Goal: Task Accomplishment & Management: Manage account settings

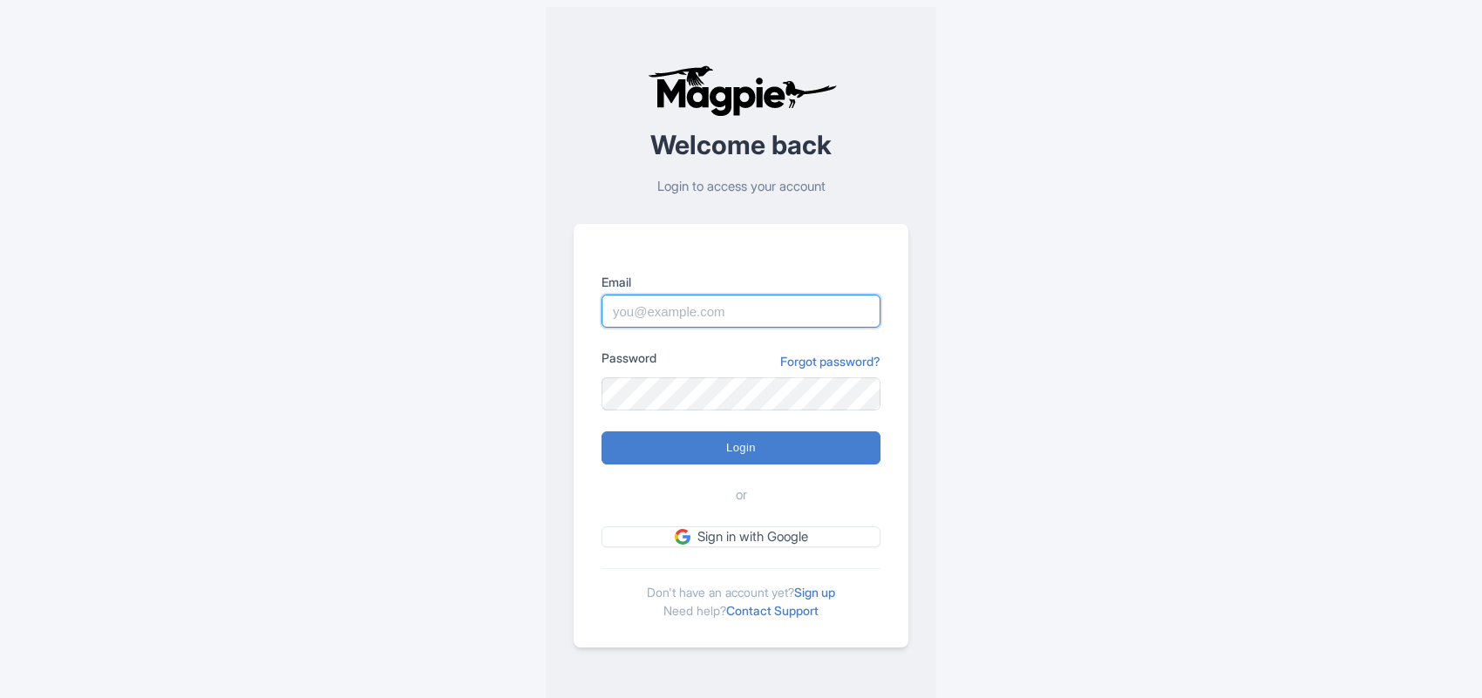
click at [673, 306] on input "Email" at bounding box center [740, 311] width 279 height 33
paste input "Anshul.chittodiya@ticketex.co"
drag, startPoint x: 776, startPoint y: 296, endPoint x: 547, endPoint y: 282, distance: 228.8
click at [774, 296] on input "Anshul.chittodiya@ticketex.co" at bounding box center [740, 311] width 279 height 33
type input "Anshul.chittodiya@ticketex.co"
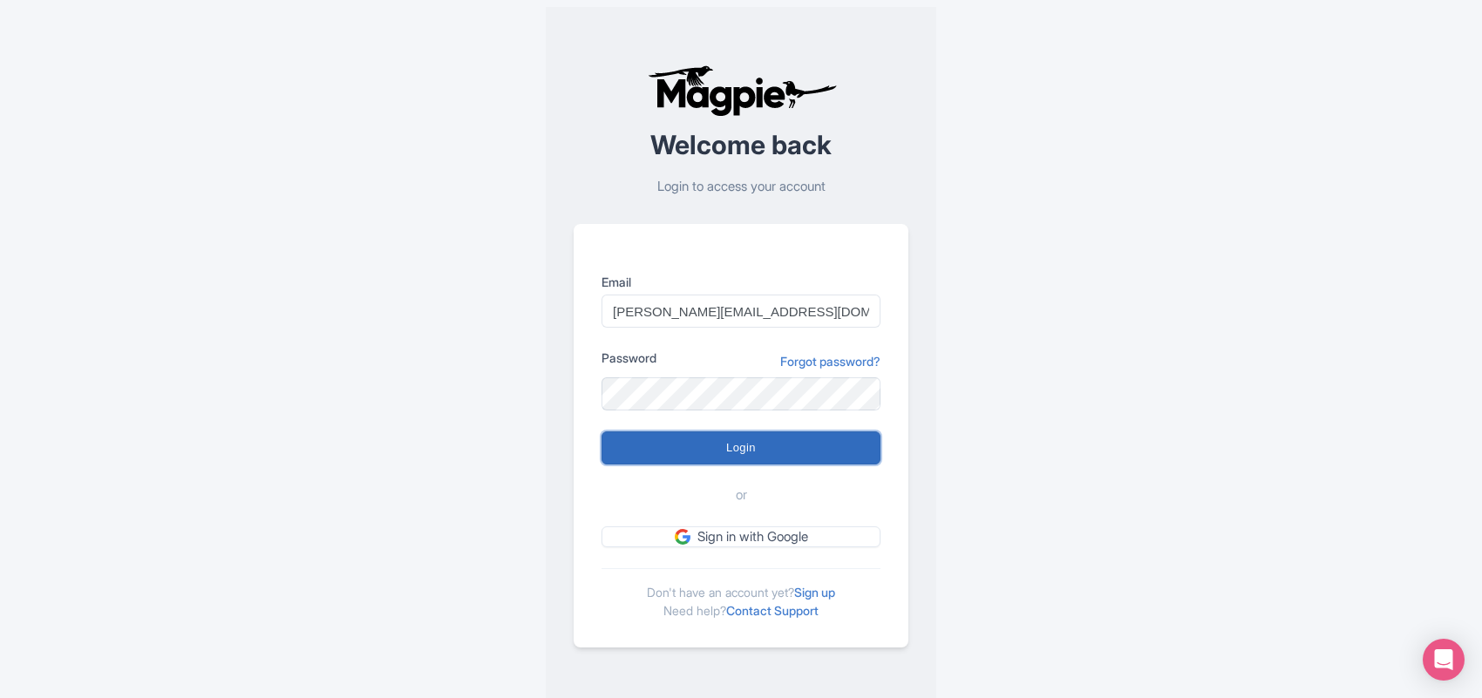
click at [667, 441] on input "Login" at bounding box center [740, 447] width 279 height 33
type input "Logging in..."
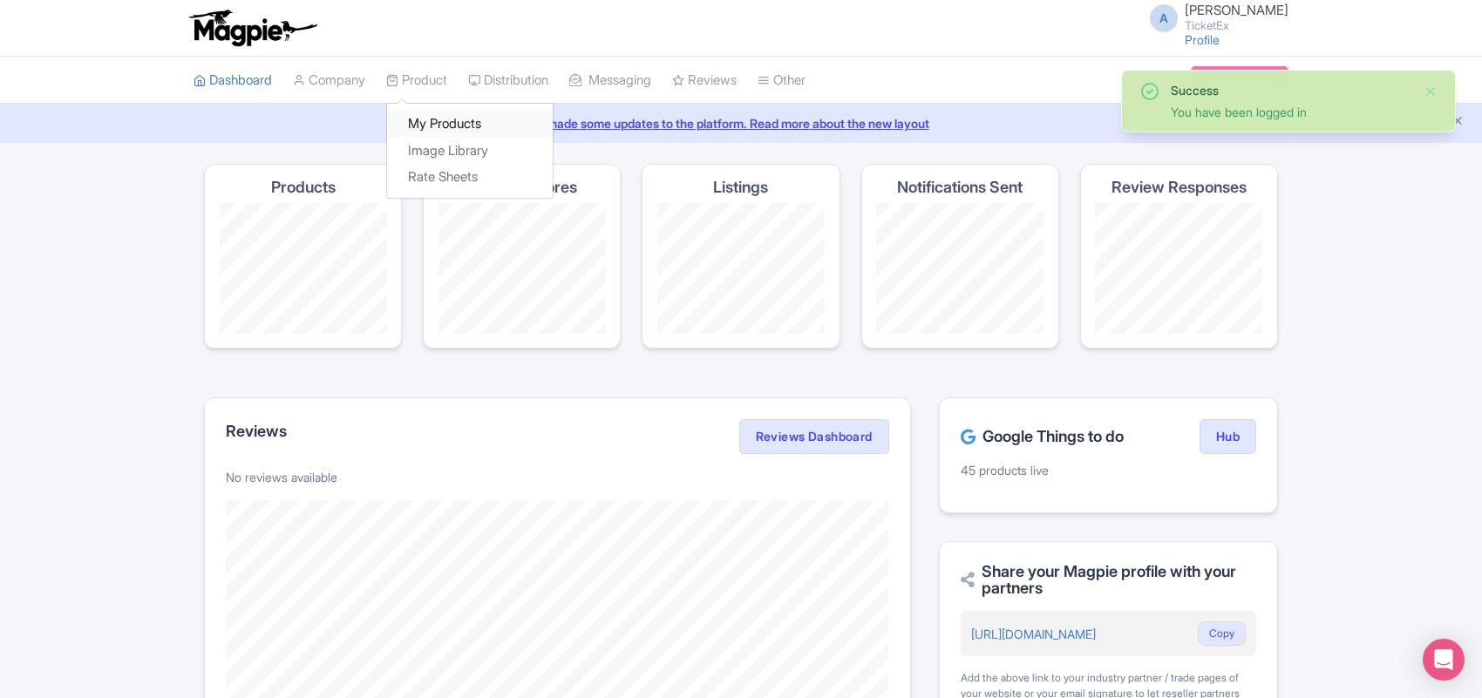
click at [438, 124] on link "My Products" at bounding box center [470, 124] width 166 height 27
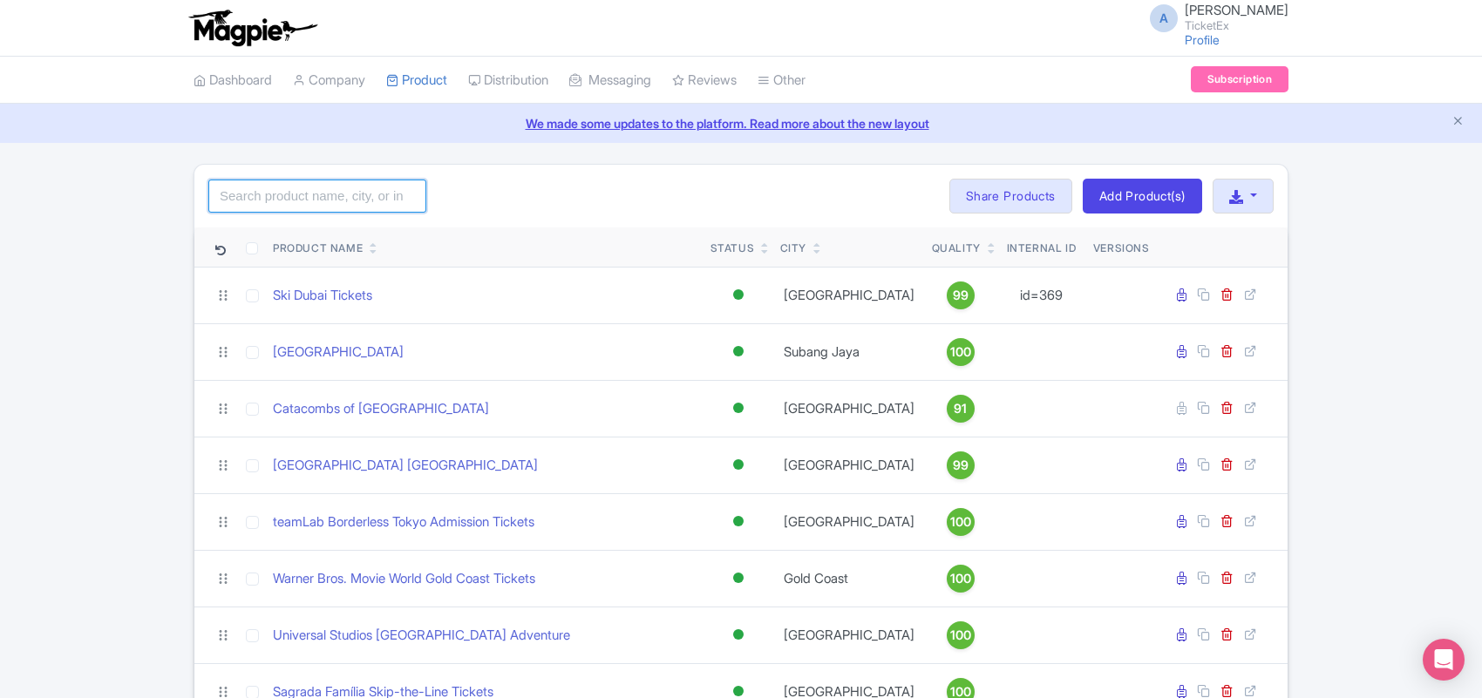
click at [340, 189] on input "search" at bounding box center [317, 196] width 218 height 33
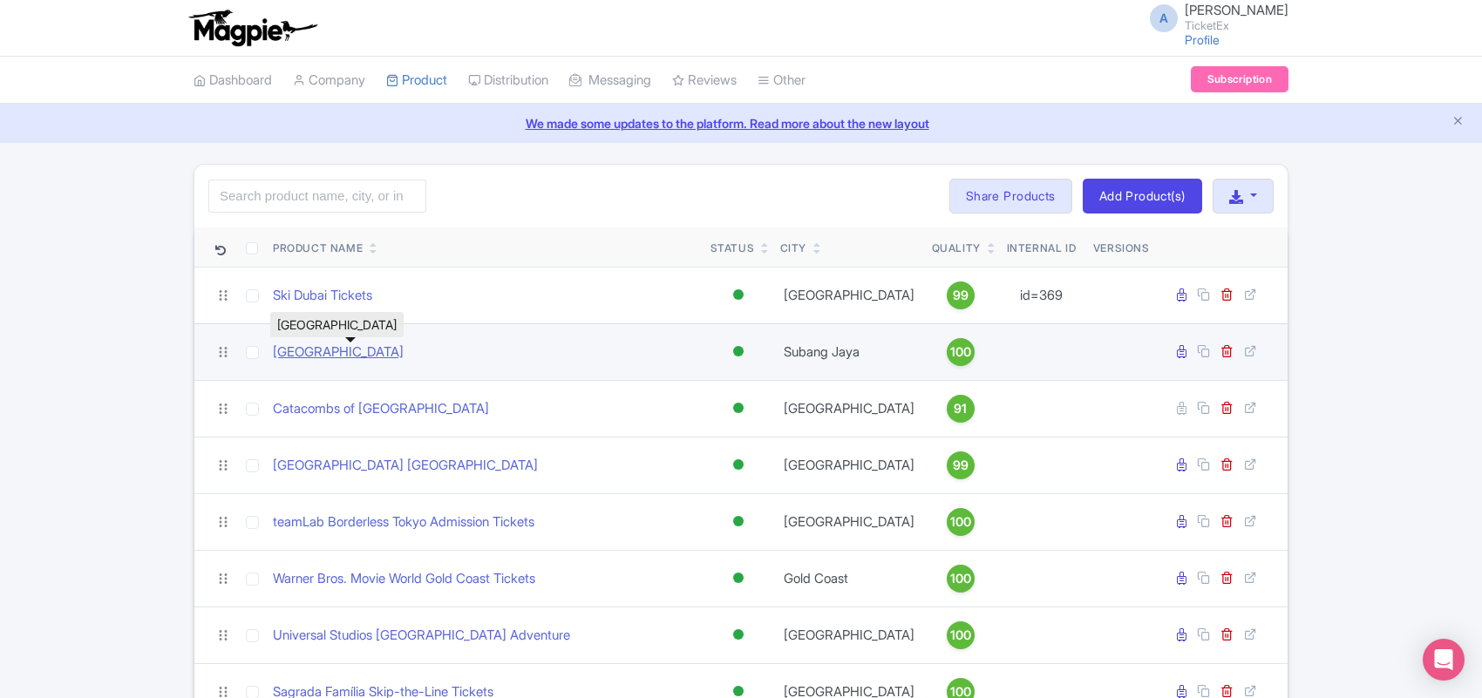
click at [329, 349] on link "Sunway Lagoon Malaysia" at bounding box center [338, 353] width 131 height 20
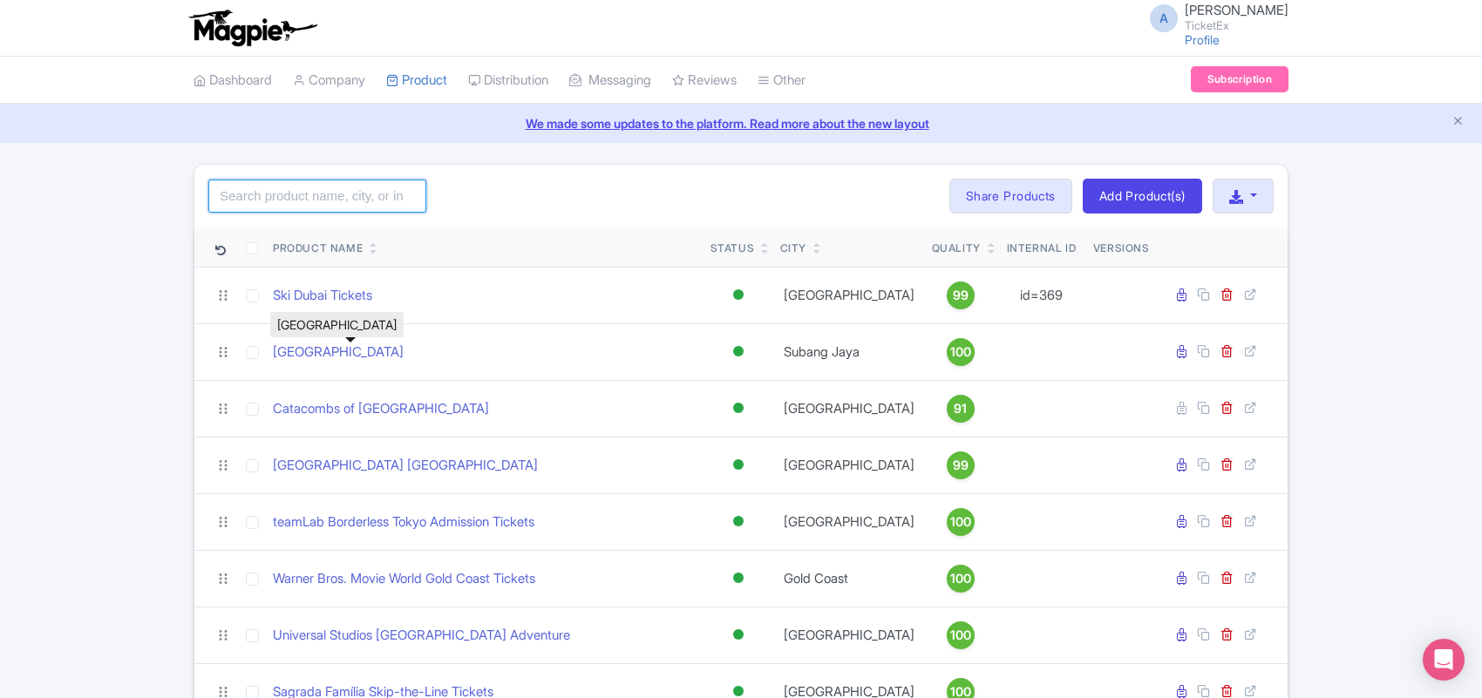
click at [298, 197] on input "search" at bounding box center [317, 196] width 218 height 33
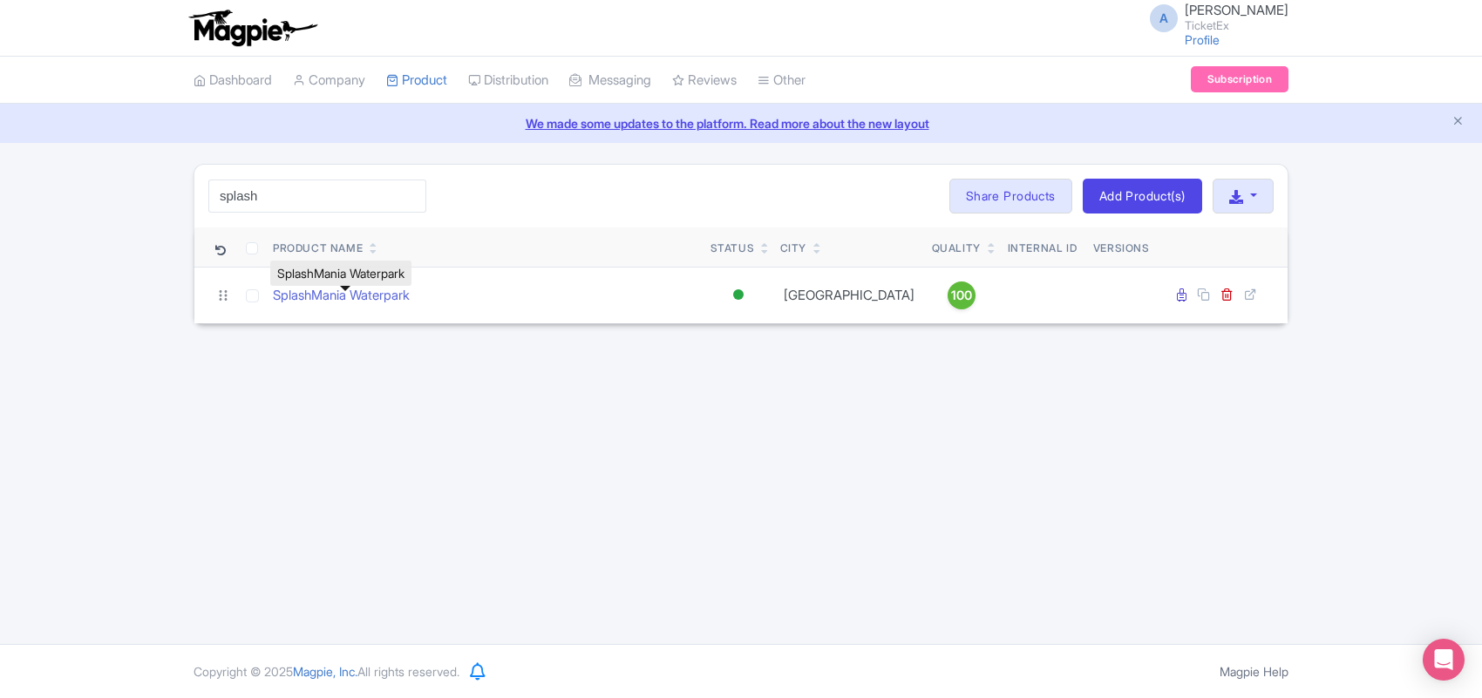
click at [320, 302] on link "SplashMania Waterpark" at bounding box center [341, 296] width 137 height 20
drag, startPoint x: 285, startPoint y: 197, endPoint x: 181, endPoint y: 192, distance: 103.9
click at [181, 192] on div "splash Search Bulk Actions Delete Add to Collection Share Products Add to Colle…" at bounding box center [741, 244] width 1482 height 160
type input "l"
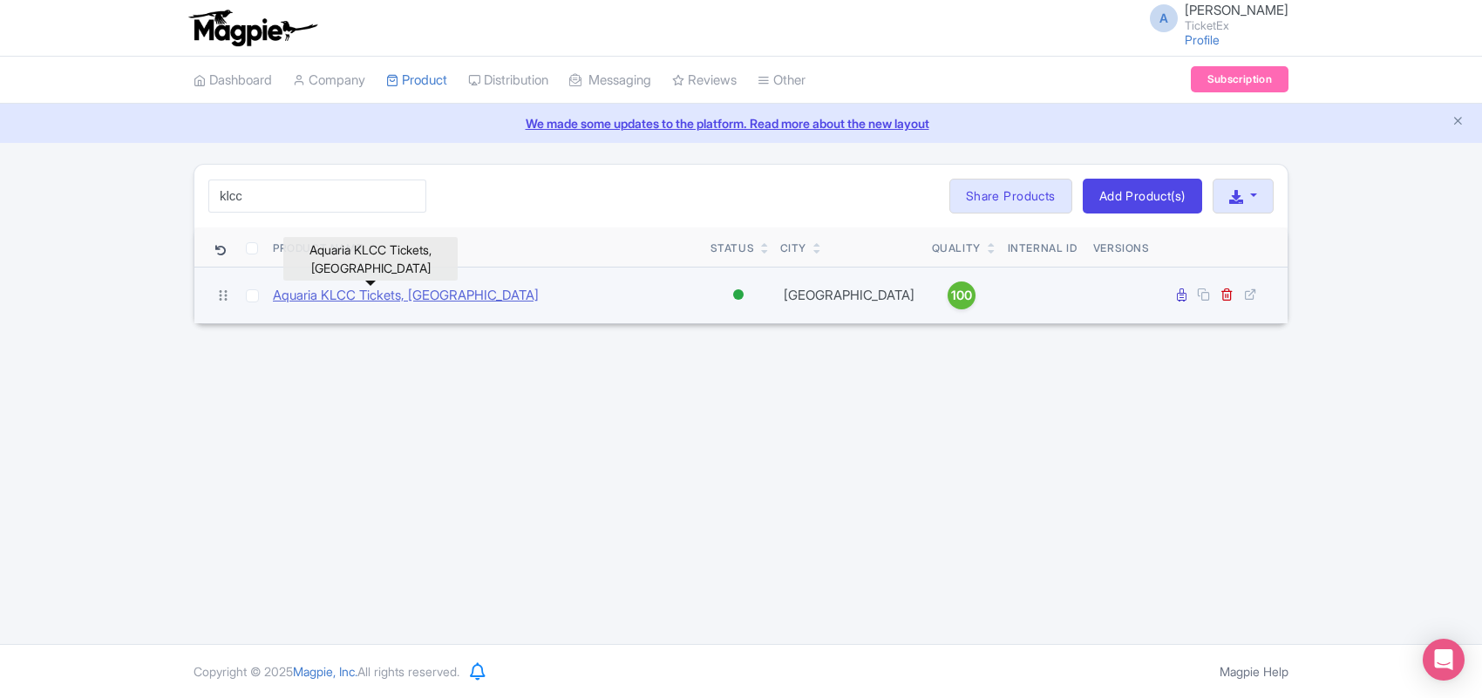
click at [346, 298] on link "Aquaria KLCC Tickets, Malaysia" at bounding box center [406, 296] width 266 height 20
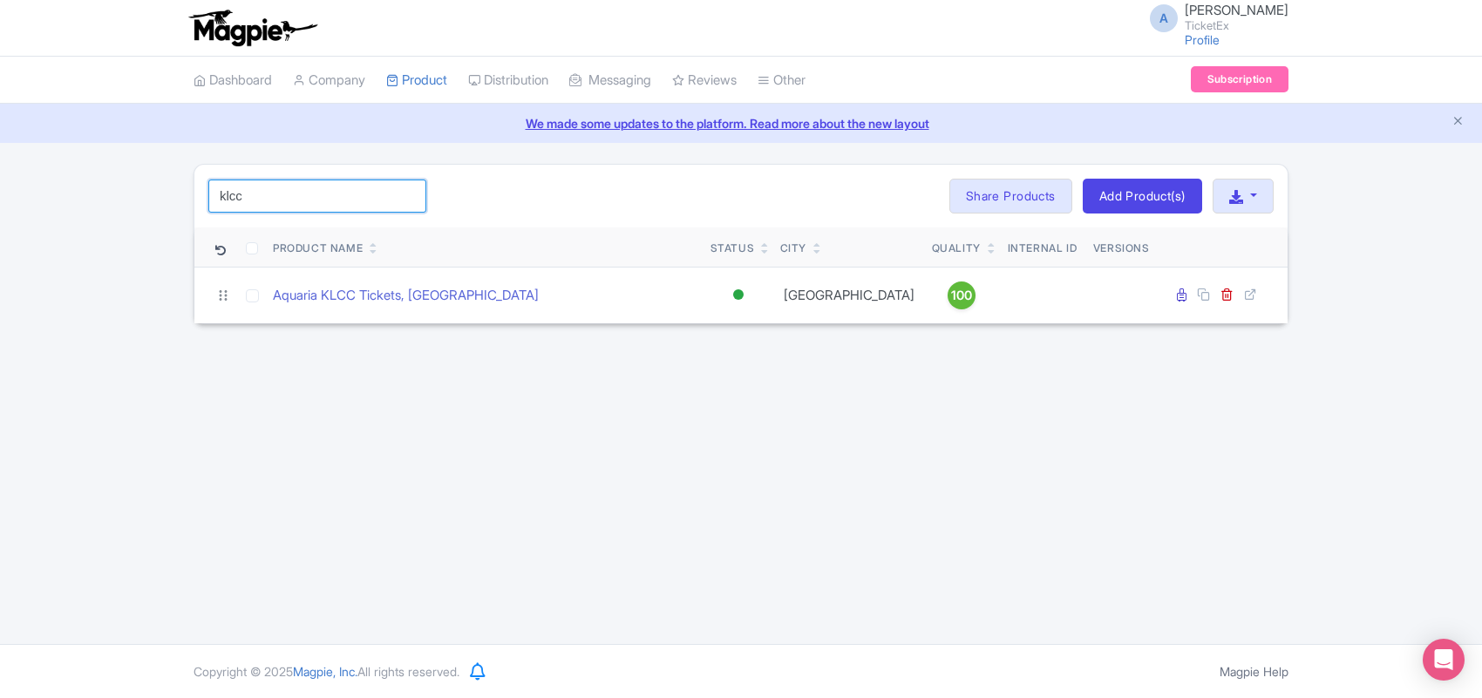
drag, startPoint x: 225, startPoint y: 190, endPoint x: 145, endPoint y: 187, distance: 80.2
click at [145, 187] on div "klcc Search Bulk Actions Delete Add to Collection Share Products Add to Collect…" at bounding box center [741, 244] width 1482 height 160
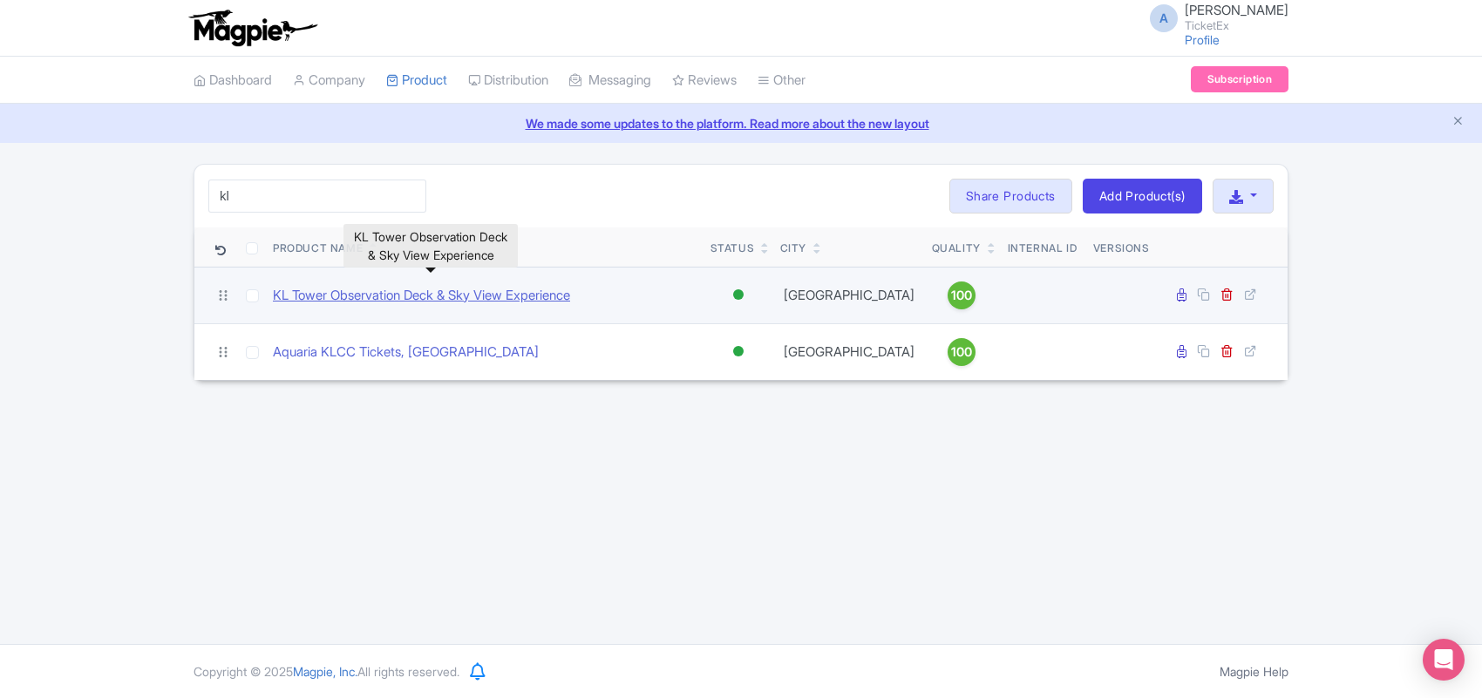
click at [356, 302] on link "KL Tower Observation Deck & Sky View Experience" at bounding box center [421, 296] width 297 height 20
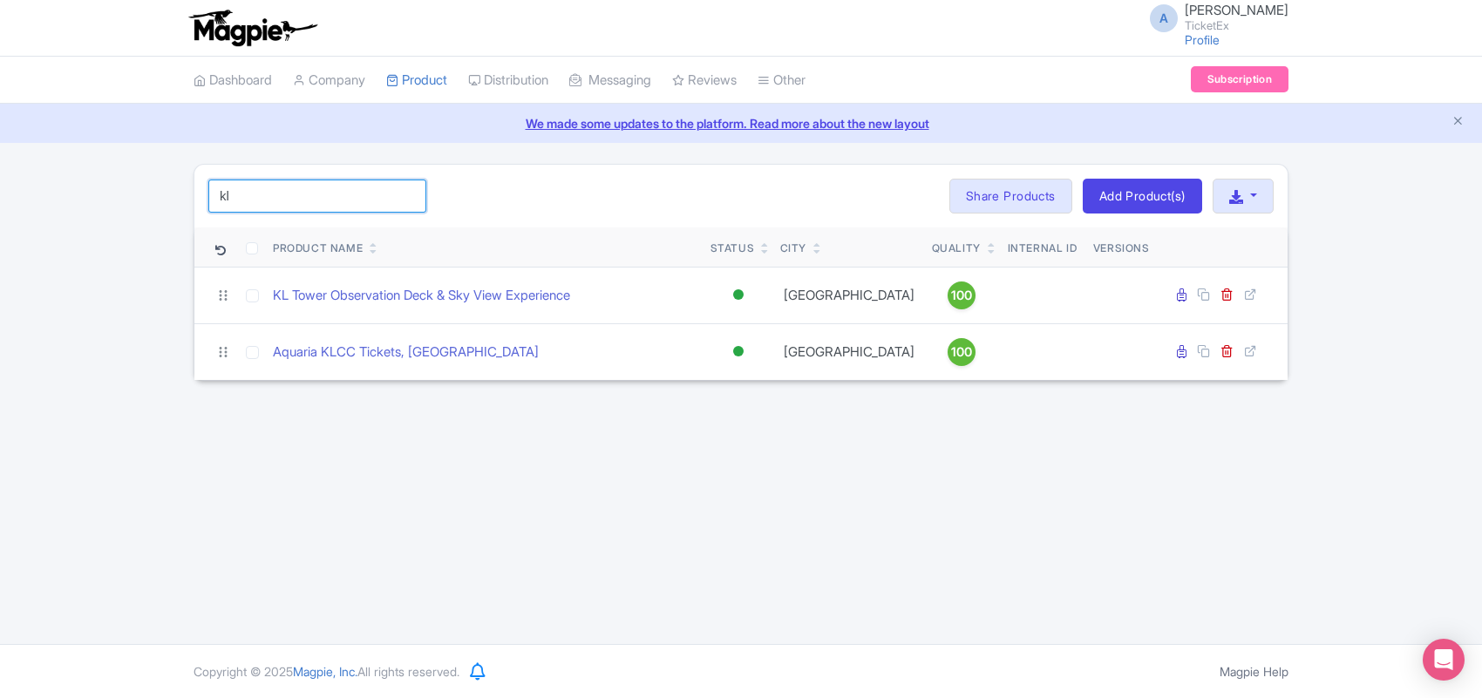
drag, startPoint x: 264, startPoint y: 193, endPoint x: 76, endPoint y: 216, distance: 189.7
click at [76, 216] on div "kl Search Bulk Actions Delete Add to Collection Share Products Add to Collectio…" at bounding box center [741, 272] width 1482 height 217
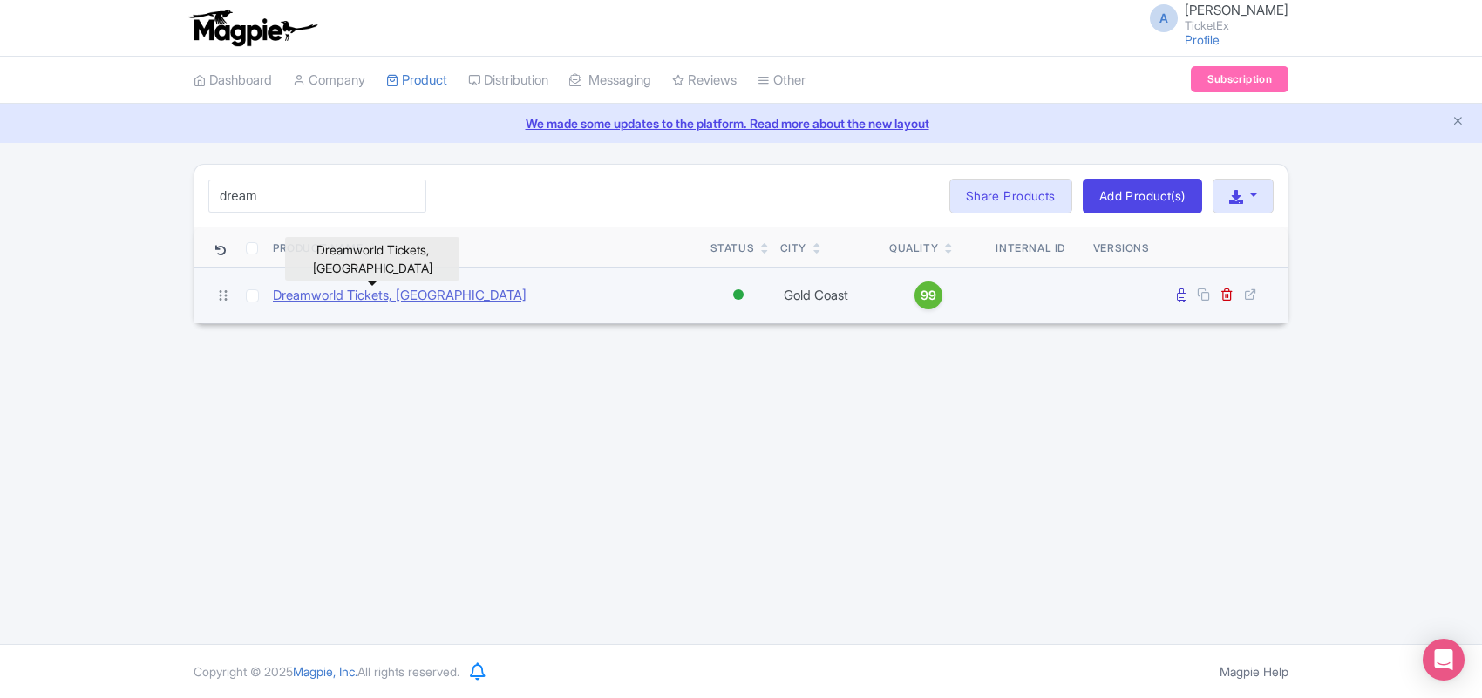
click at [386, 294] on link "Dreamworld Tickets, Gold Coast" at bounding box center [400, 296] width 254 height 20
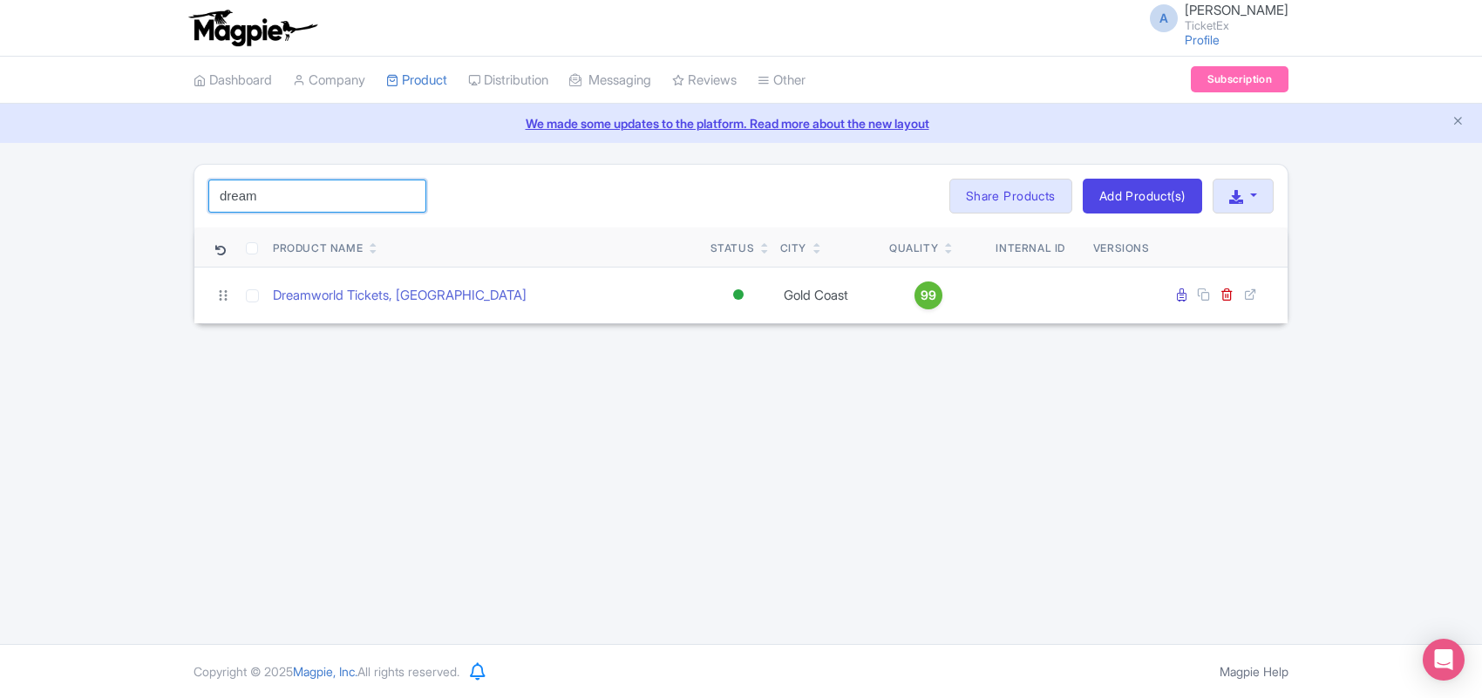
drag, startPoint x: 255, startPoint y: 199, endPoint x: 187, endPoint y: 197, distance: 67.1
click at [187, 197] on div "dream Search Bulk Actions Delete Add to Collection Share Products Add to Collec…" at bounding box center [741, 244] width 1116 height 160
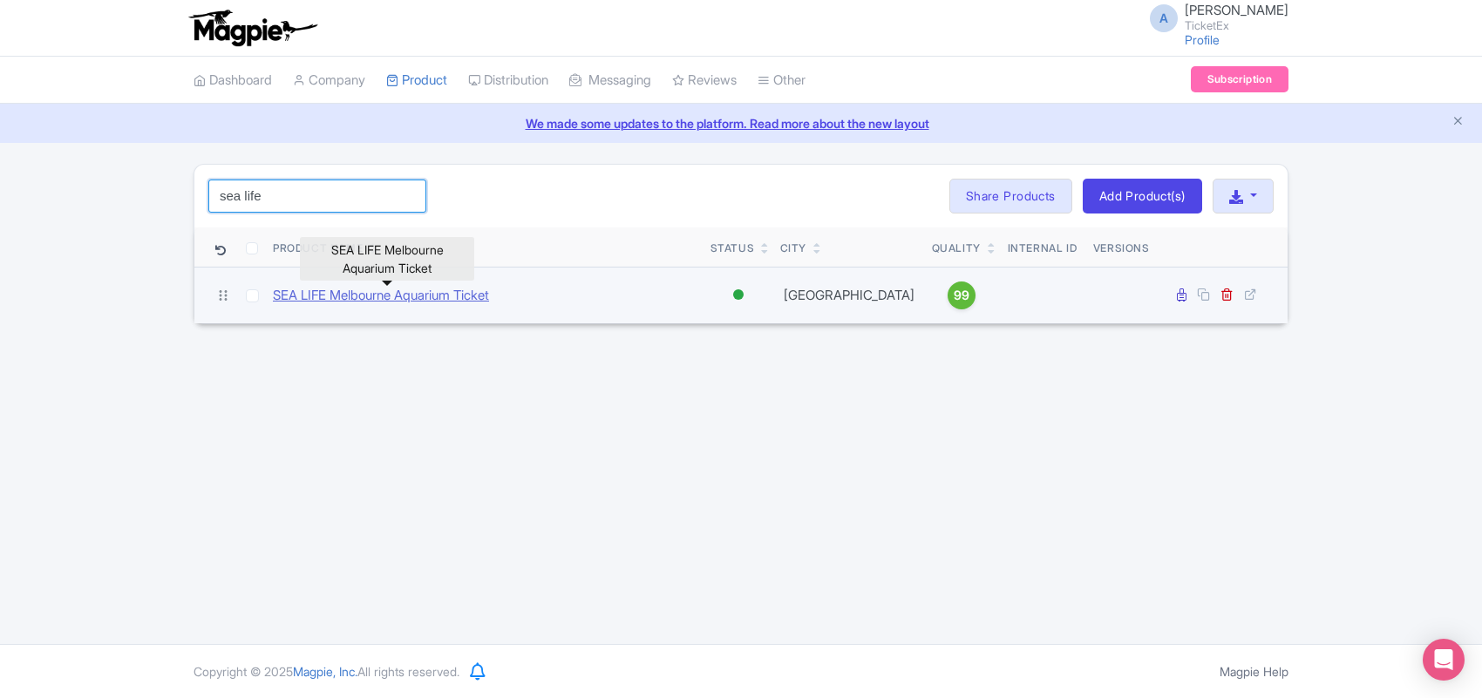
type input "sea life"
click at [419, 296] on link "SEA LIFE Melbourne Aquarium Ticket" at bounding box center [381, 296] width 216 height 20
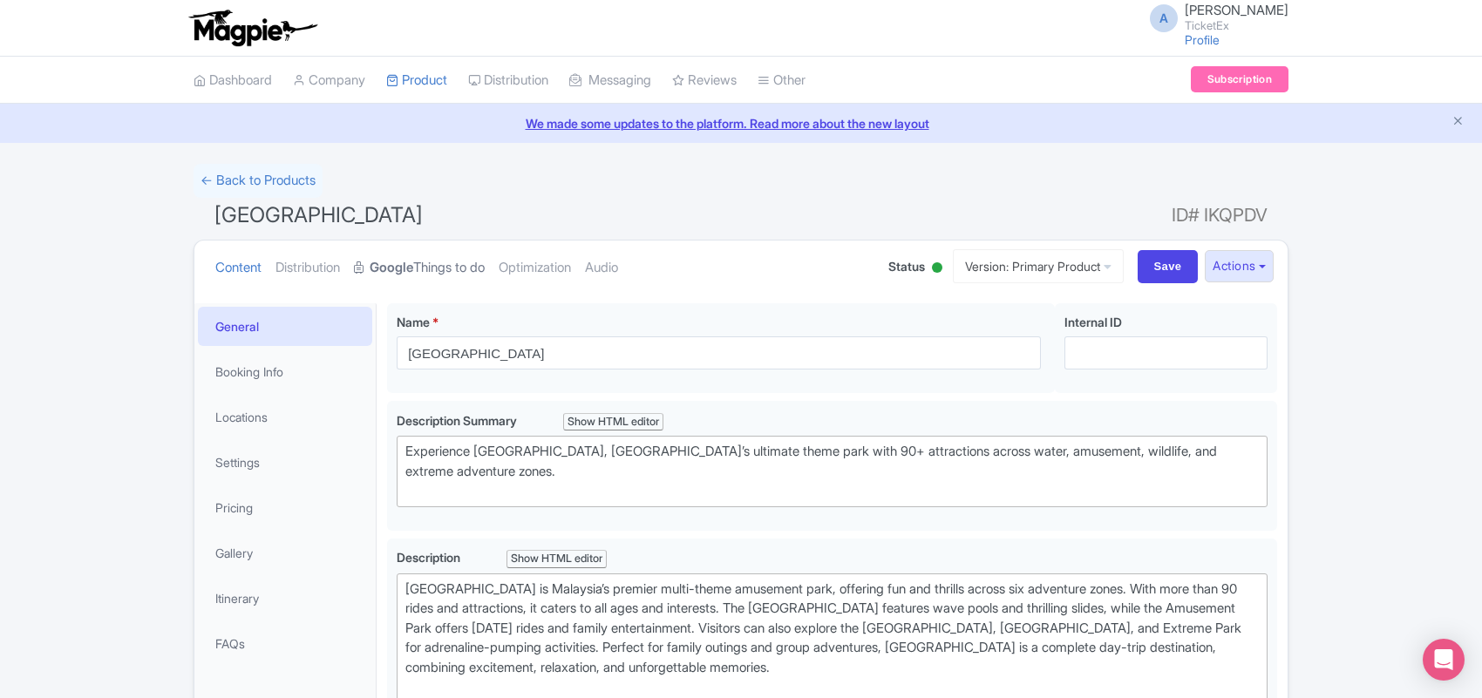
click at [424, 264] on link "Google Things to do" at bounding box center [419, 268] width 131 height 55
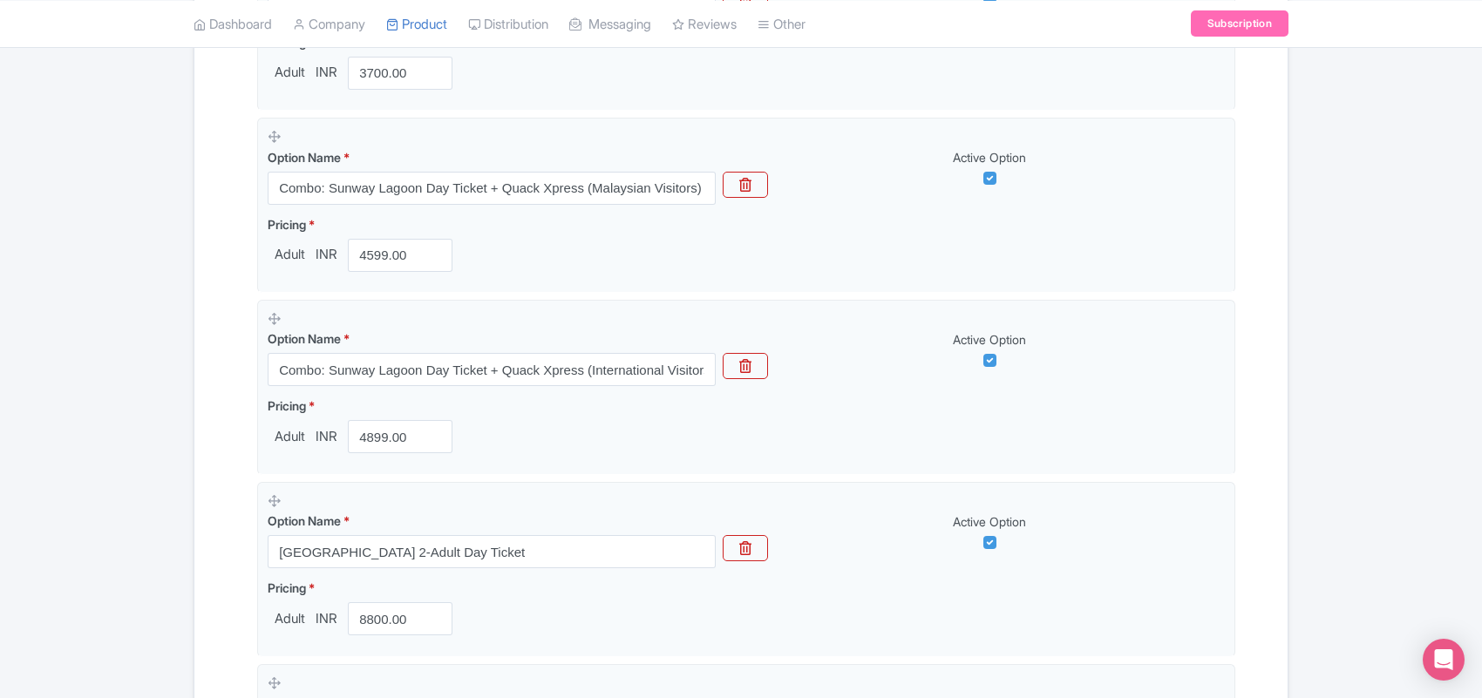
scroll to position [1416, 0]
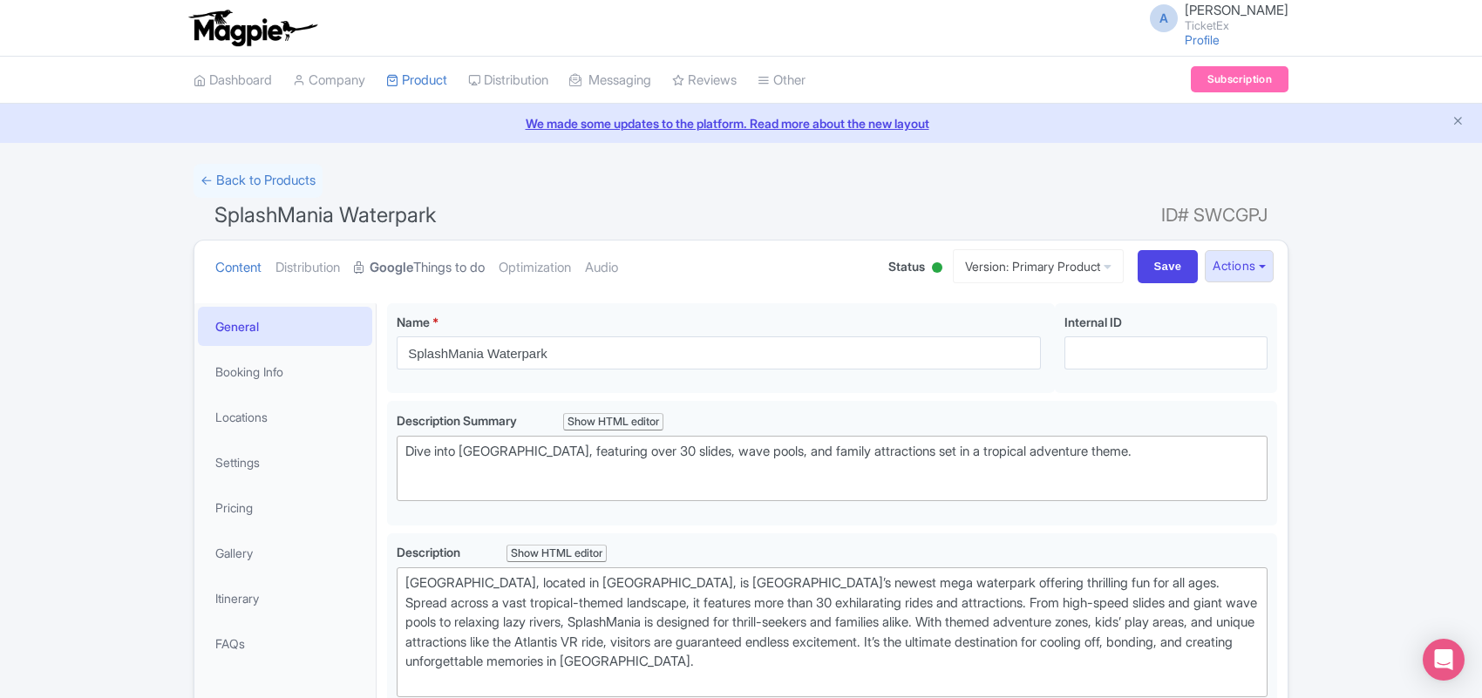
click at [459, 260] on link "Google Things to do" at bounding box center [419, 268] width 131 height 55
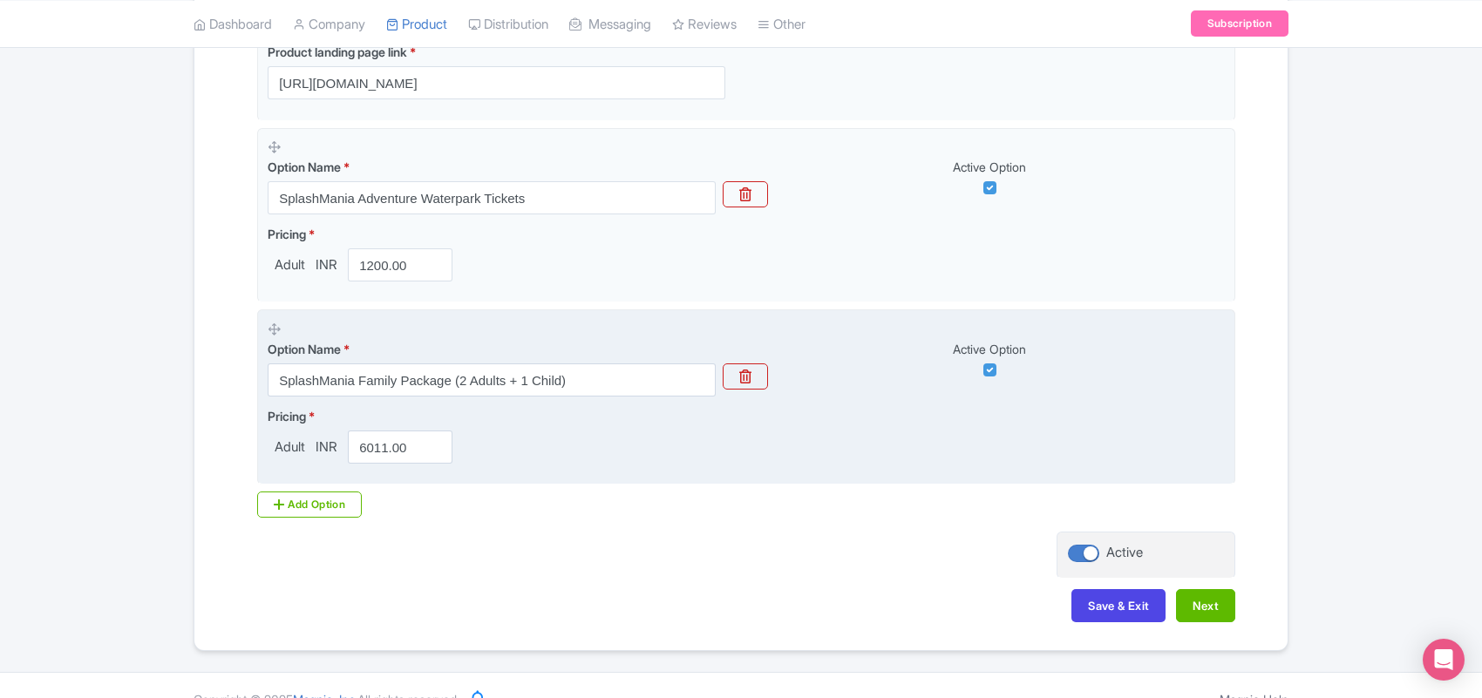
scroll to position [527, 0]
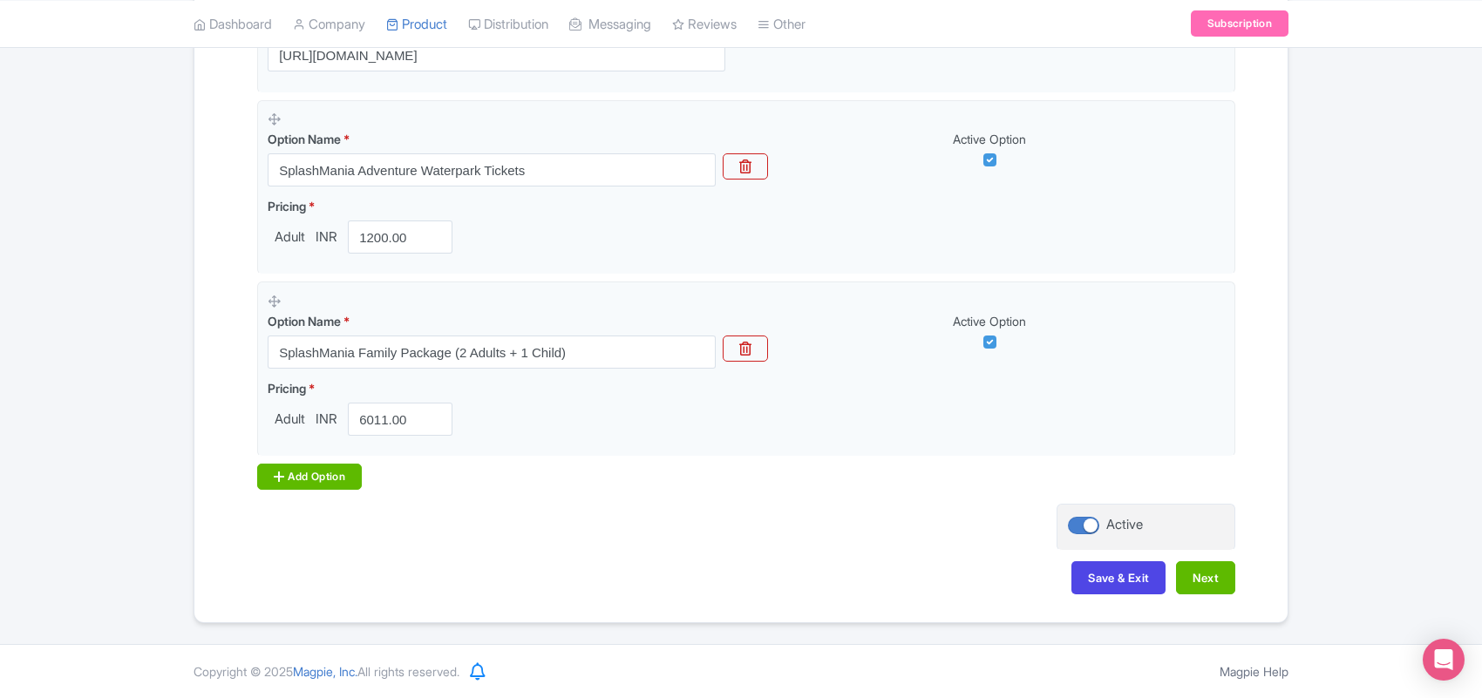
click at [307, 472] on div "Add Option" at bounding box center [309, 477] width 105 height 26
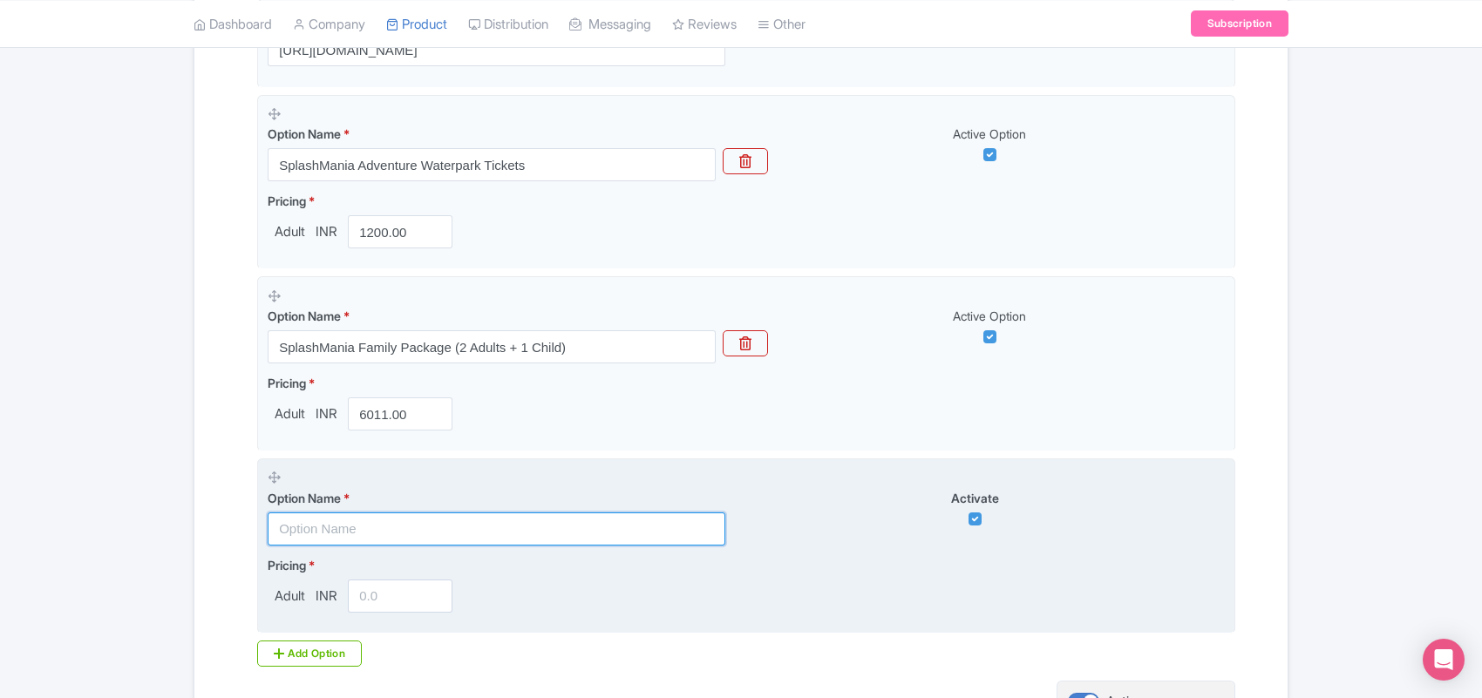
click at [329, 534] on input "text" at bounding box center [497, 529] width 458 height 33
paste input "[Weekend/Holiday] Entrance Ticket"
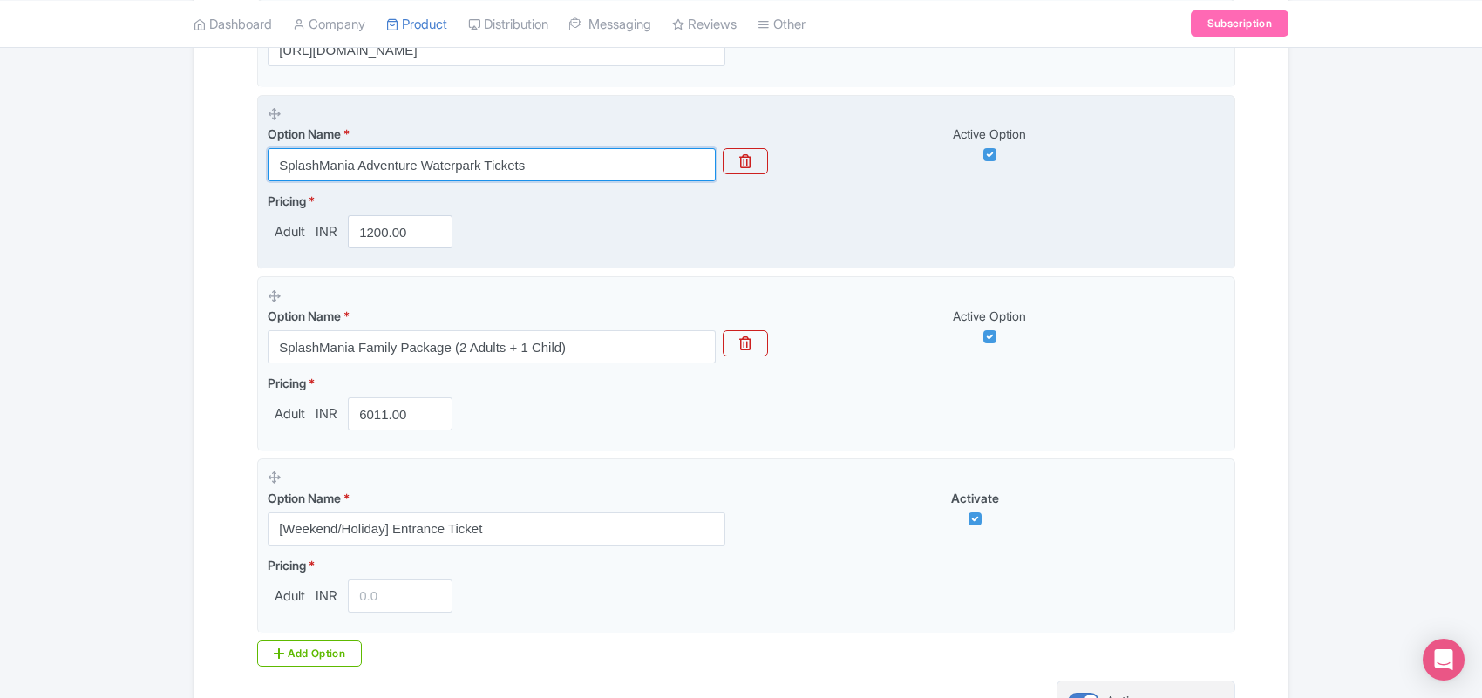
drag, startPoint x: 355, startPoint y: 160, endPoint x: 257, endPoint y: 163, distance: 97.7
click at [257, 163] on fieldset "Option Name * SplashMania Adventure Waterpark Tickets Active Option Pricing * A…" at bounding box center [746, 182] width 978 height 175
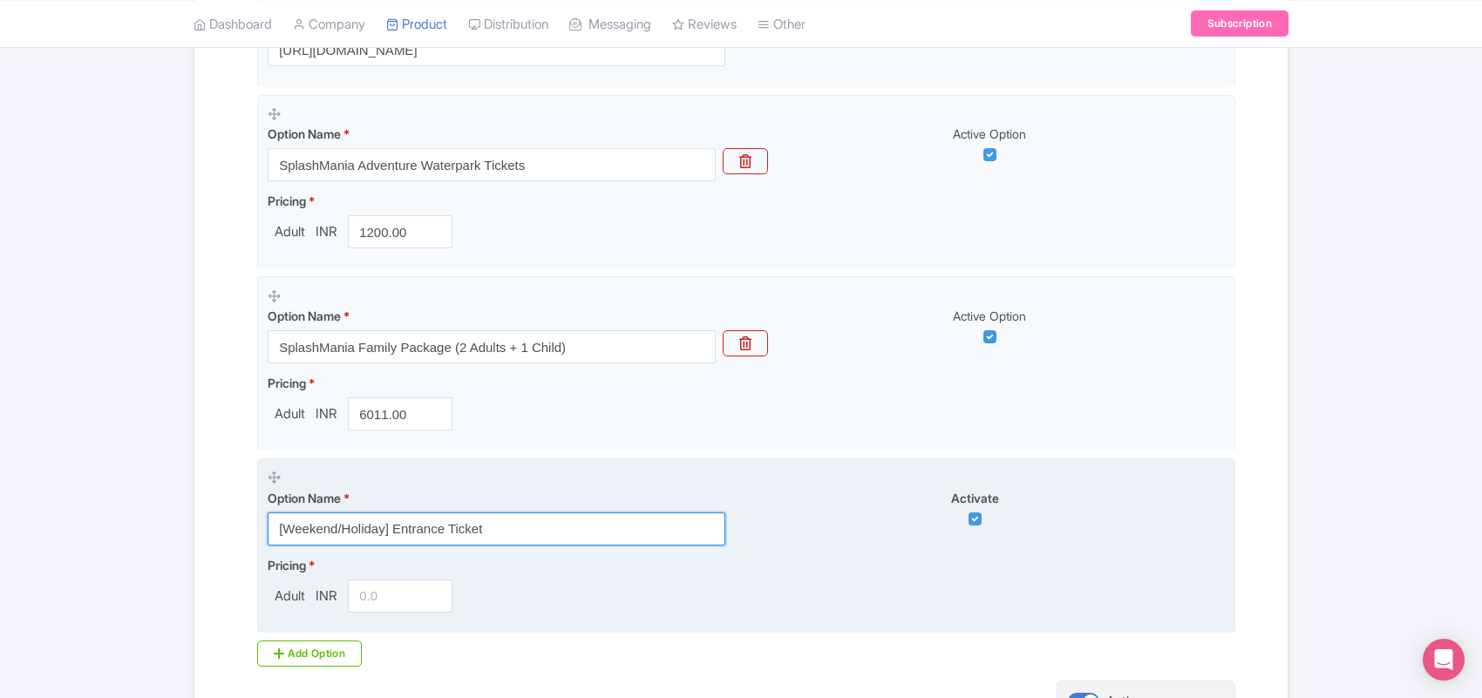
click at [277, 530] on input "[Weekend/Holiday] Entrance Ticket" at bounding box center [497, 529] width 458 height 33
paste input "SplashMania"
type input "SplashMania [Weekend/Holiday] Entrance Ticket"
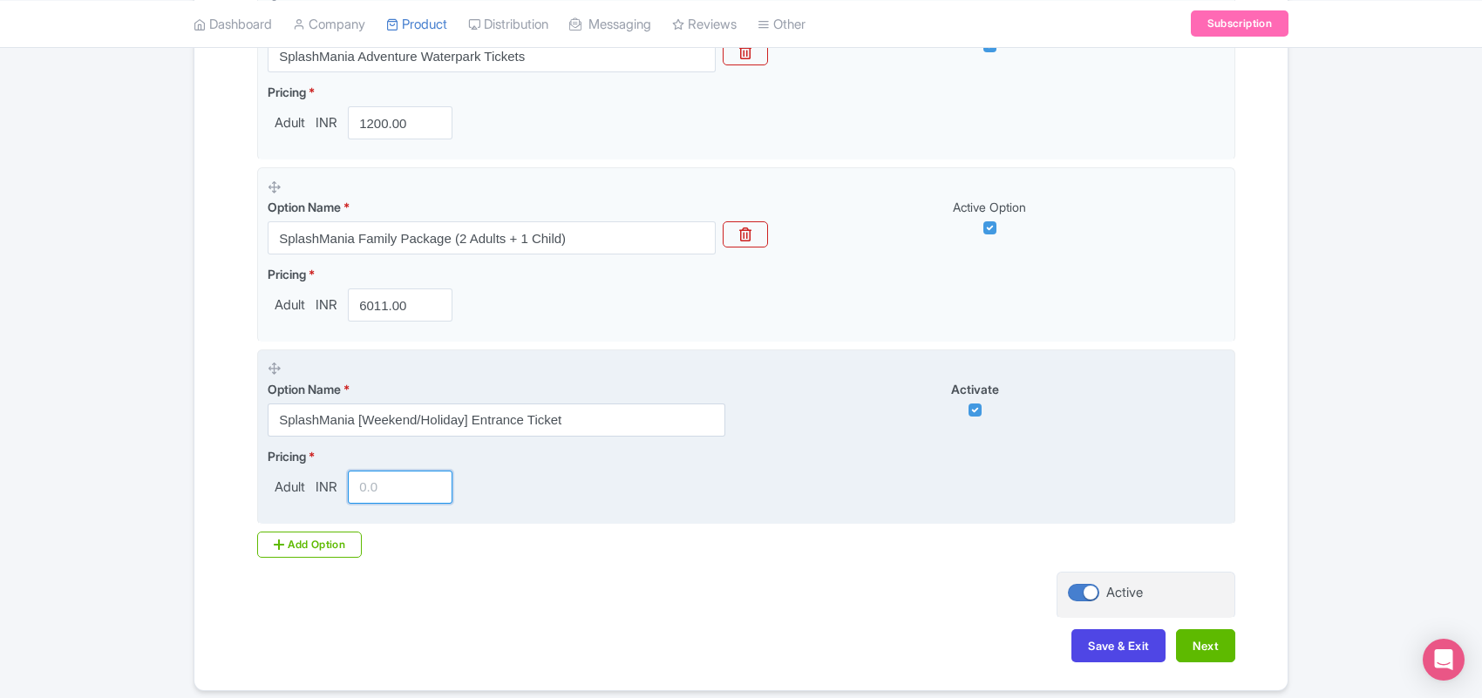
click at [384, 481] on input "number" at bounding box center [400, 487] width 105 height 33
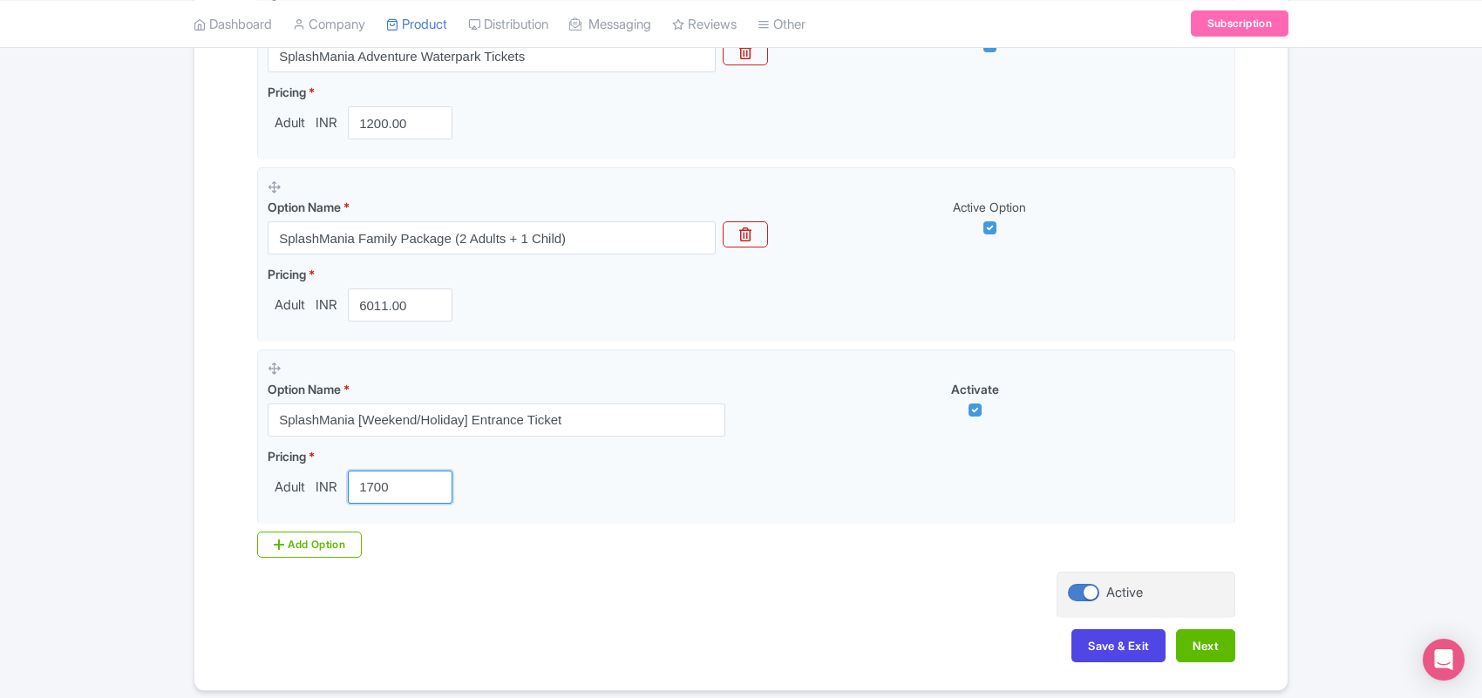
type input "1700"
click at [72, 301] on div "← Back to Products SplashMania Waterpark ID# SWCGPJ Content Distribution Google…" at bounding box center [741, 110] width 1482 height 1164
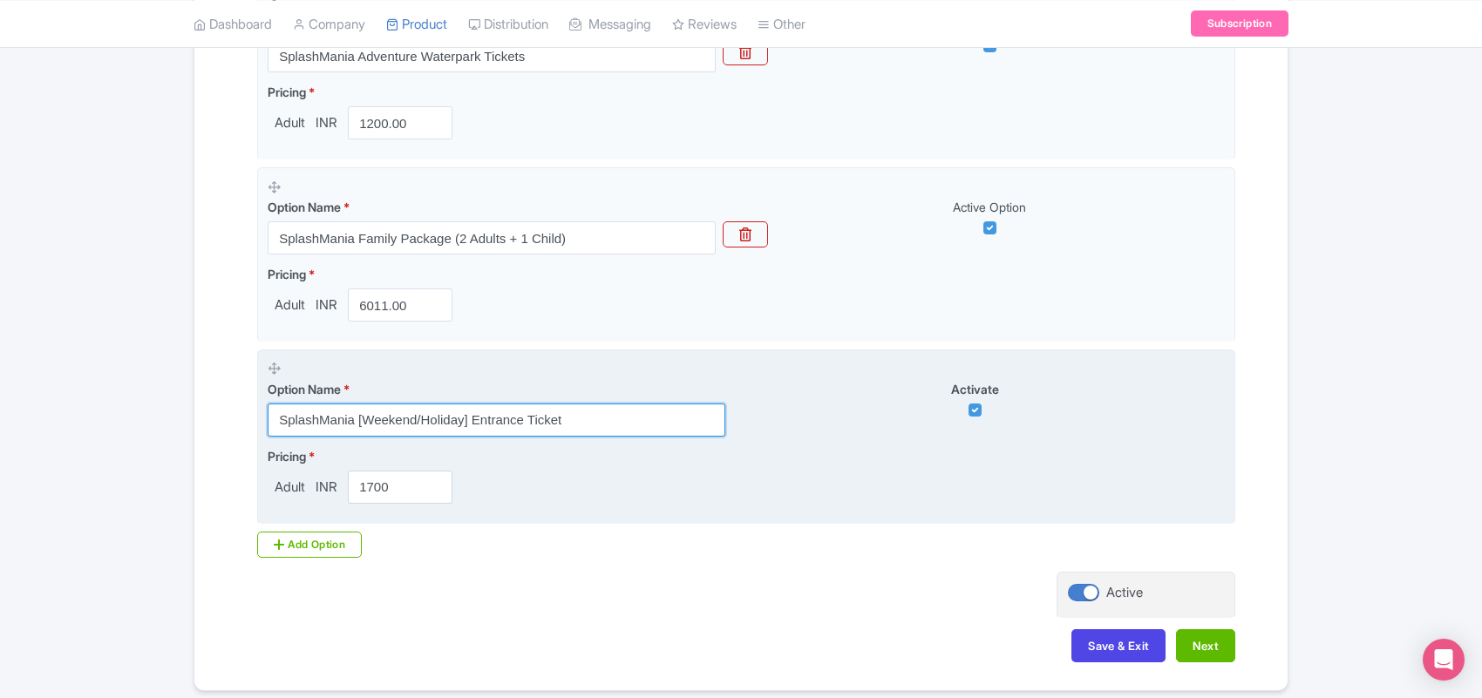
drag, startPoint x: 600, startPoint y: 418, endPoint x: 268, endPoint y: 418, distance: 332.1
click at [268, 418] on input "SplashMania [Weekend/Holiday] Entrance Ticket" at bounding box center [497, 420] width 458 height 33
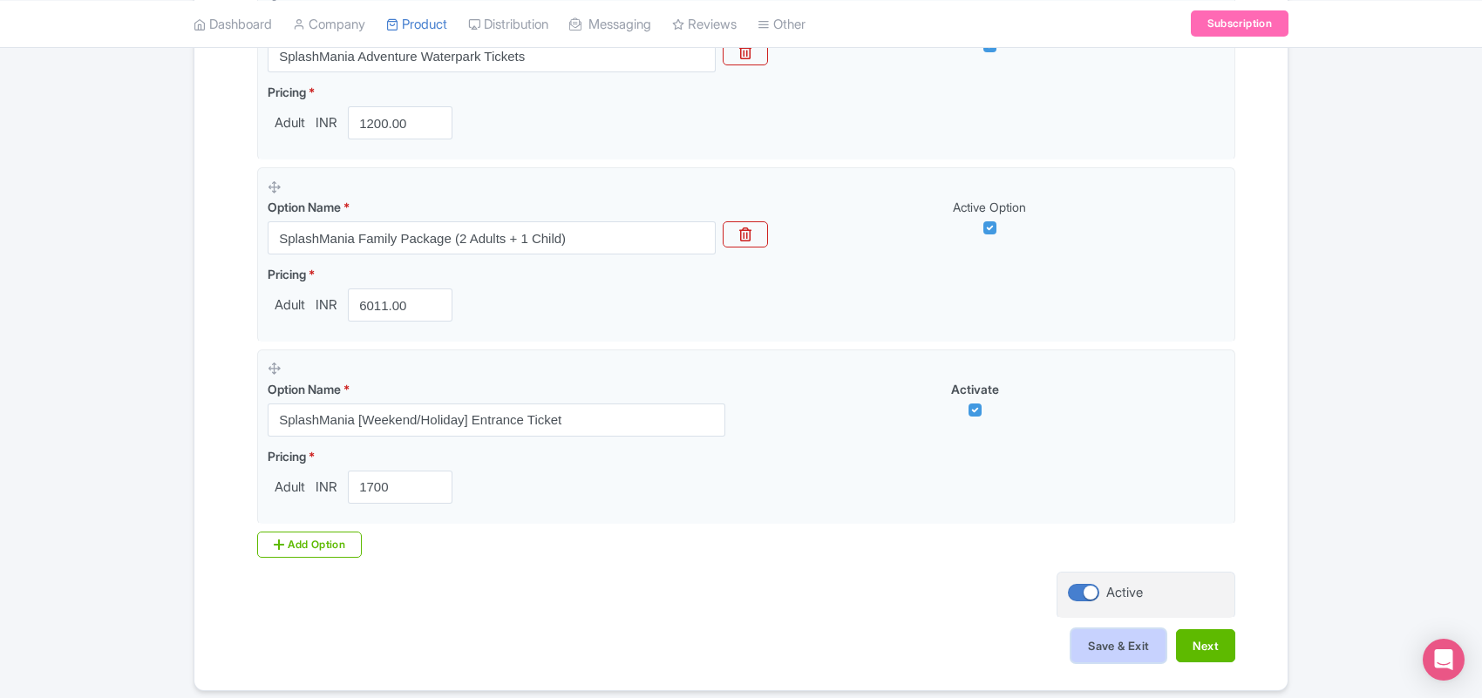
click at [1123, 654] on button "Save & Exit" at bounding box center [1118, 645] width 94 height 33
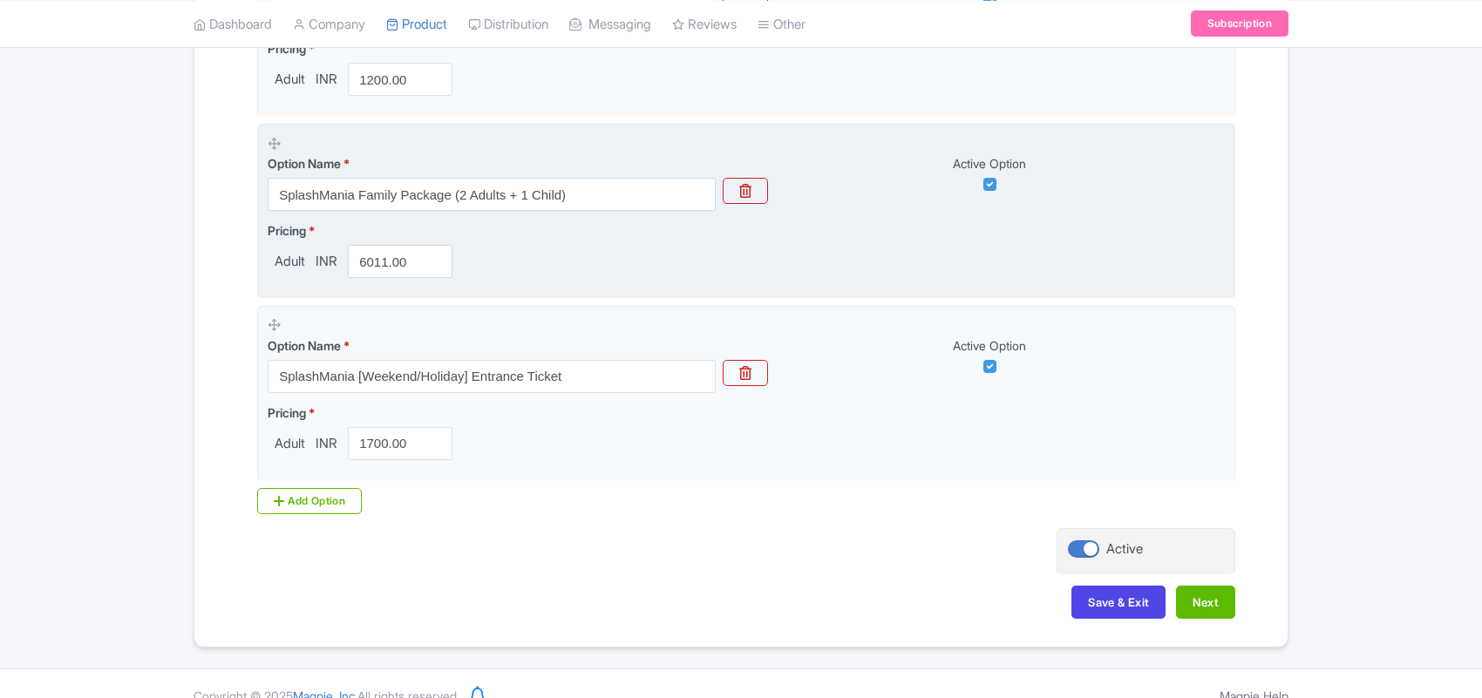
scroll to position [709, 0]
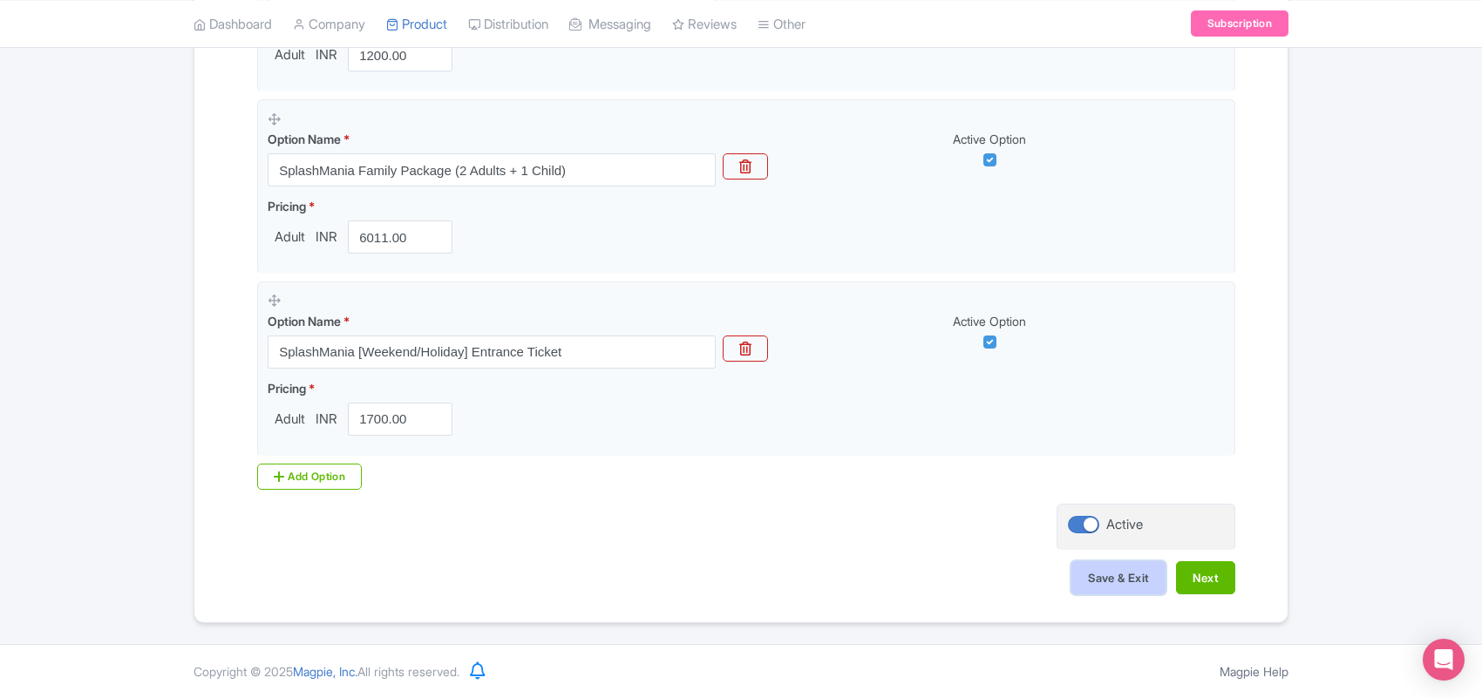
click at [1127, 578] on button "Save & Exit" at bounding box center [1118, 577] width 94 height 33
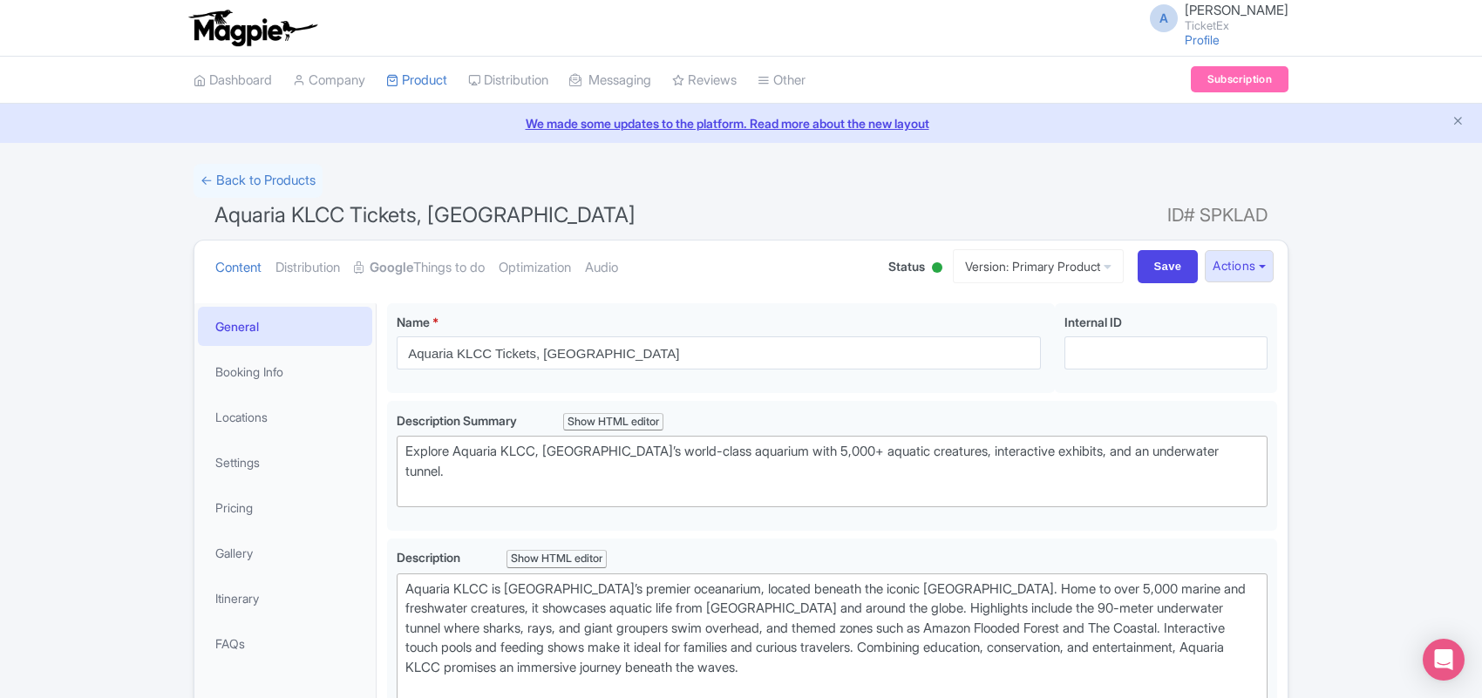
type trix-editor "<div>&nbsp;Aquaria KLCC is Kuala Lumpur’s premier oceanarium, located beneath t…"
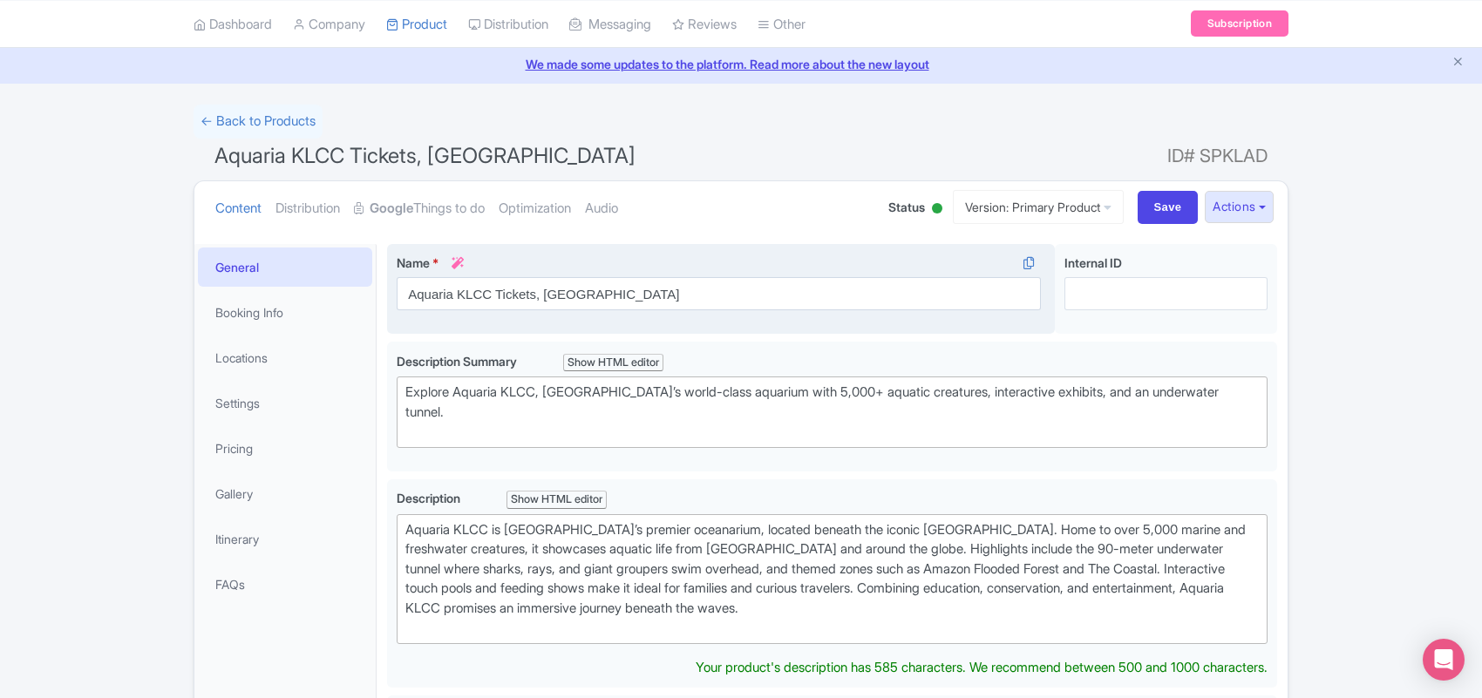
scroll to position [109, 0]
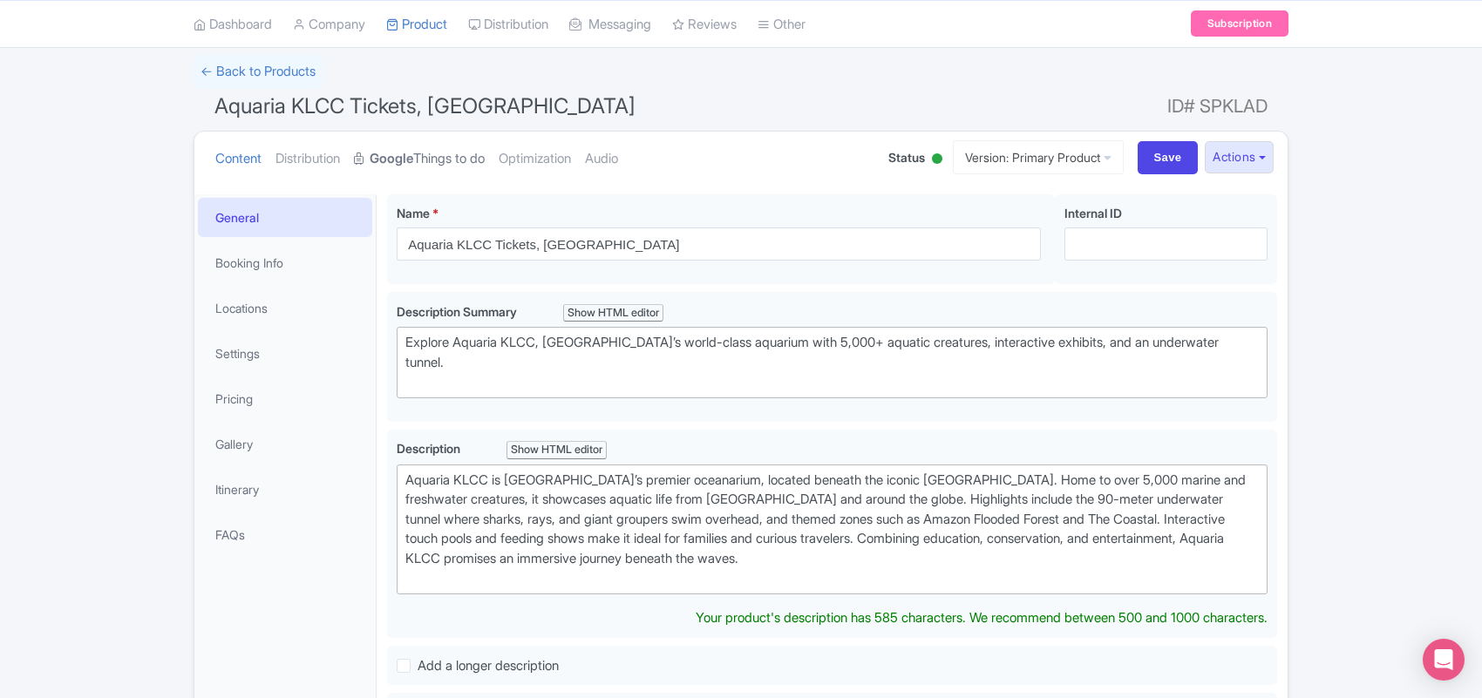
click at [472, 159] on link "Google Things to do" at bounding box center [419, 159] width 131 height 55
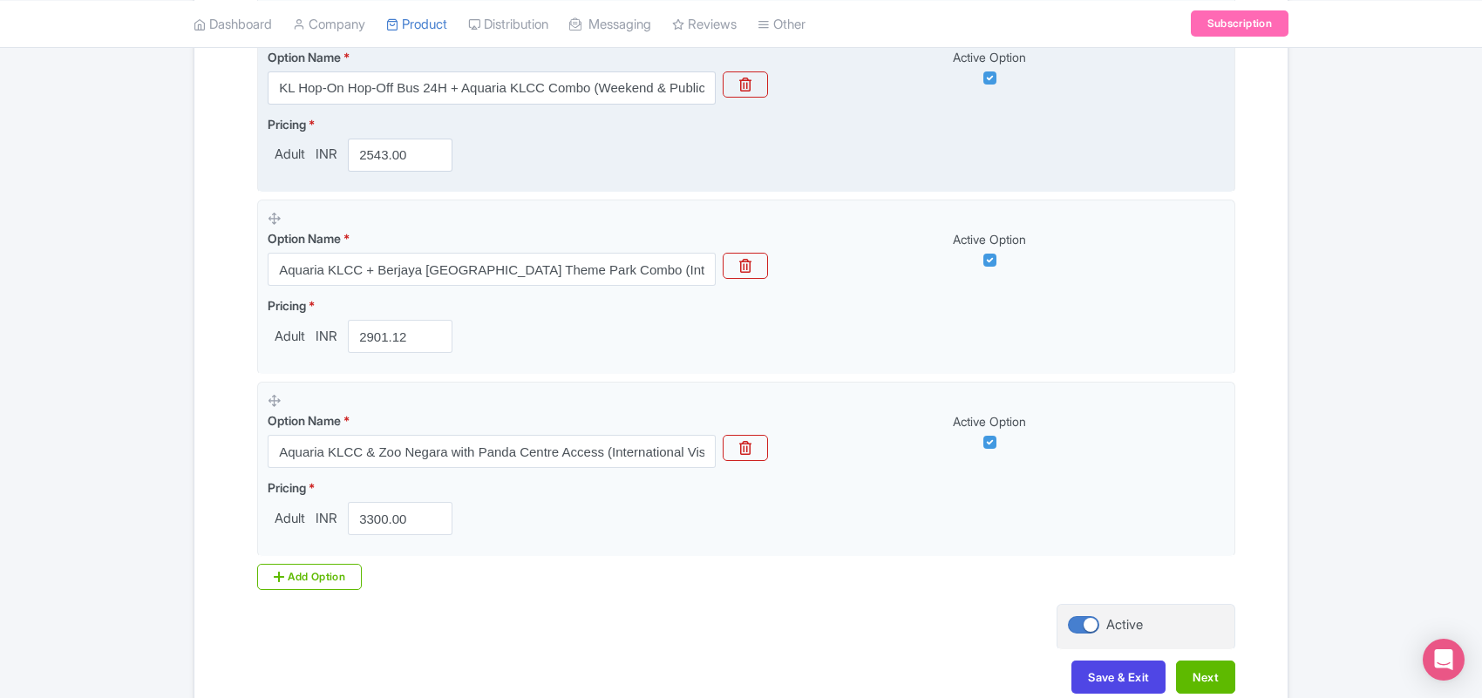
scroll to position [1621, 0]
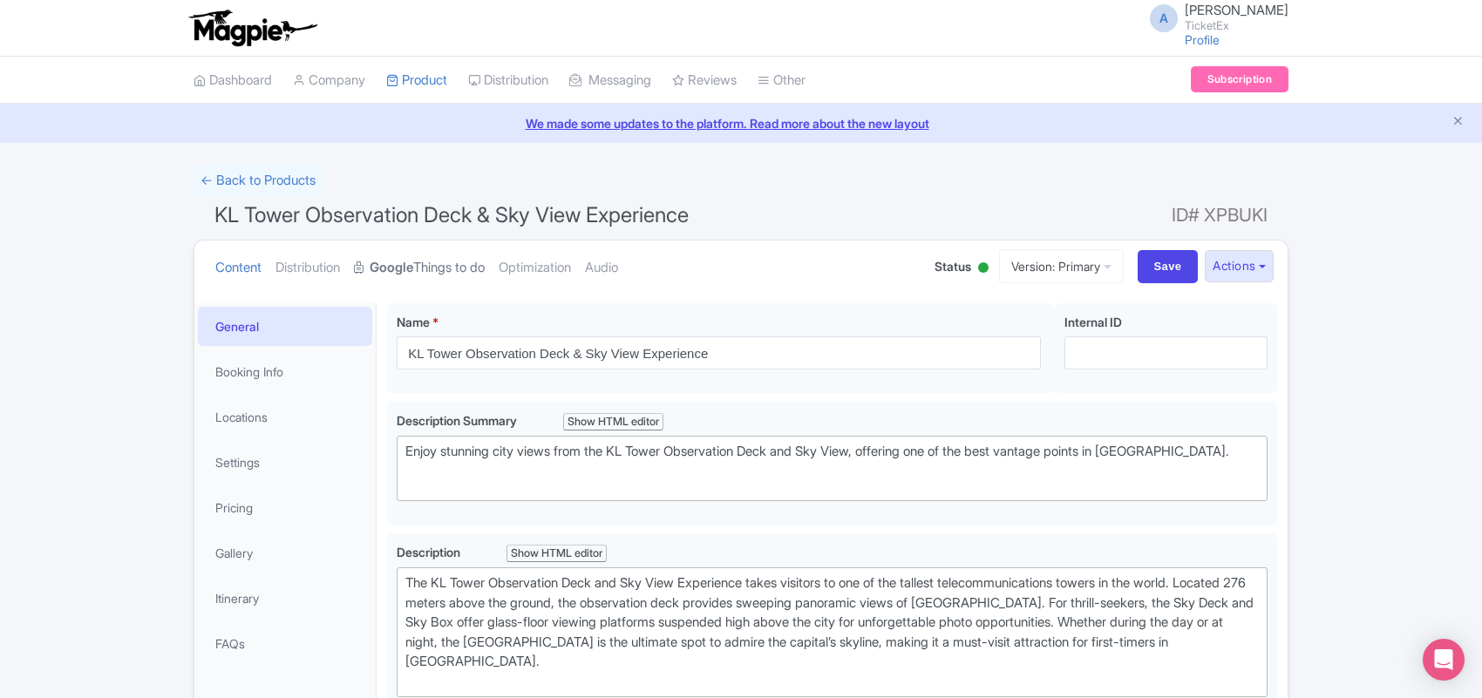
click at [458, 268] on link "Google Things to do" at bounding box center [419, 268] width 131 height 55
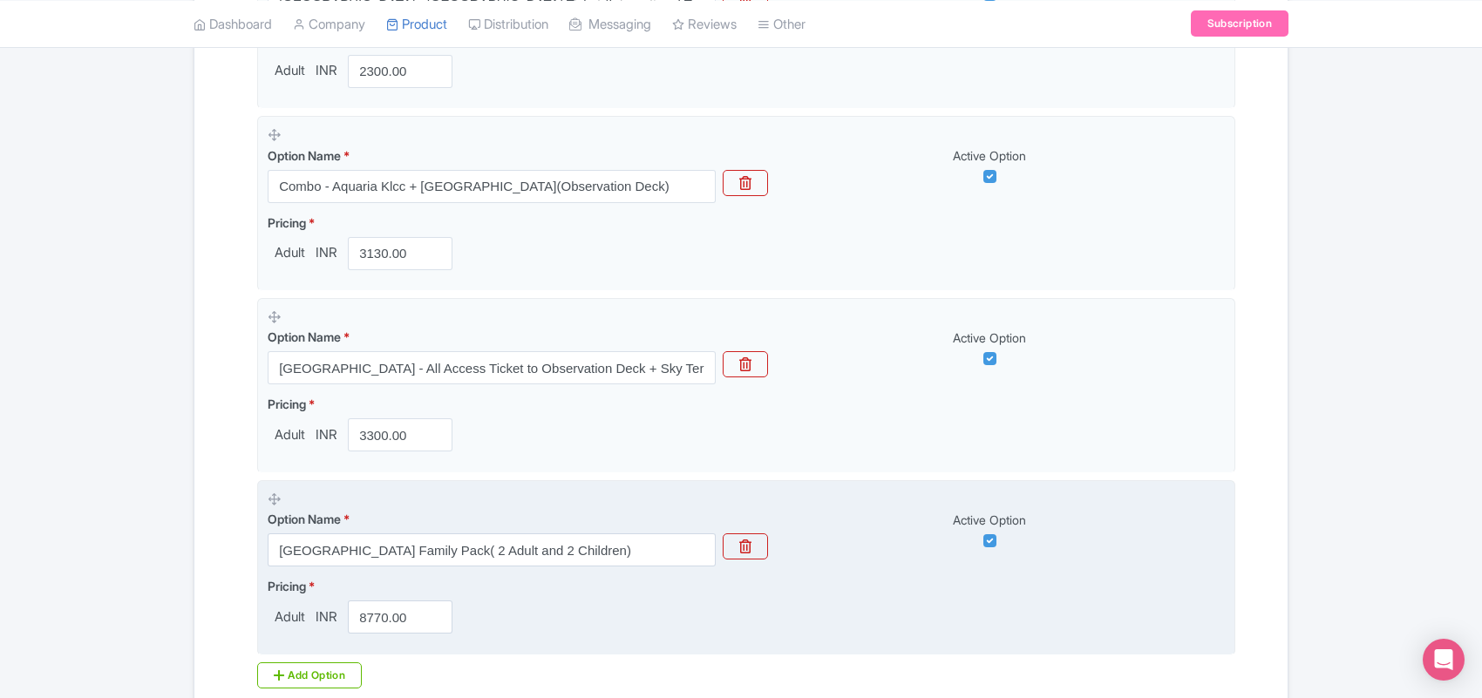
scroll to position [1525, 0]
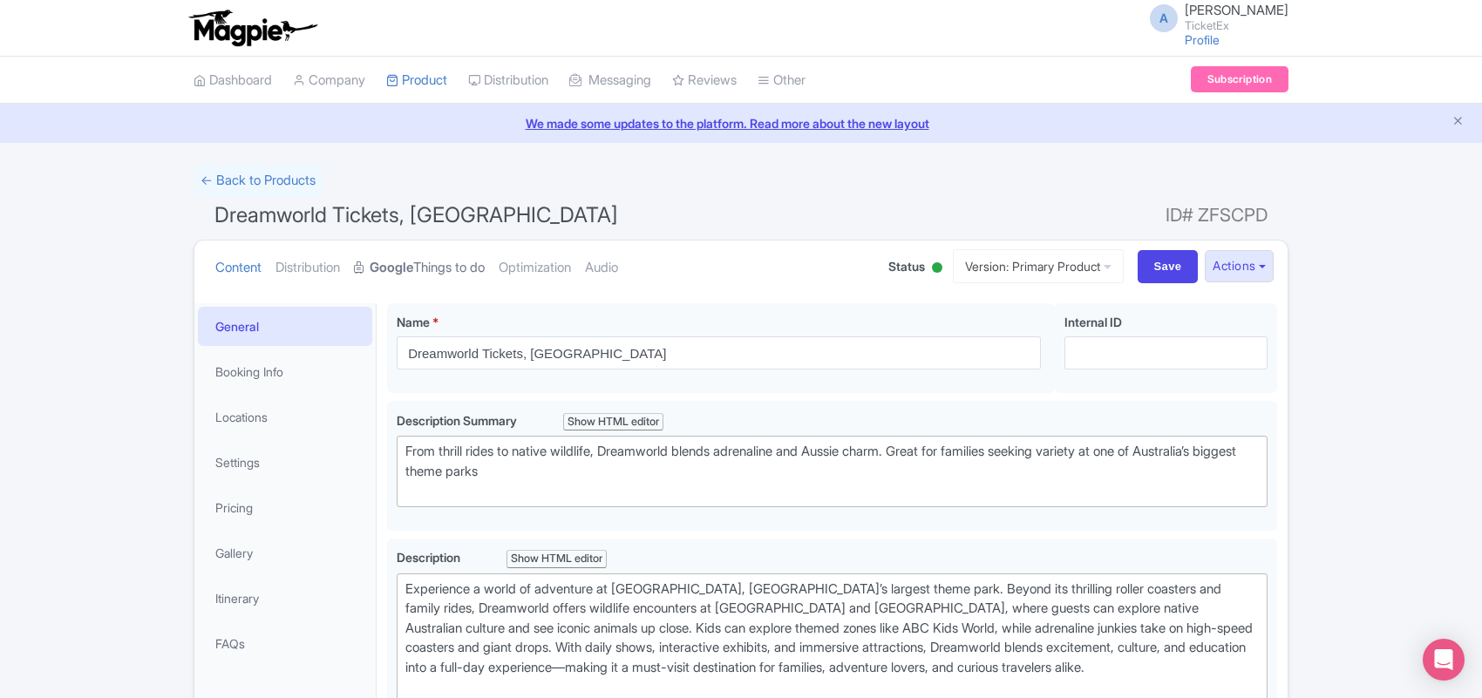
click at [472, 268] on link "Google Things to do" at bounding box center [419, 268] width 131 height 55
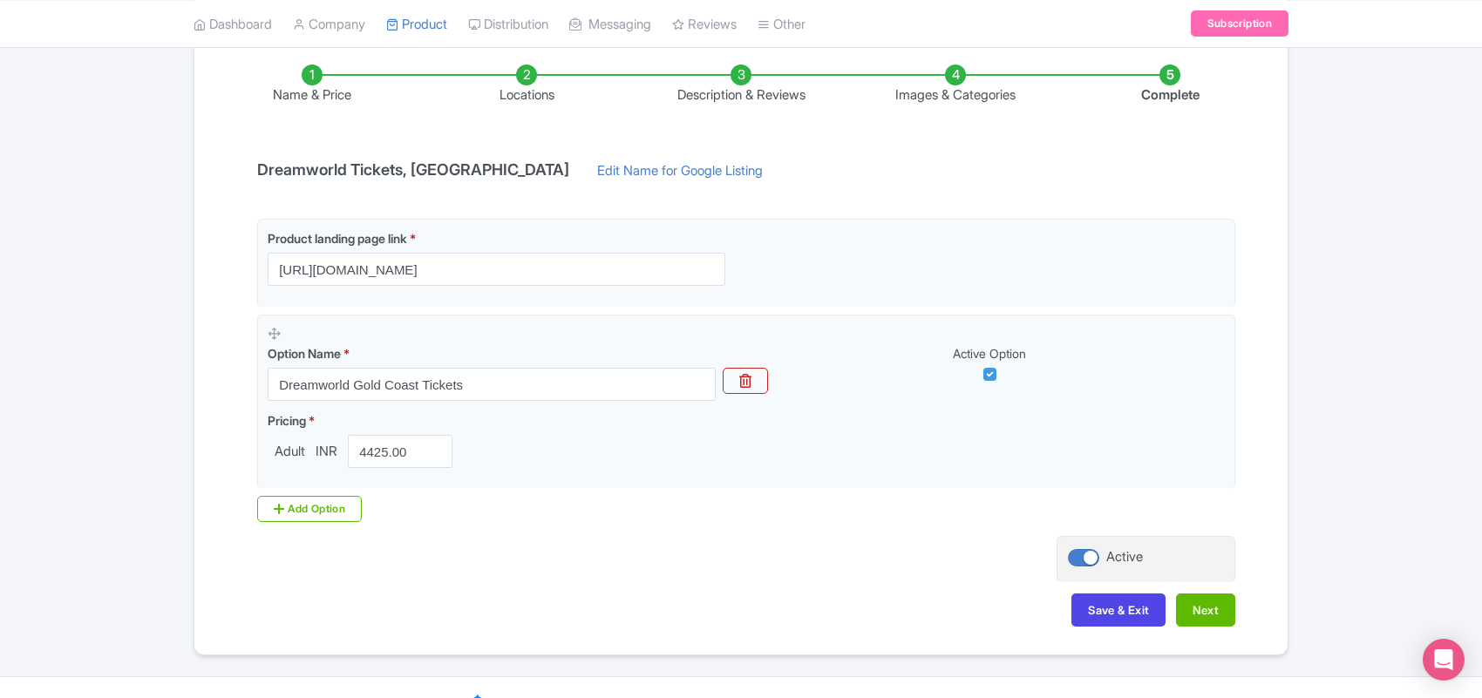
scroll to position [319, 0]
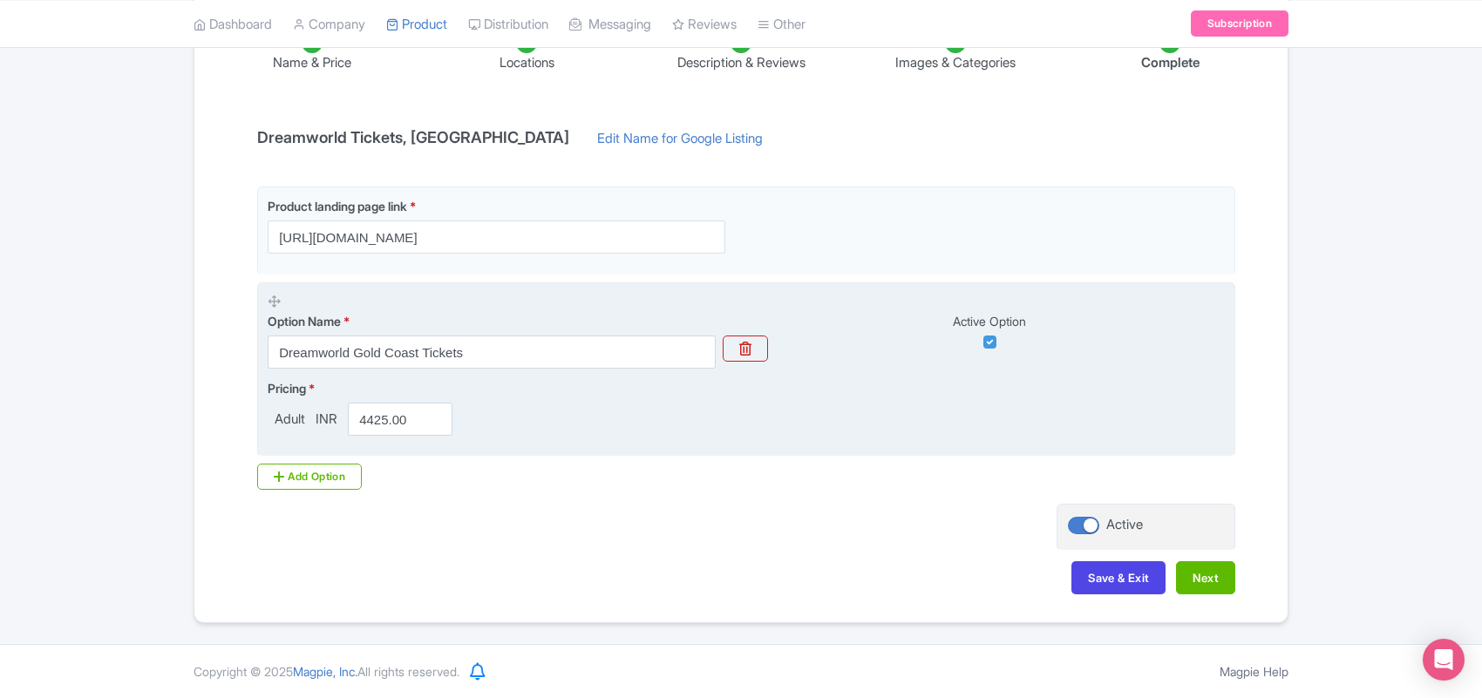
drag, startPoint x: 305, startPoint y: 478, endPoint x: 314, endPoint y: 349, distance: 129.3
click at [306, 477] on div "Add Option" at bounding box center [309, 477] width 105 height 26
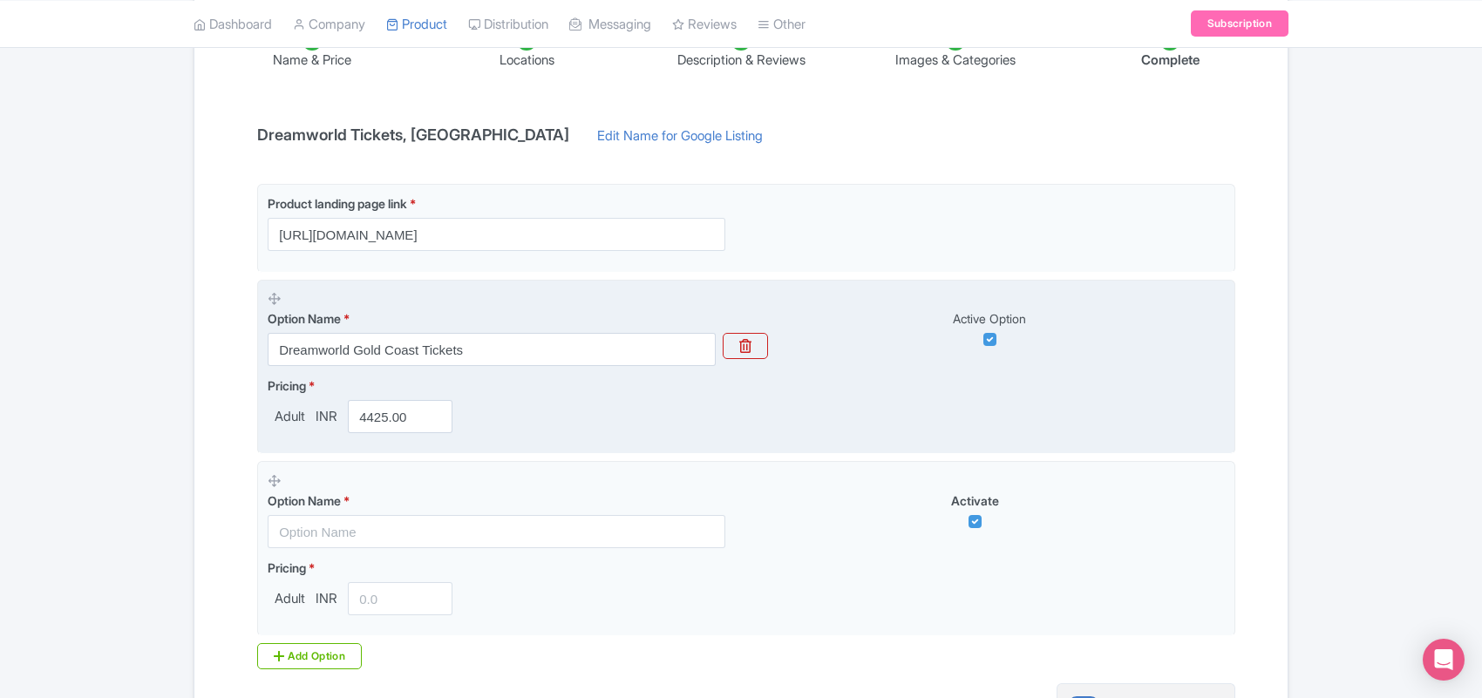
scroll to position [502, 0]
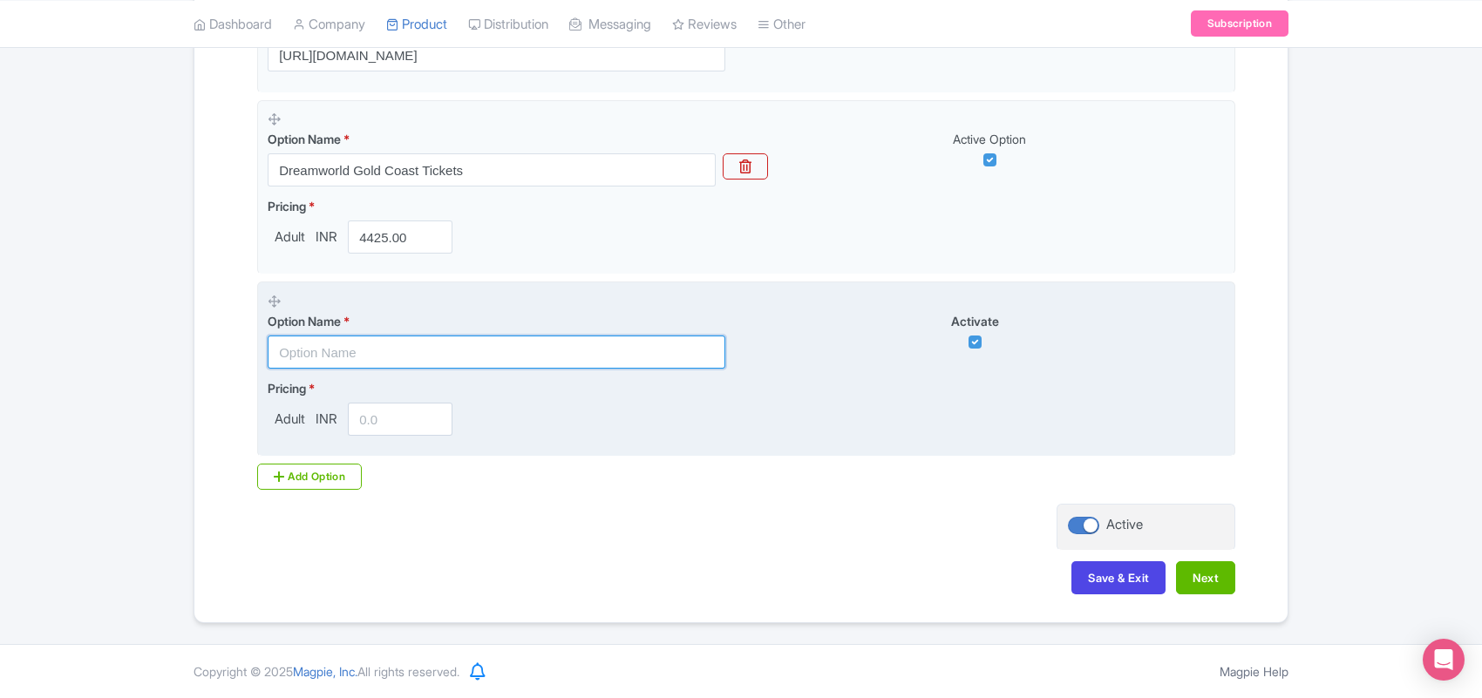
click at [366, 356] on input "text" at bounding box center [497, 352] width 458 height 33
paste input "Dreamworld, WhiteWater World and SkyPoint Ticket Combo"
type input "Dreamworld, WhiteWater World and SkyPoint Ticket Combo"
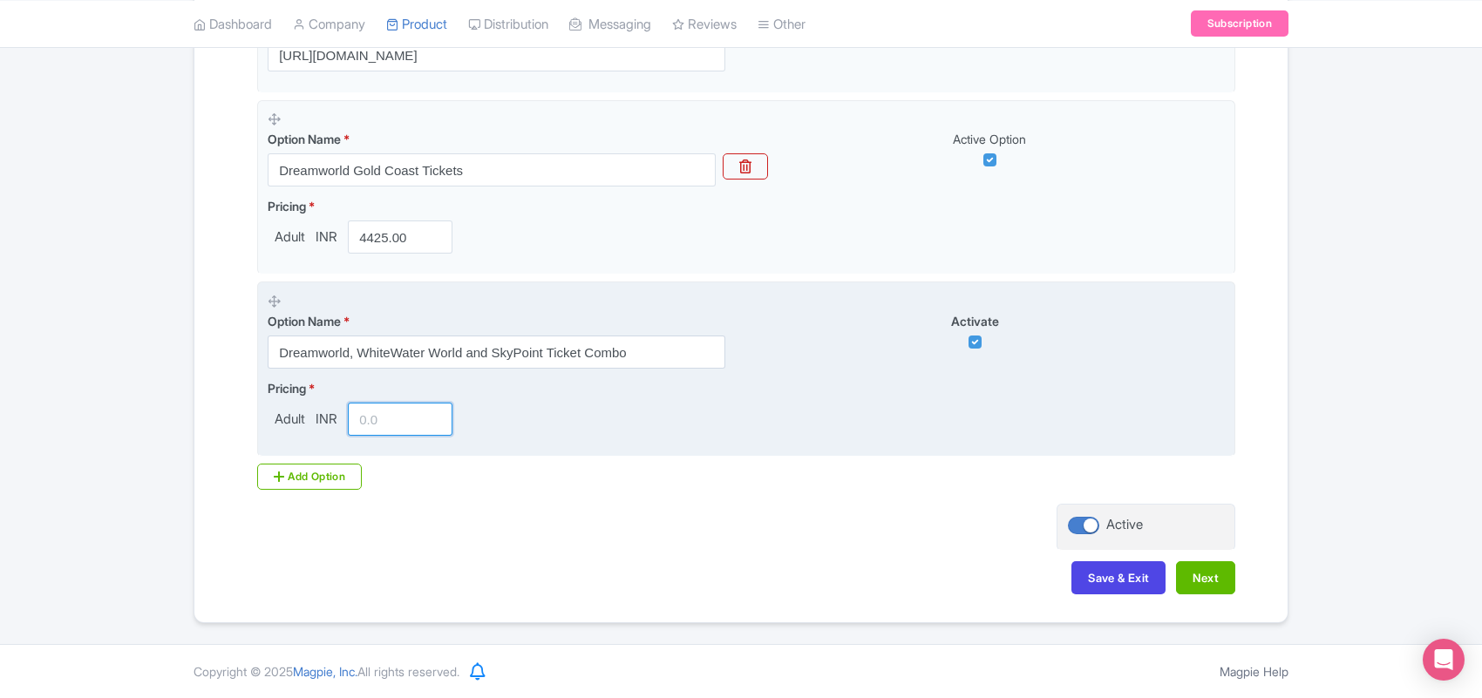
click at [384, 411] on input "number" at bounding box center [400, 419] width 105 height 33
paste input "7700.00"
type input "7700.00"
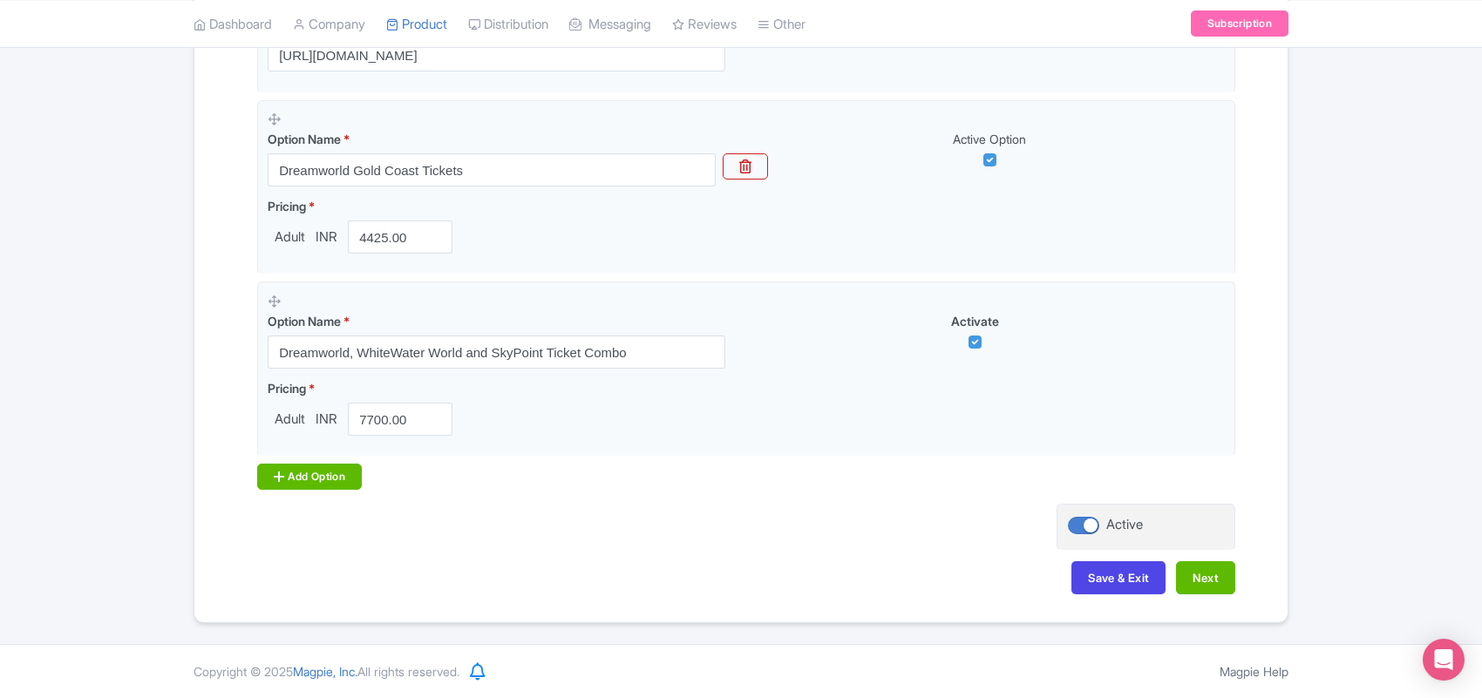
click at [327, 476] on div "Add Option" at bounding box center [309, 477] width 105 height 26
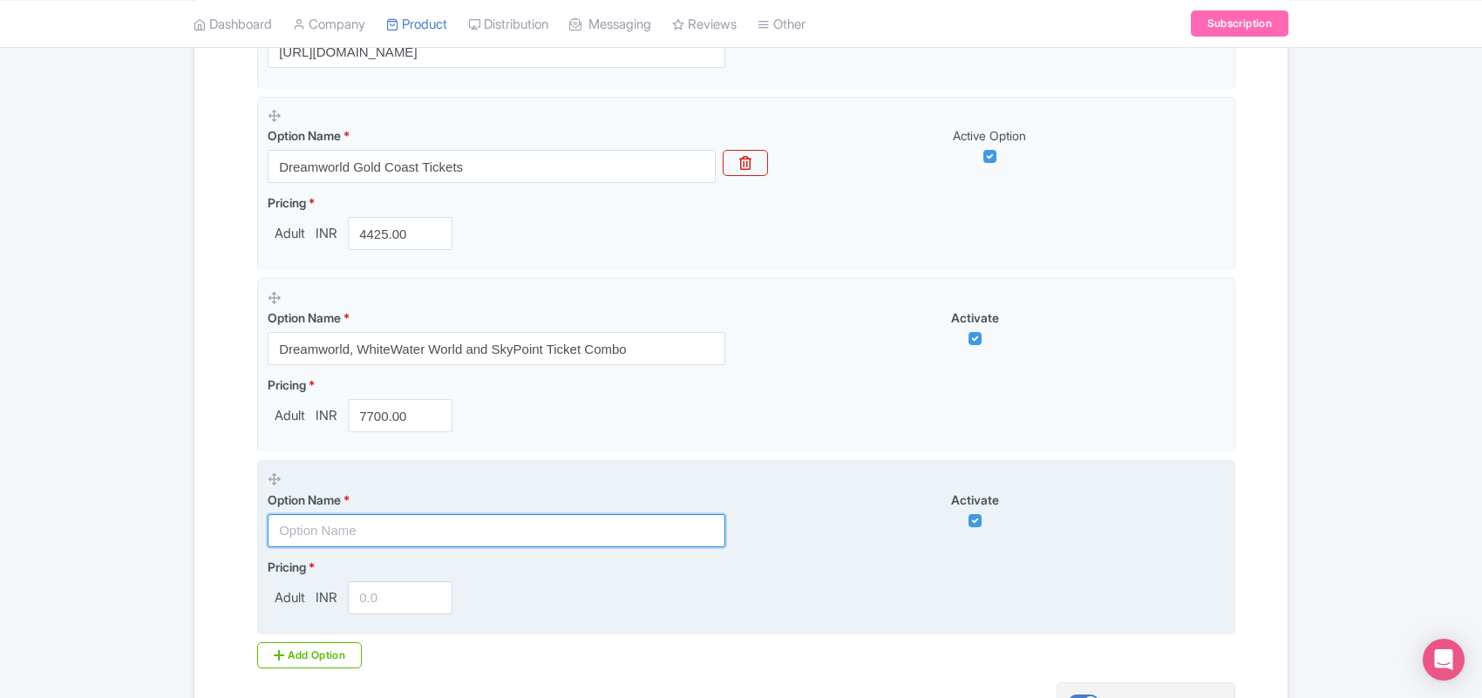
click at [298, 532] on input "text" at bounding box center [497, 530] width 458 height 33
paste input "COMBO - Dreamworld Entry+WhiteWater World 1 Day Admission"
type input "COMBO - Dreamworld Entry+WhiteWater World 1 Day Admission"
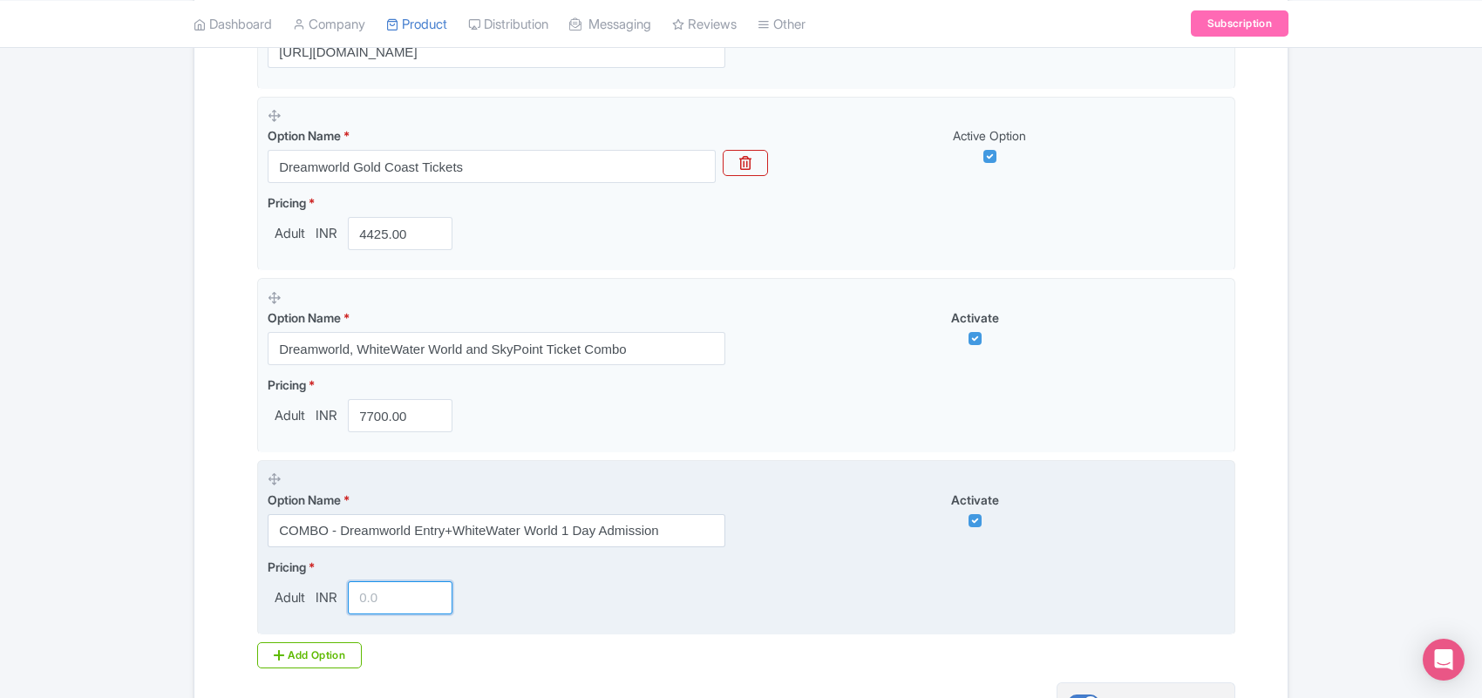
click at [375, 604] on input "number" at bounding box center [400, 597] width 105 height 33
paste input "11499.00"
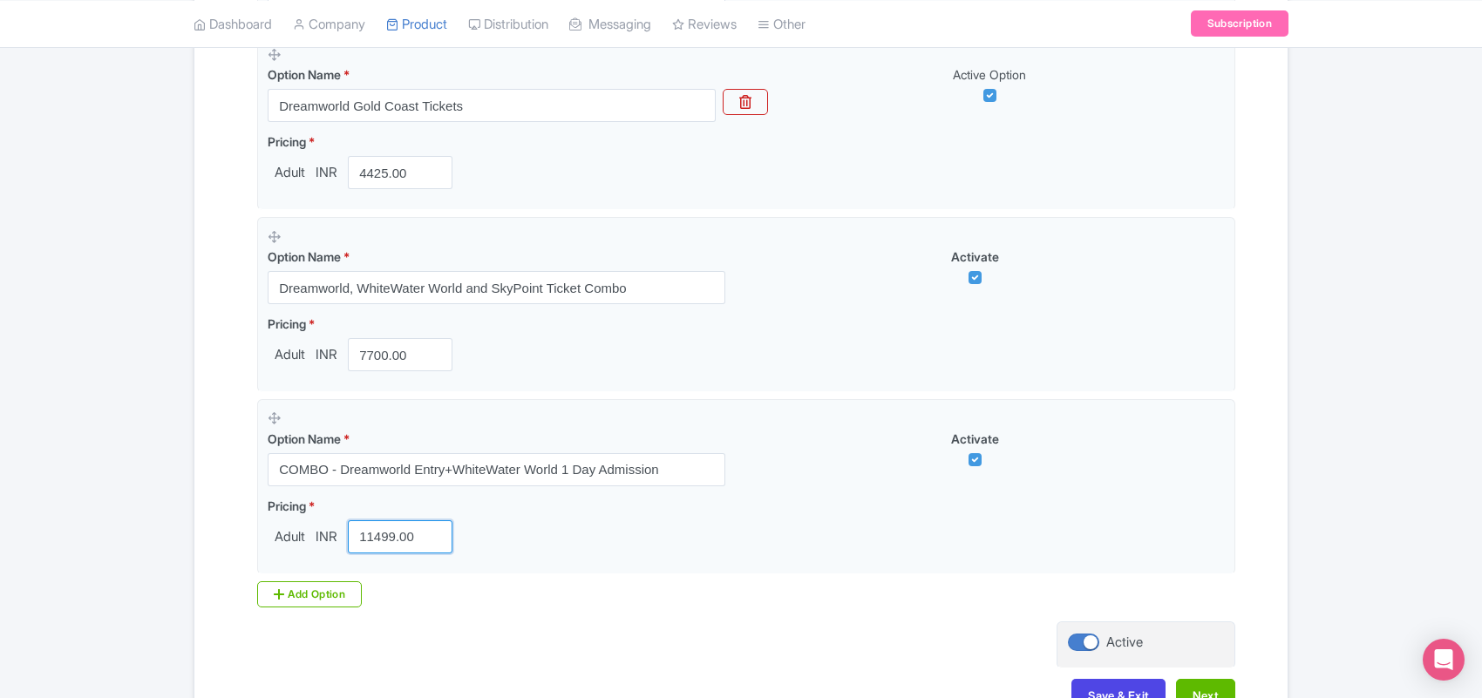
scroll to position [684, 0]
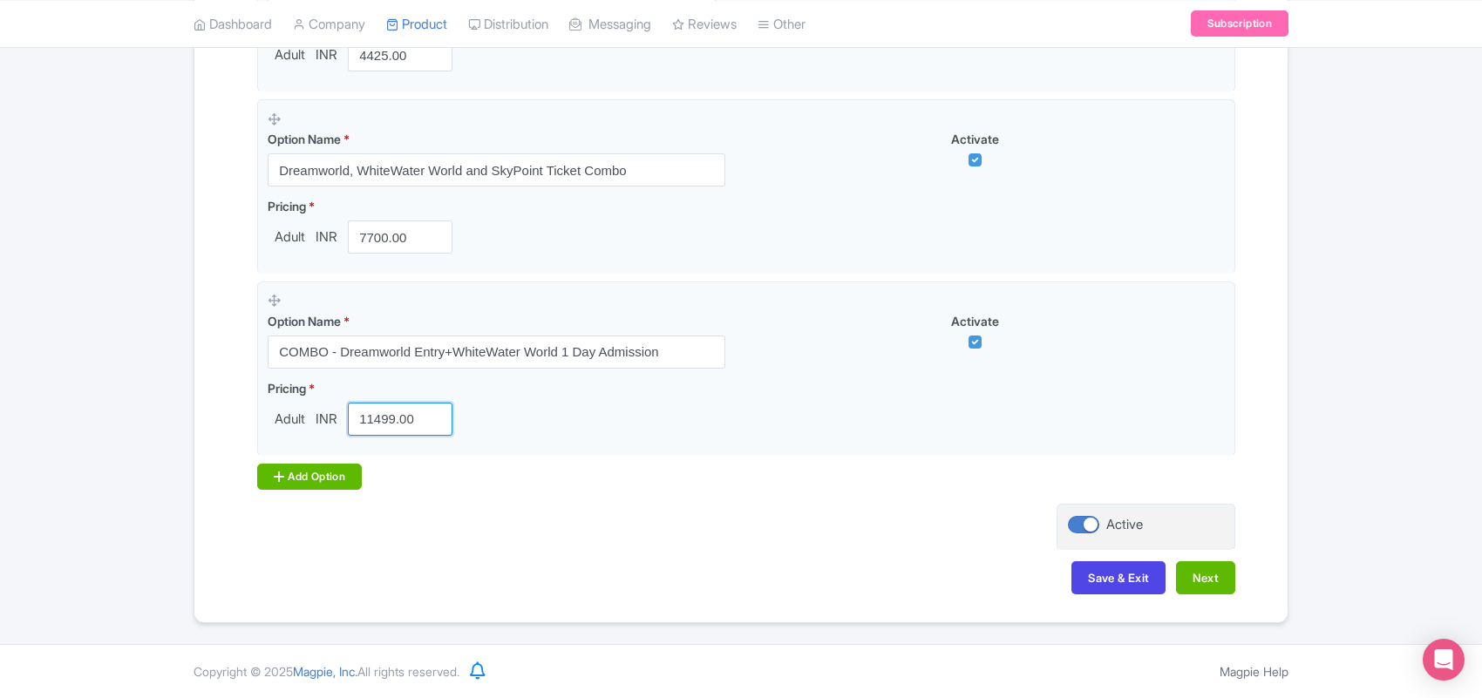
type input "11499.00"
click at [333, 477] on div "Add Option" at bounding box center [309, 477] width 105 height 26
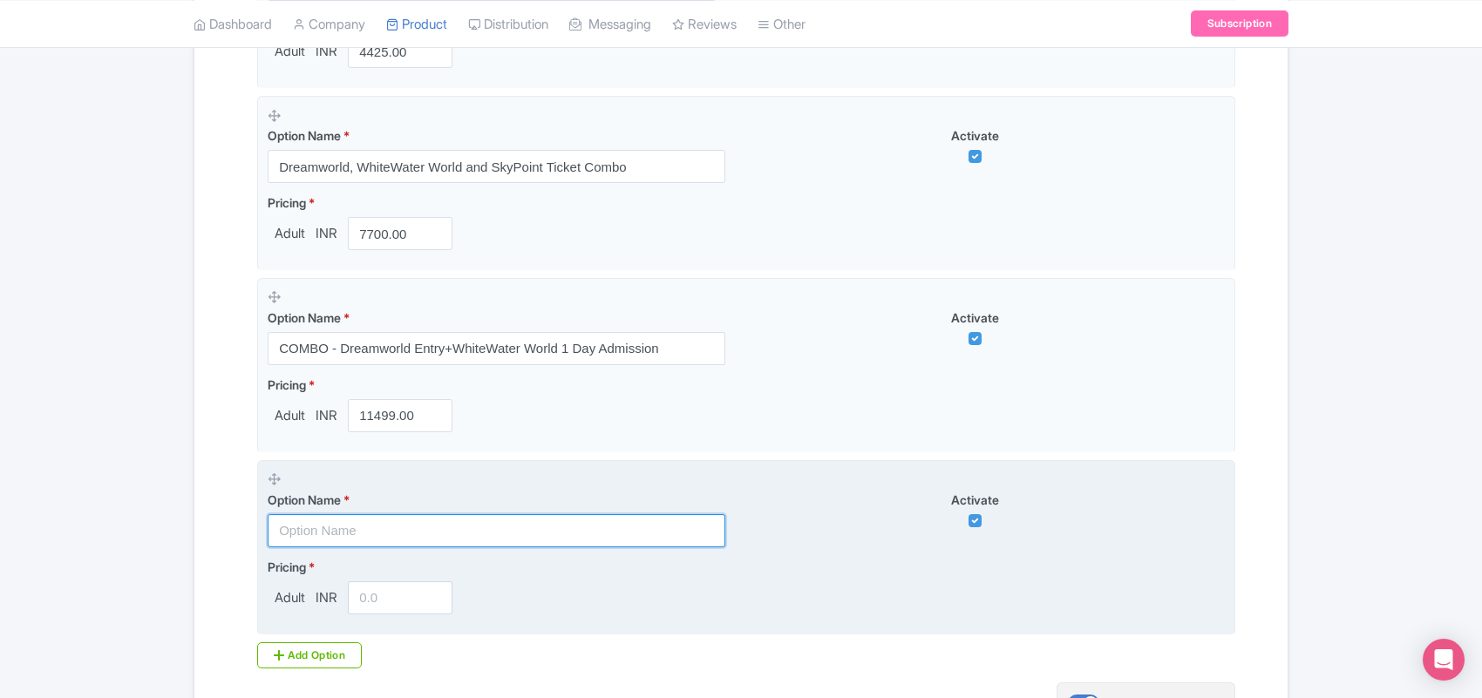
click at [331, 538] on input "text" at bounding box center [497, 530] width 458 height 33
paste input "2 Day Pass for Dreamworld & SkyPoint"
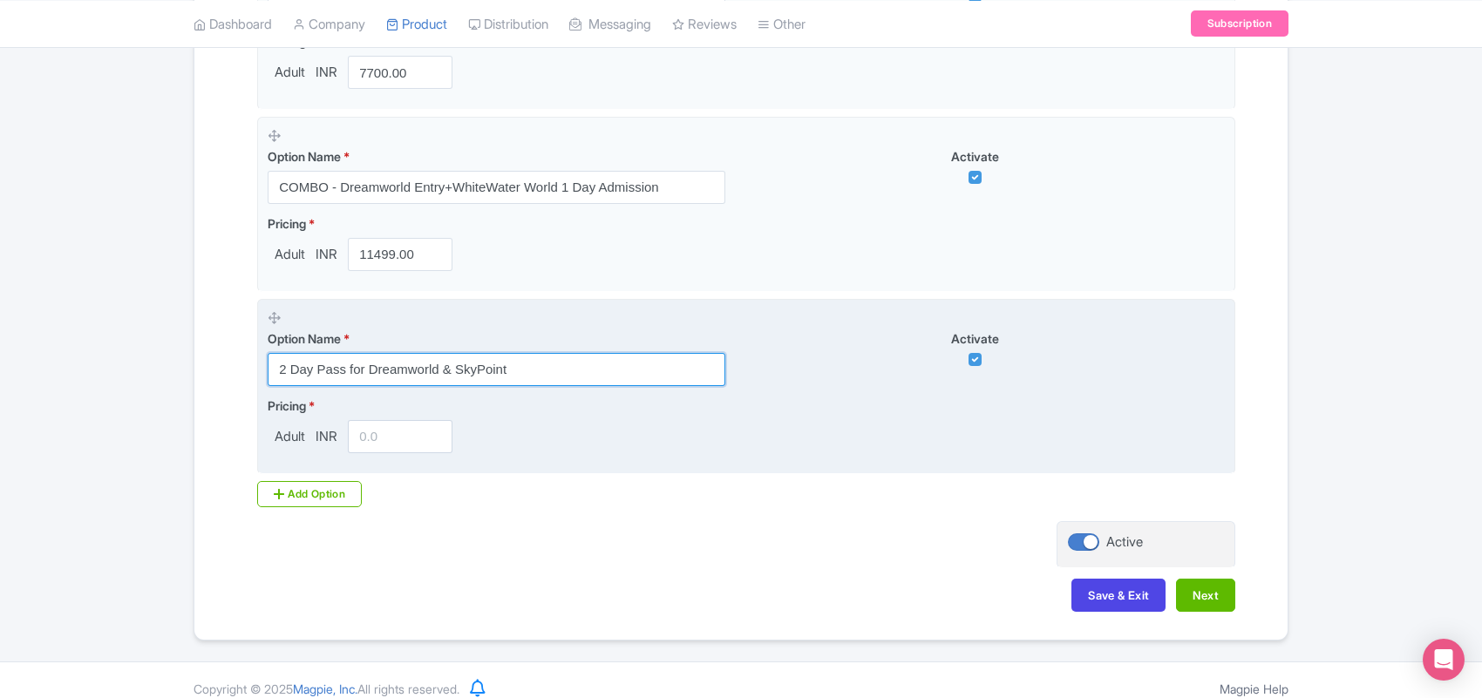
scroll to position [867, 0]
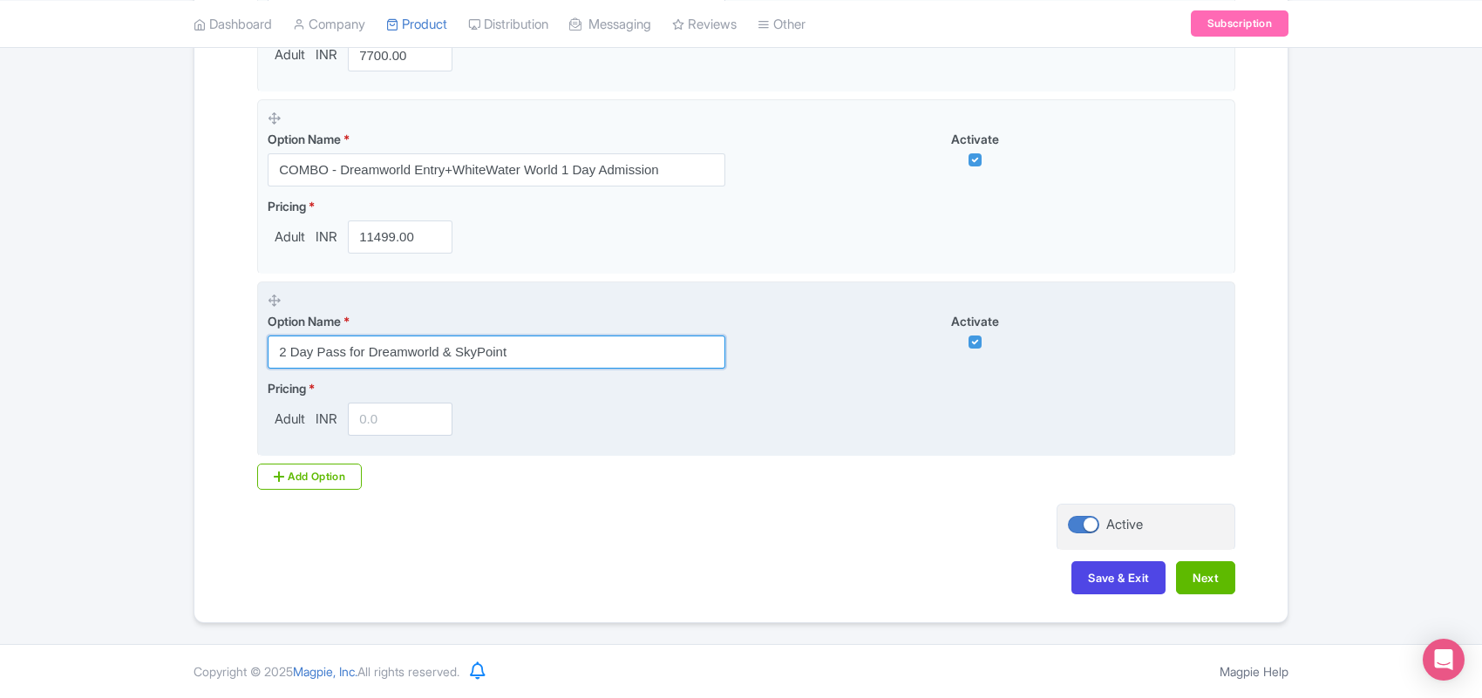
type input "2 Day Pass for Dreamworld & SkyPoint"
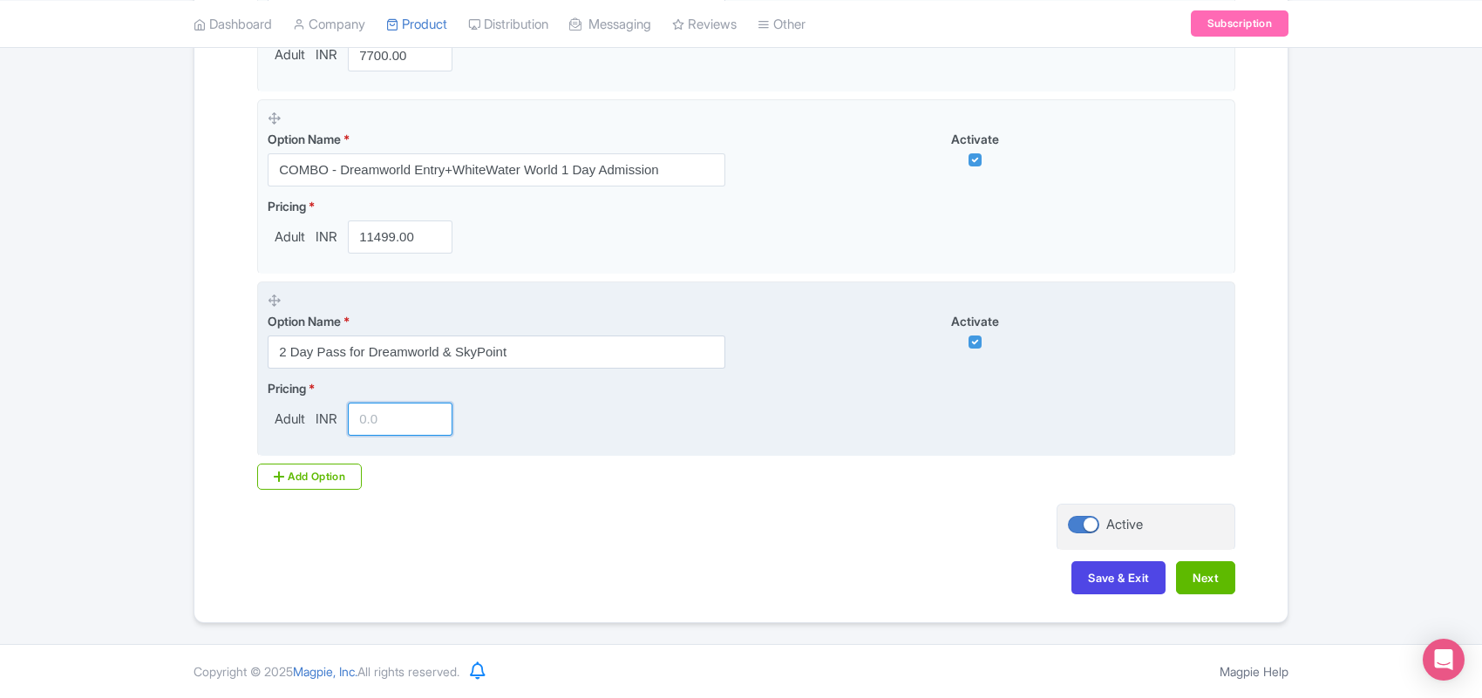
click at [393, 405] on input "number" at bounding box center [400, 419] width 105 height 33
paste input "6600"
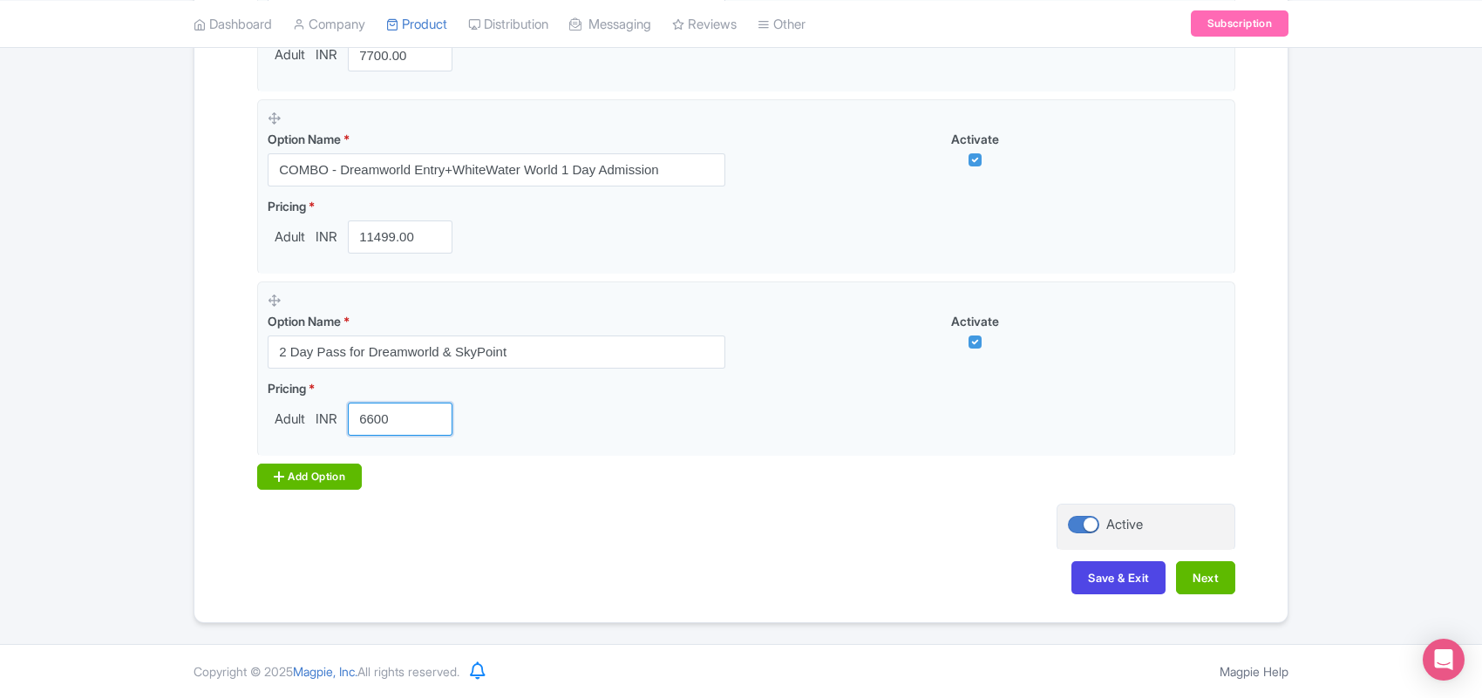
type input "6600"
click at [316, 475] on div "Add Option" at bounding box center [309, 477] width 105 height 26
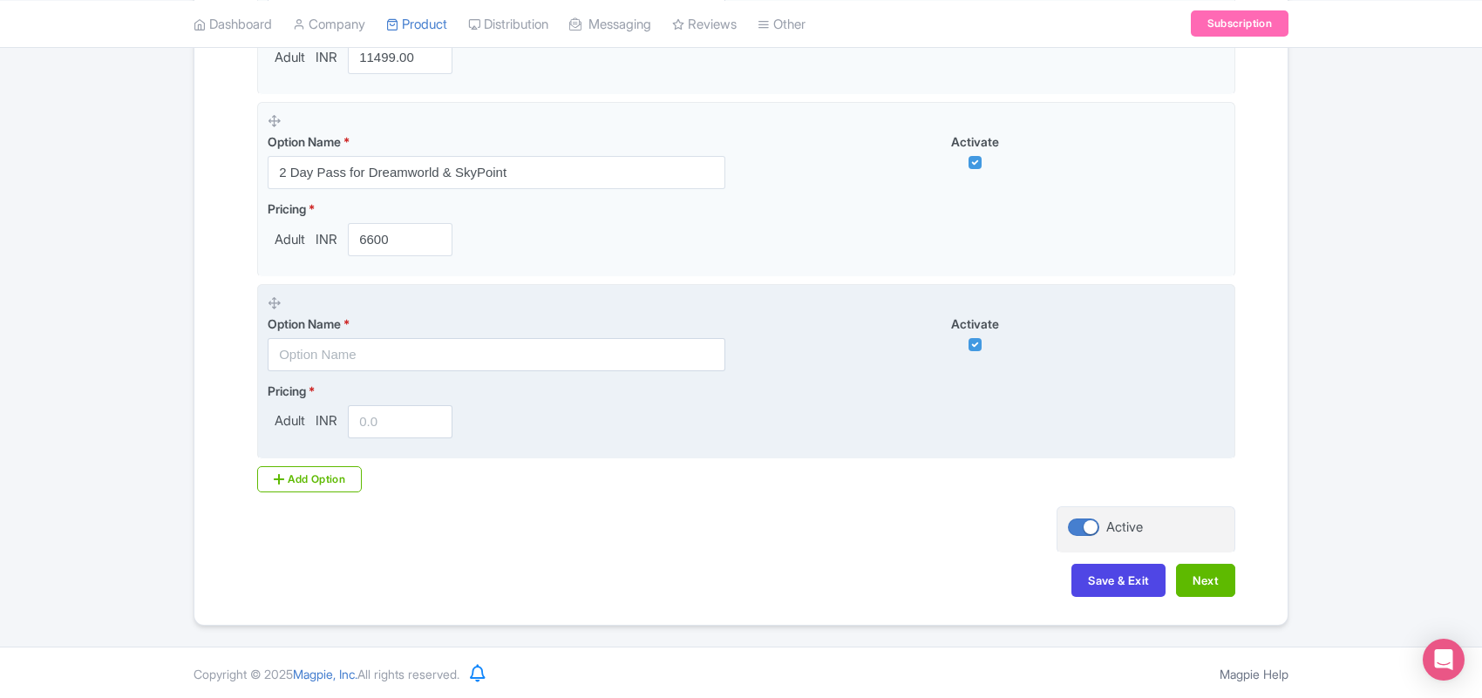
scroll to position [1049, 0]
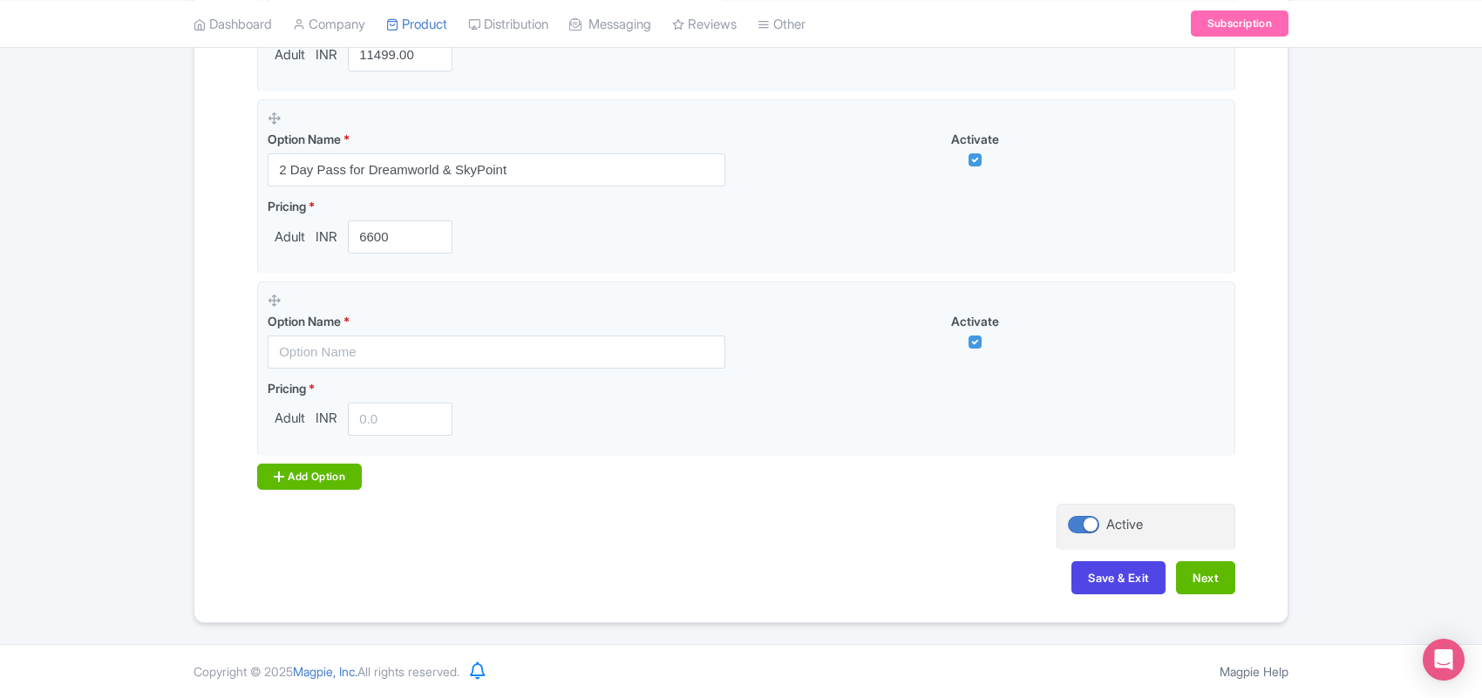
click at [331, 466] on div "Add Option" at bounding box center [309, 477] width 105 height 26
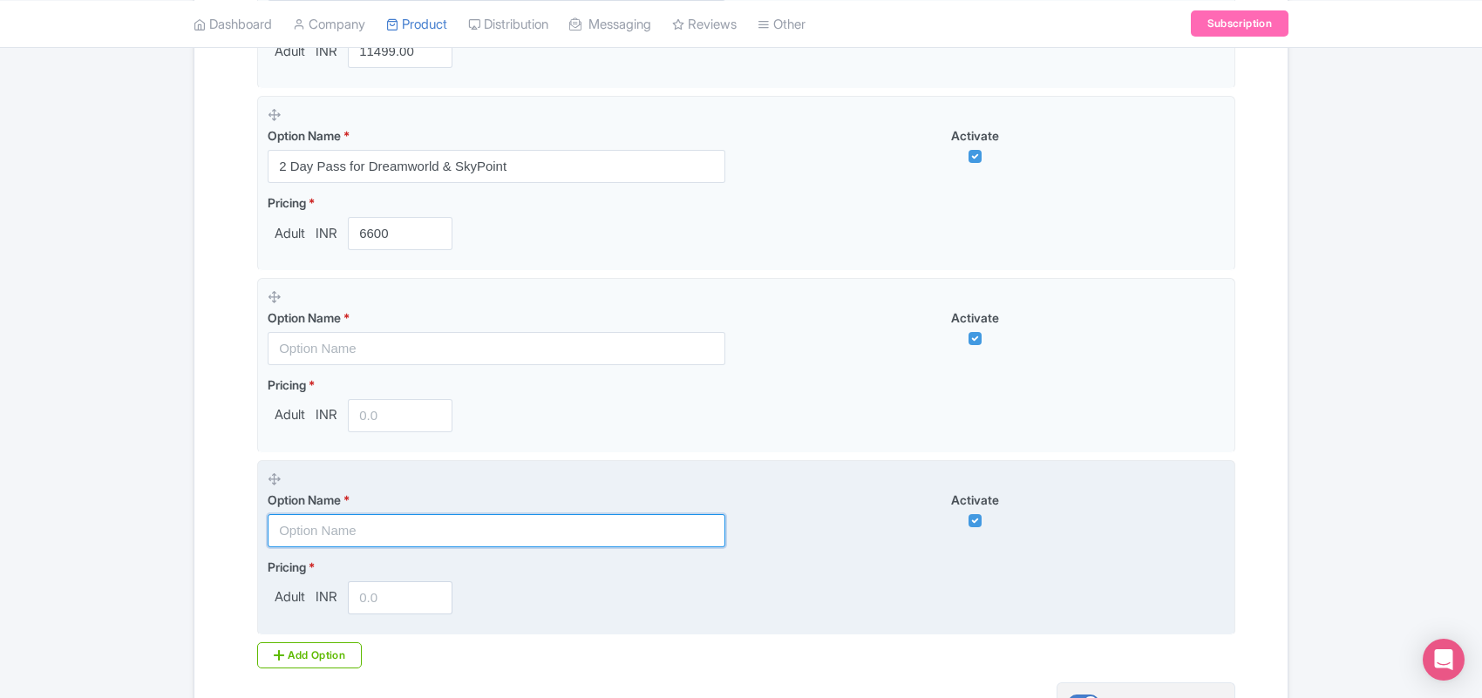
click at [341, 536] on input "text" at bounding box center [497, 530] width 458 height 33
paste input "3 Day Pass to Dreamworld, WhiteWater World and SkyPoint"
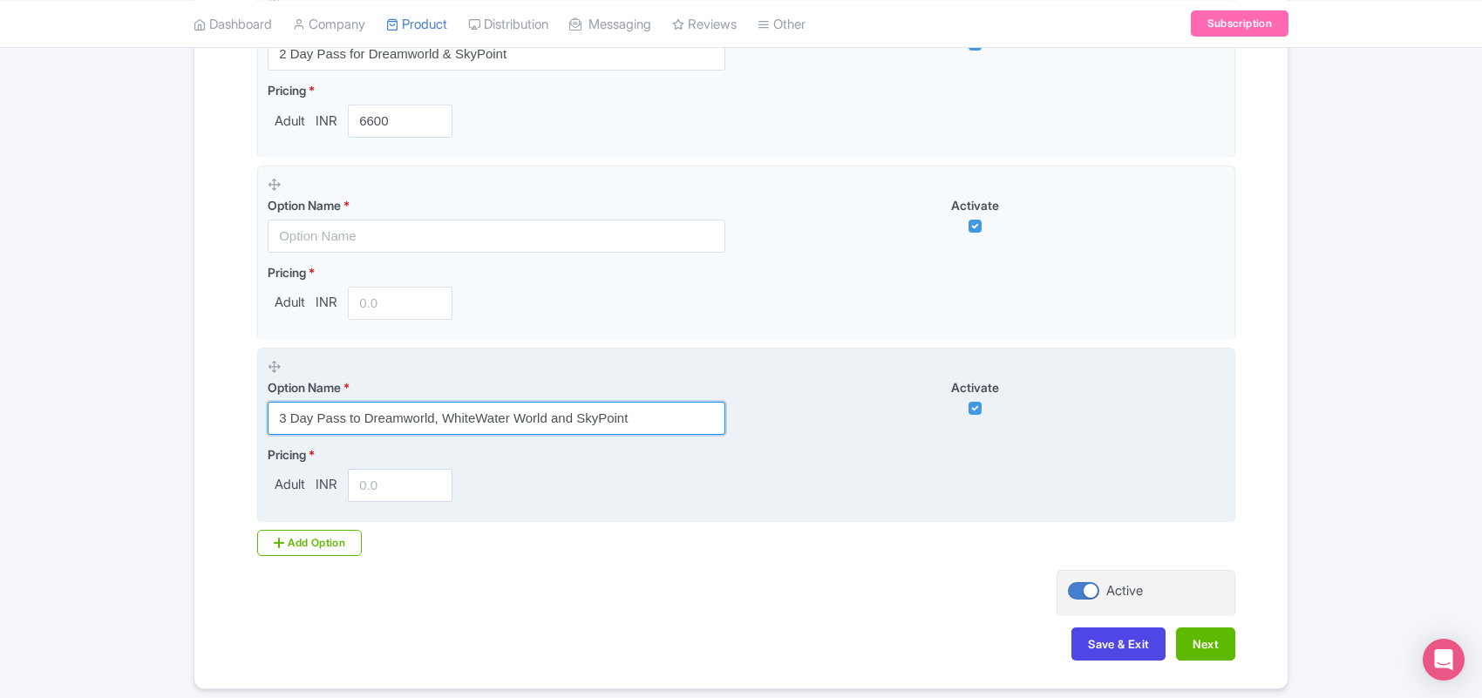
scroll to position [1123, 0]
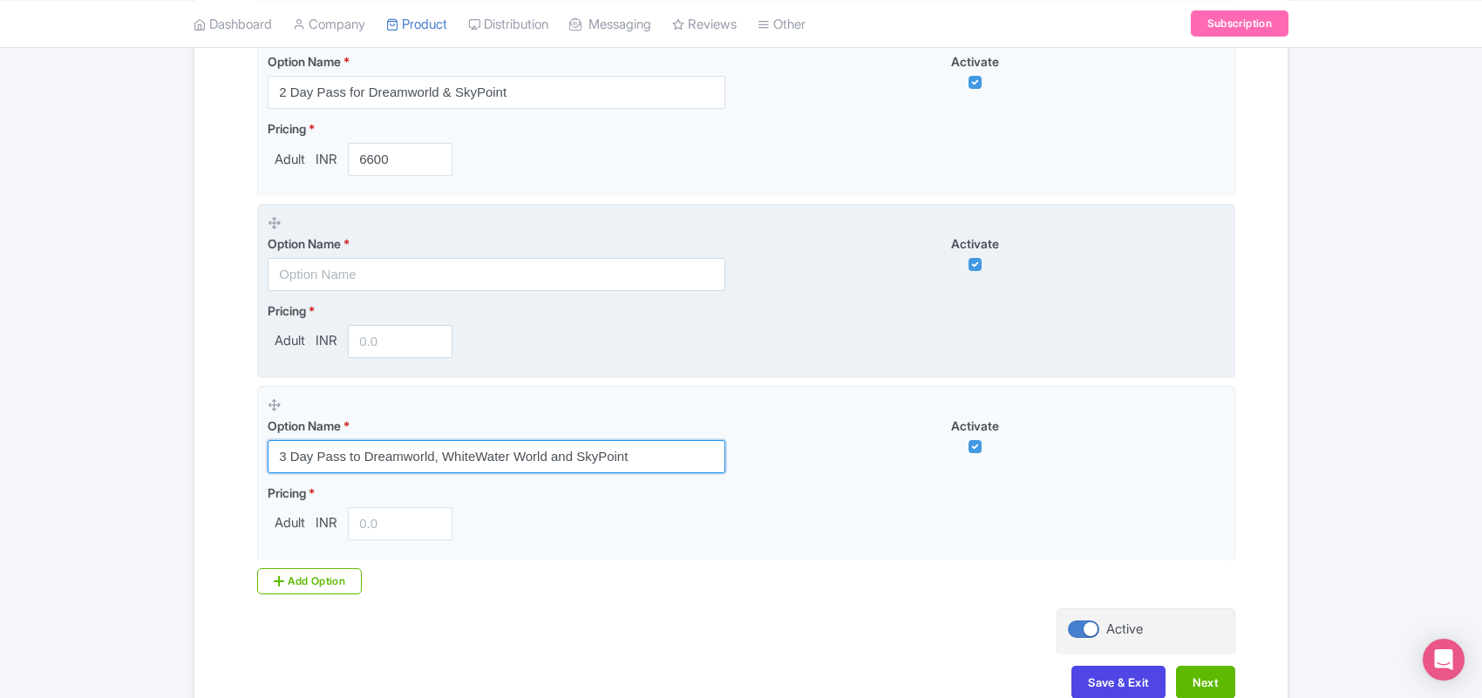
type input "3 Day Pass to Dreamworld, WhiteWater World and SkyPoint"
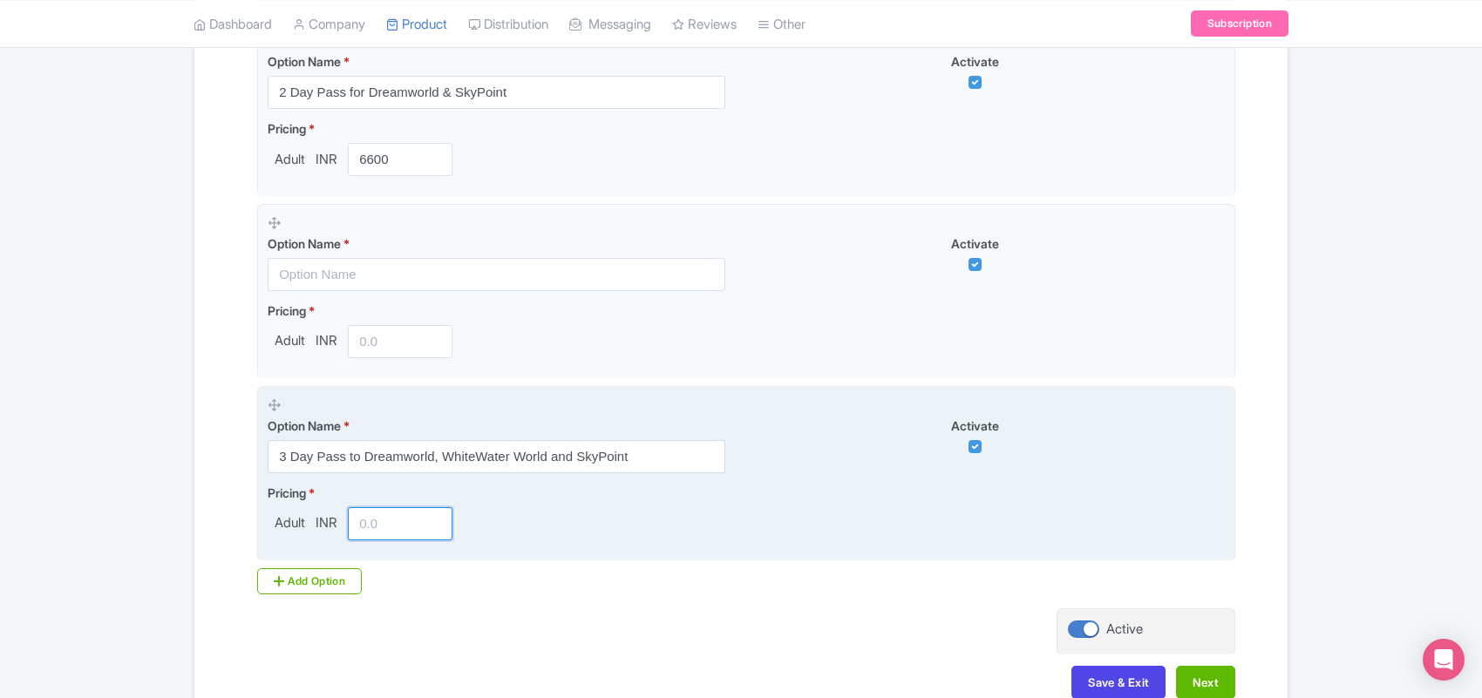
click at [364, 529] on input "number" at bounding box center [400, 523] width 105 height 33
paste input "8100"
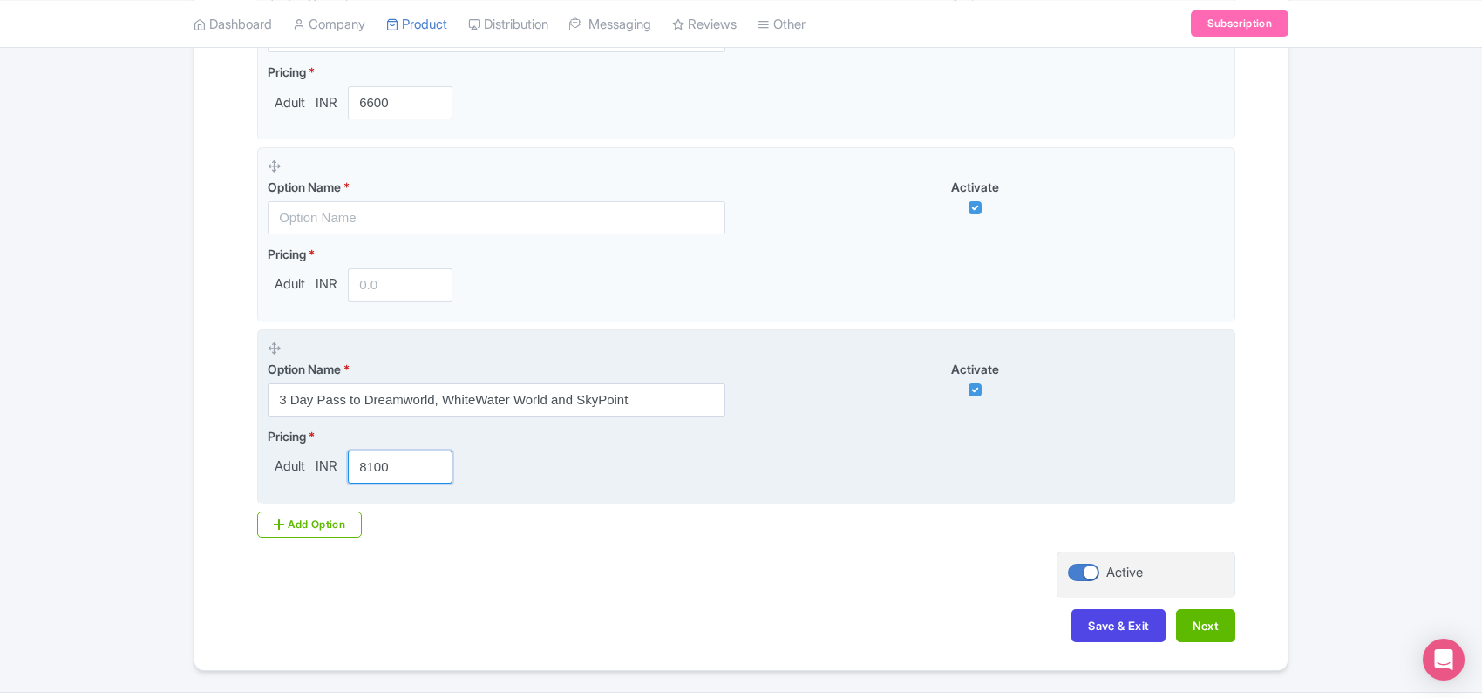
scroll to position [1232, 0]
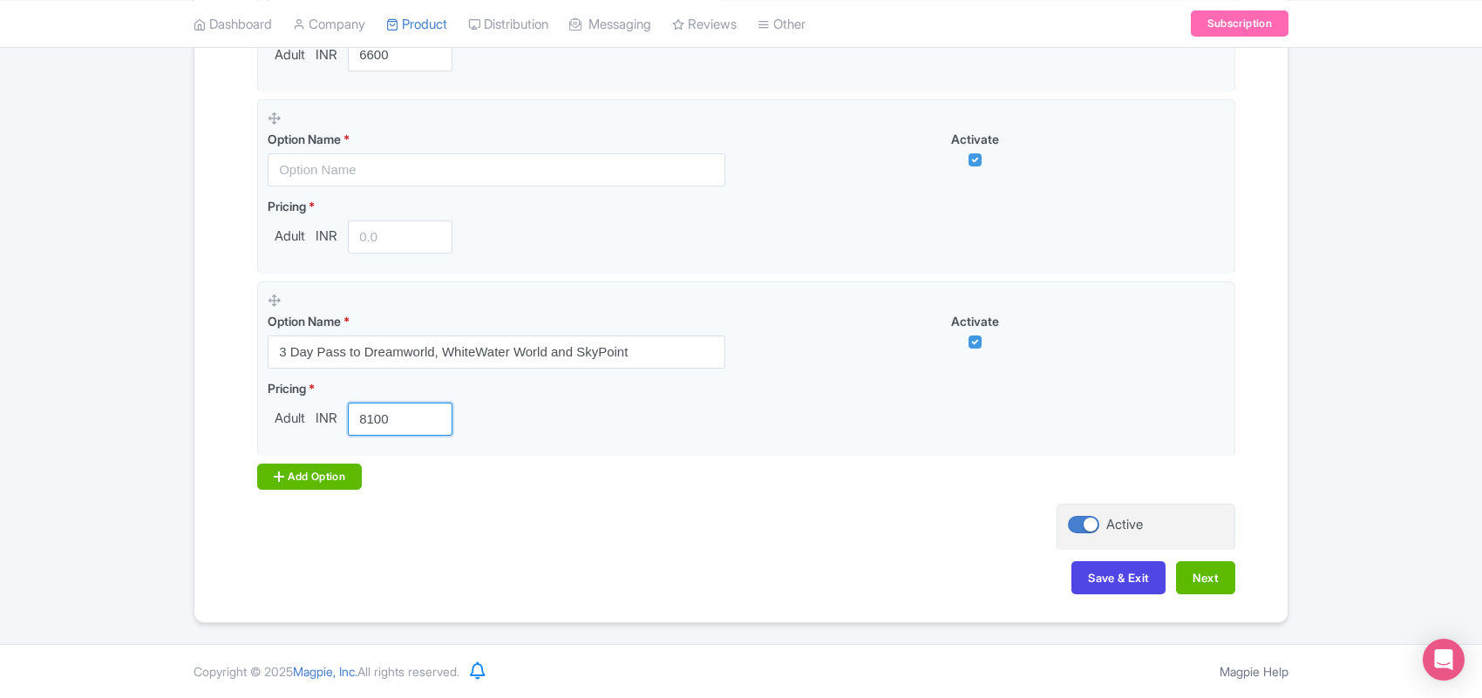
type input "8100"
click at [321, 473] on div "Add Option" at bounding box center [309, 477] width 105 height 26
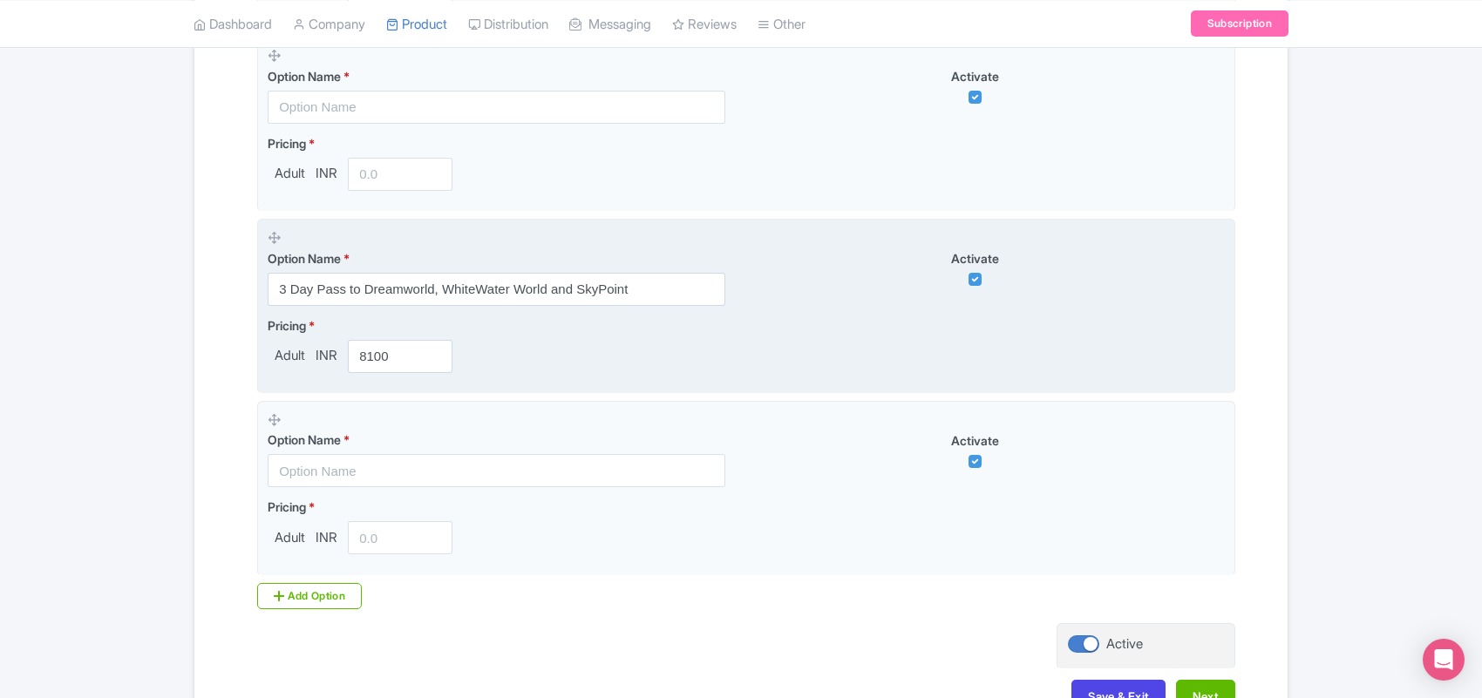
scroll to position [1341, 0]
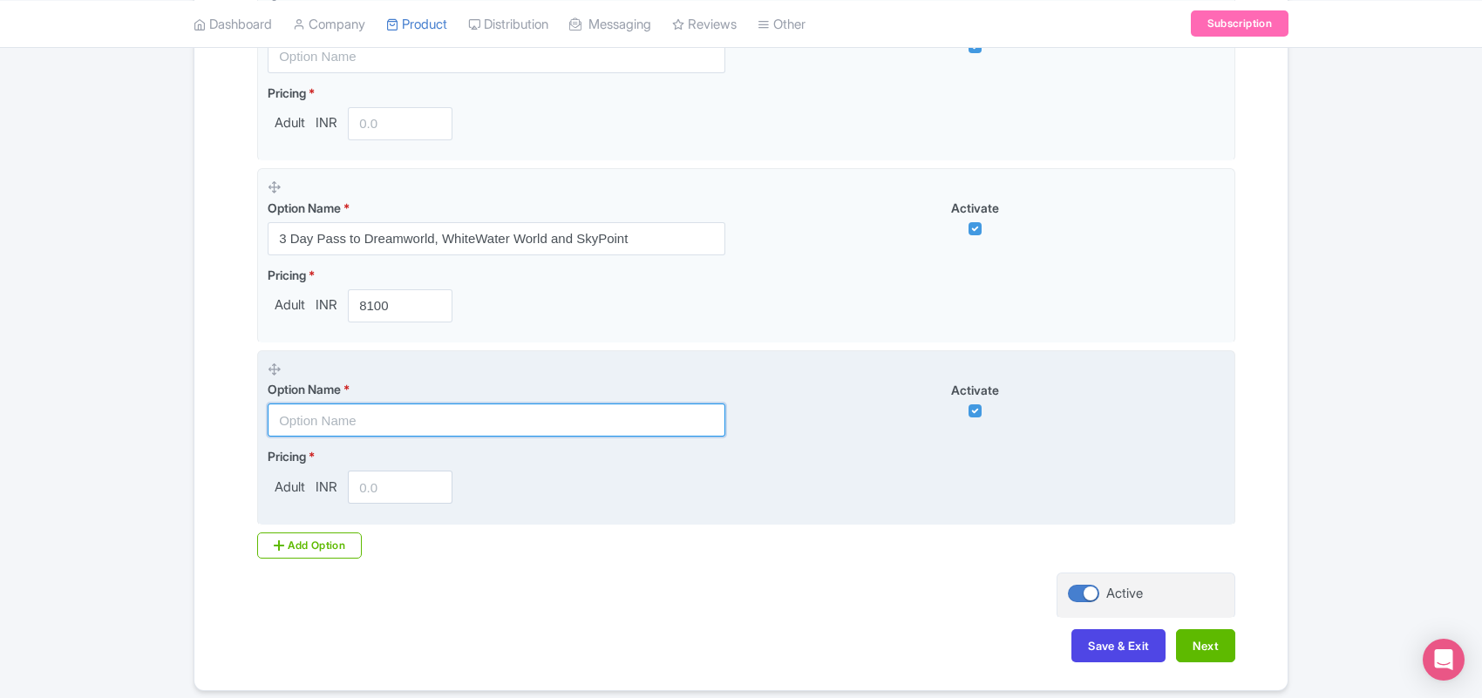
click at [336, 425] on input "text" at bounding box center [497, 420] width 458 height 33
paste input "COMBO : Dreamworld Gold Coast Admission Tickets for 2 ADULT"
type input "COMBO : Dreamworld Gold Coast Admission Tickets for 2 ADULT"
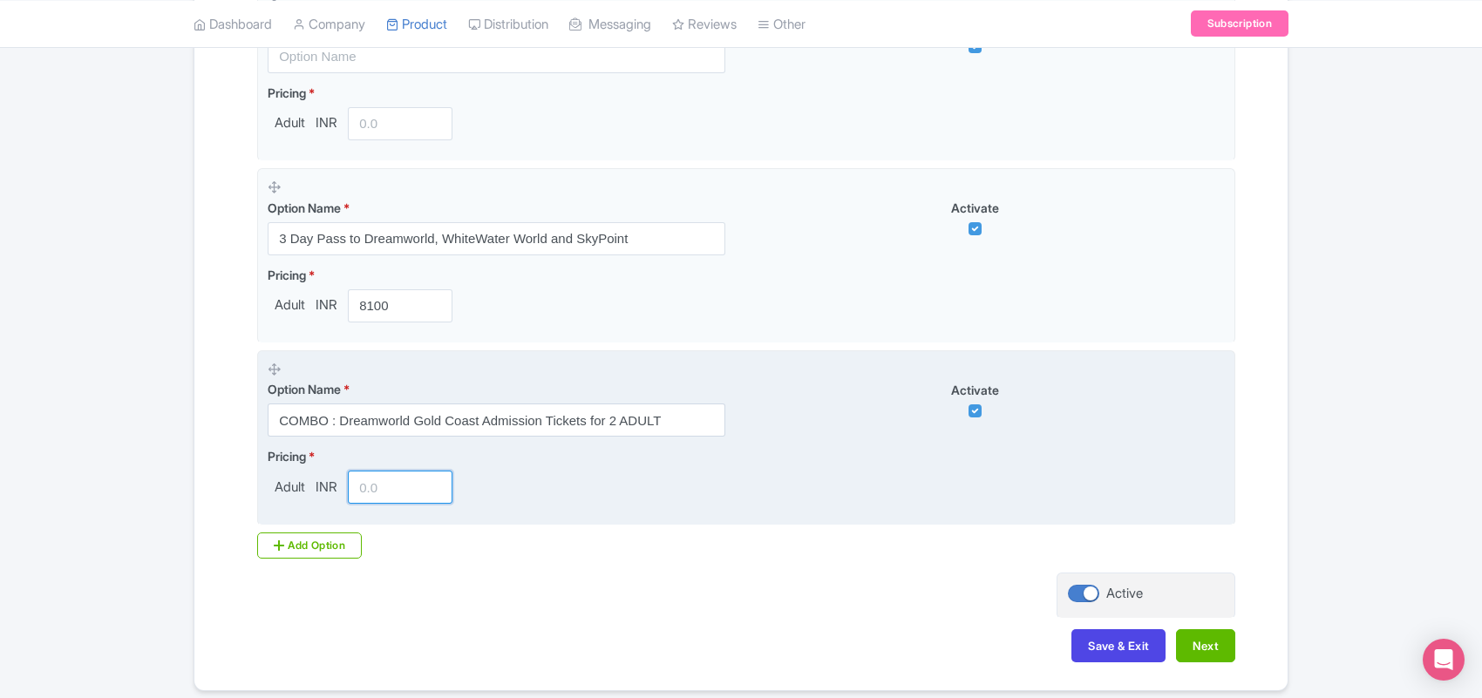
click at [371, 488] on input "number" at bounding box center [400, 487] width 105 height 33
paste input "7999"
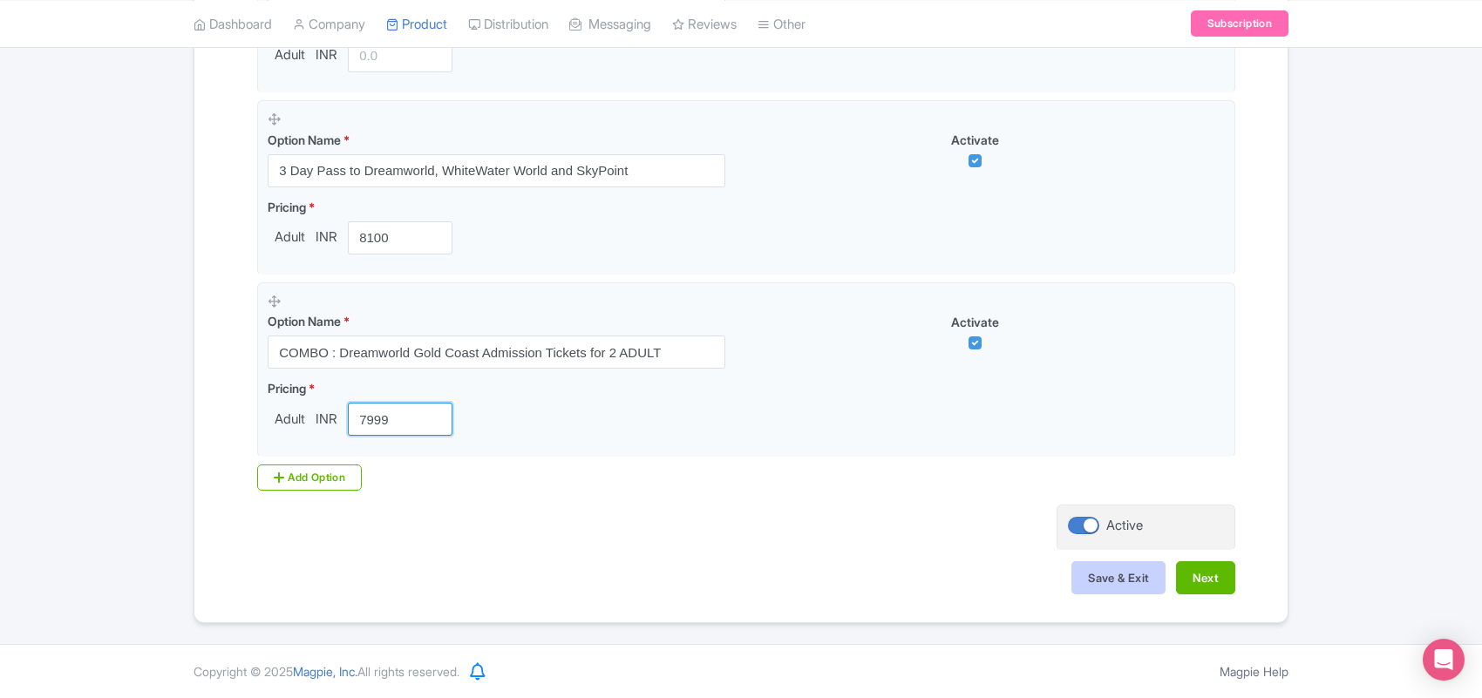
type input "7999"
click at [1120, 574] on button "Save & Exit" at bounding box center [1118, 577] width 94 height 33
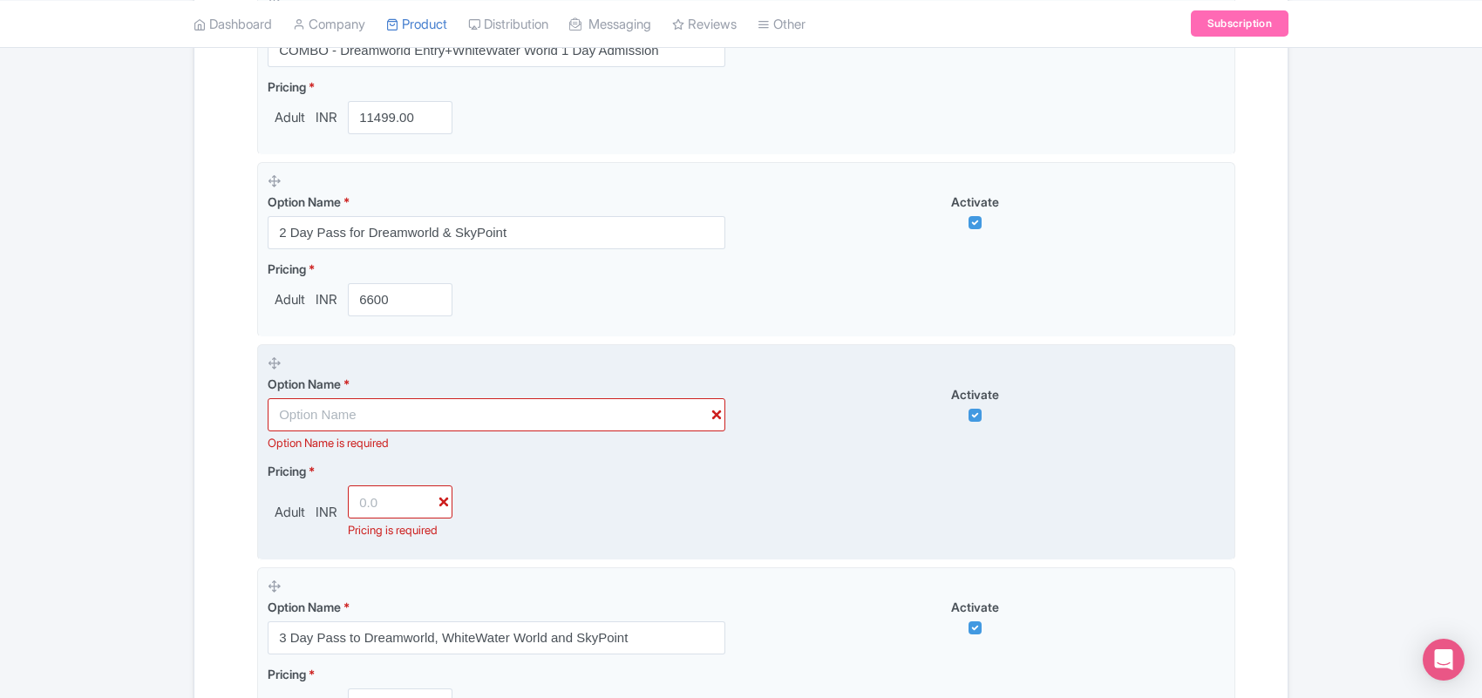
scroll to position [1020, 0]
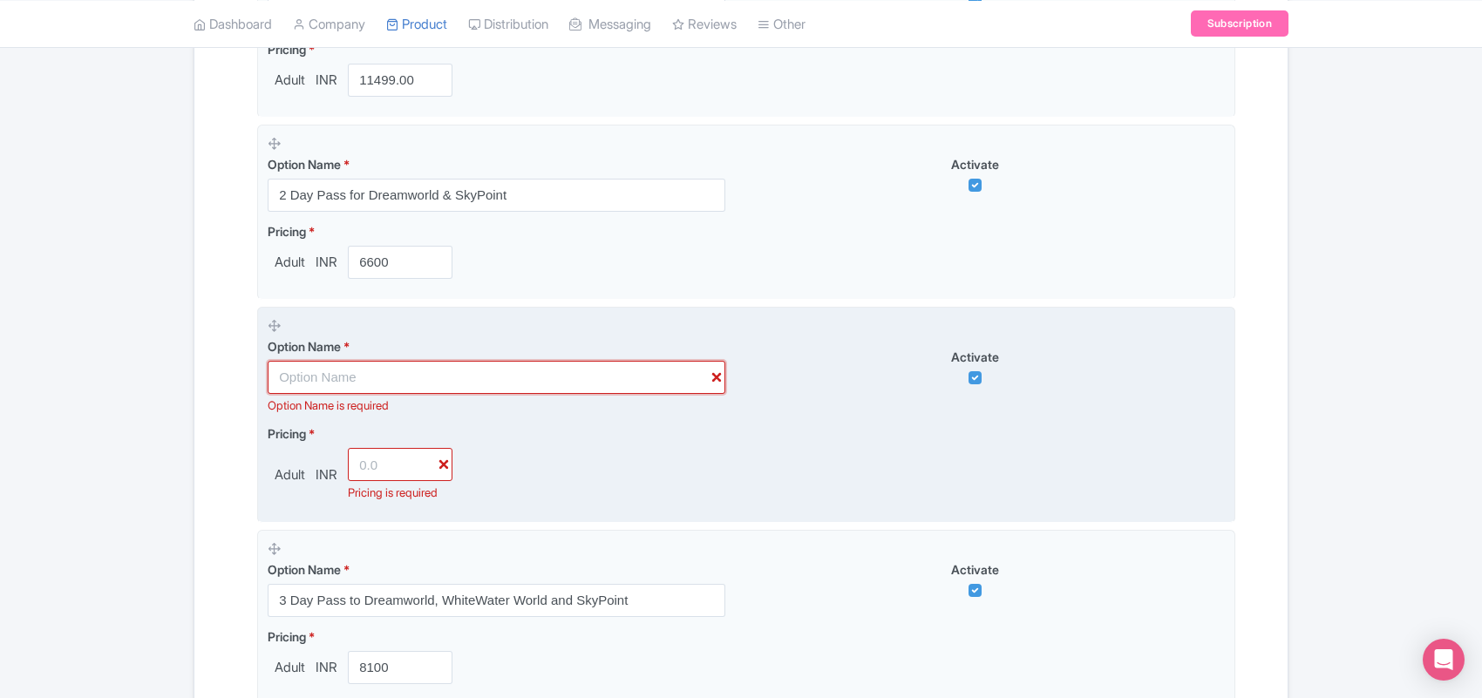
click at [716, 379] on input "text" at bounding box center [497, 377] width 458 height 33
click at [275, 329] on icon at bounding box center [274, 325] width 13 height 13
click at [540, 450] on div "Pricing * Adult INR Pricing is required" at bounding box center [746, 463] width 957 height 78
click at [974, 376] on input "checkbox" at bounding box center [974, 377] width 13 height 13
checkbox input "false"
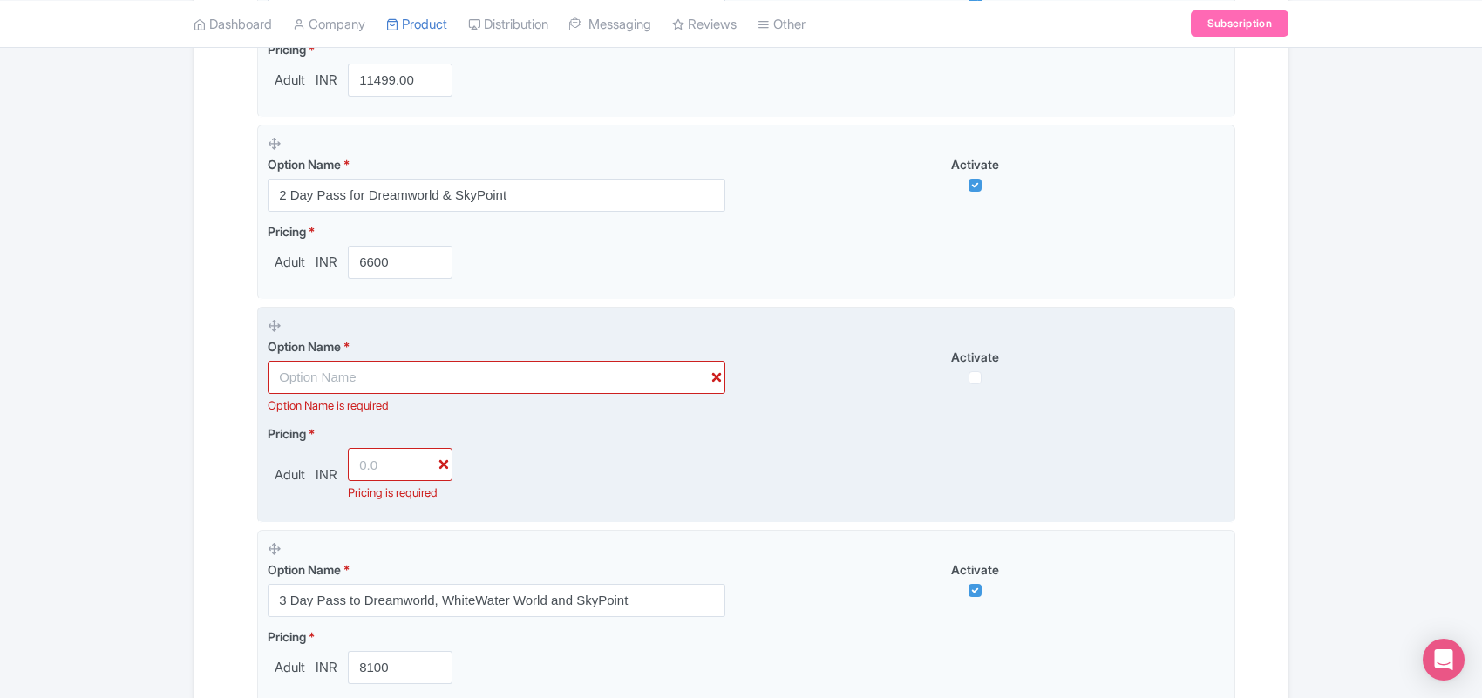
click at [774, 377] on div "Activate" at bounding box center [985, 366] width 479 height 37
click at [716, 377] on input "text" at bounding box center [497, 377] width 458 height 33
click at [661, 455] on div "Pricing * Adult INR Pricing is required" at bounding box center [746, 463] width 957 height 78
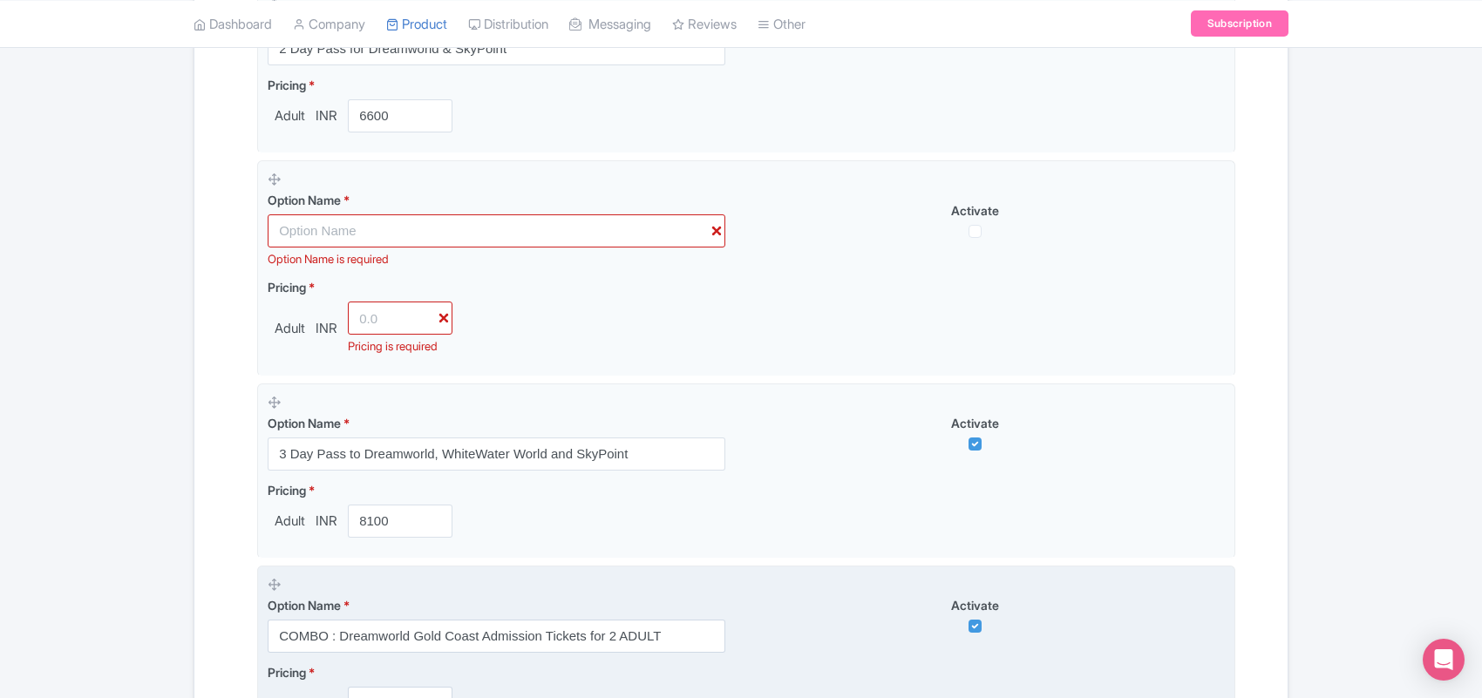
scroll to position [1456, 0]
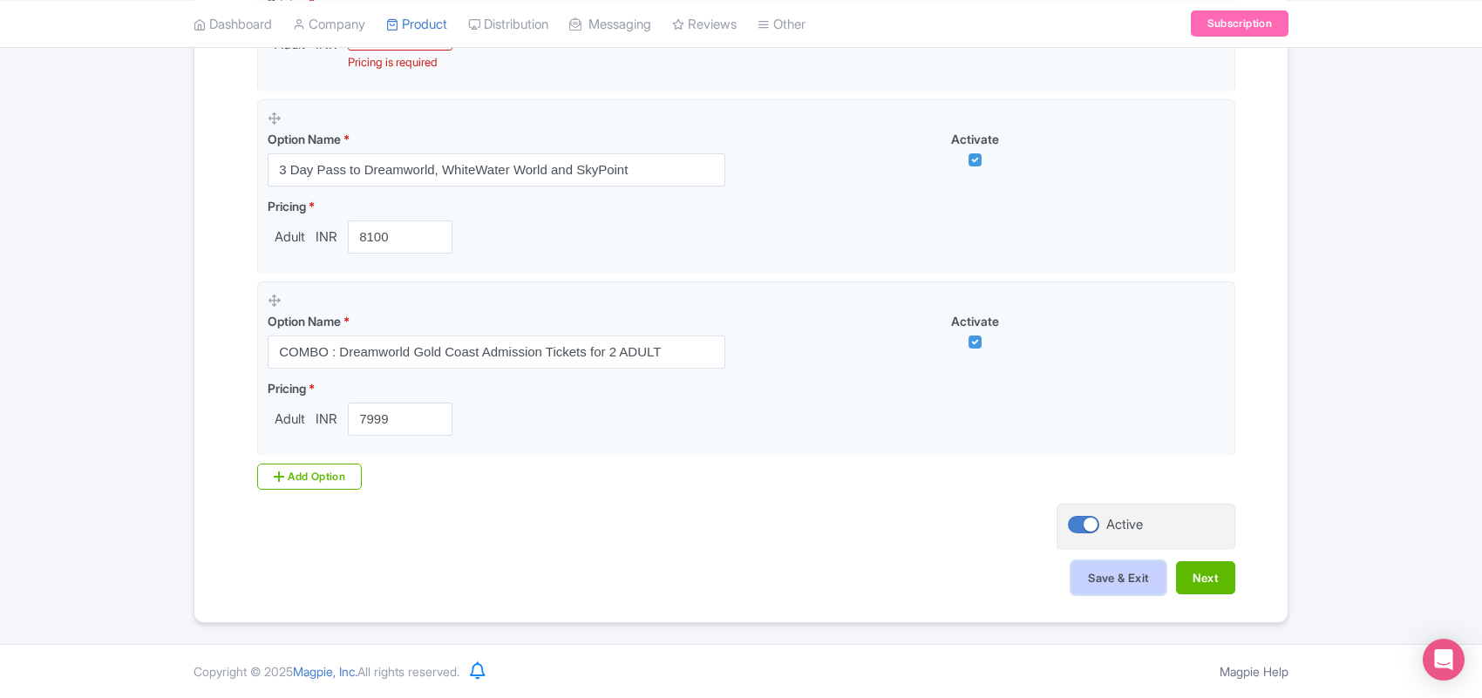
click at [1100, 567] on button "Save & Exit" at bounding box center [1118, 577] width 94 height 33
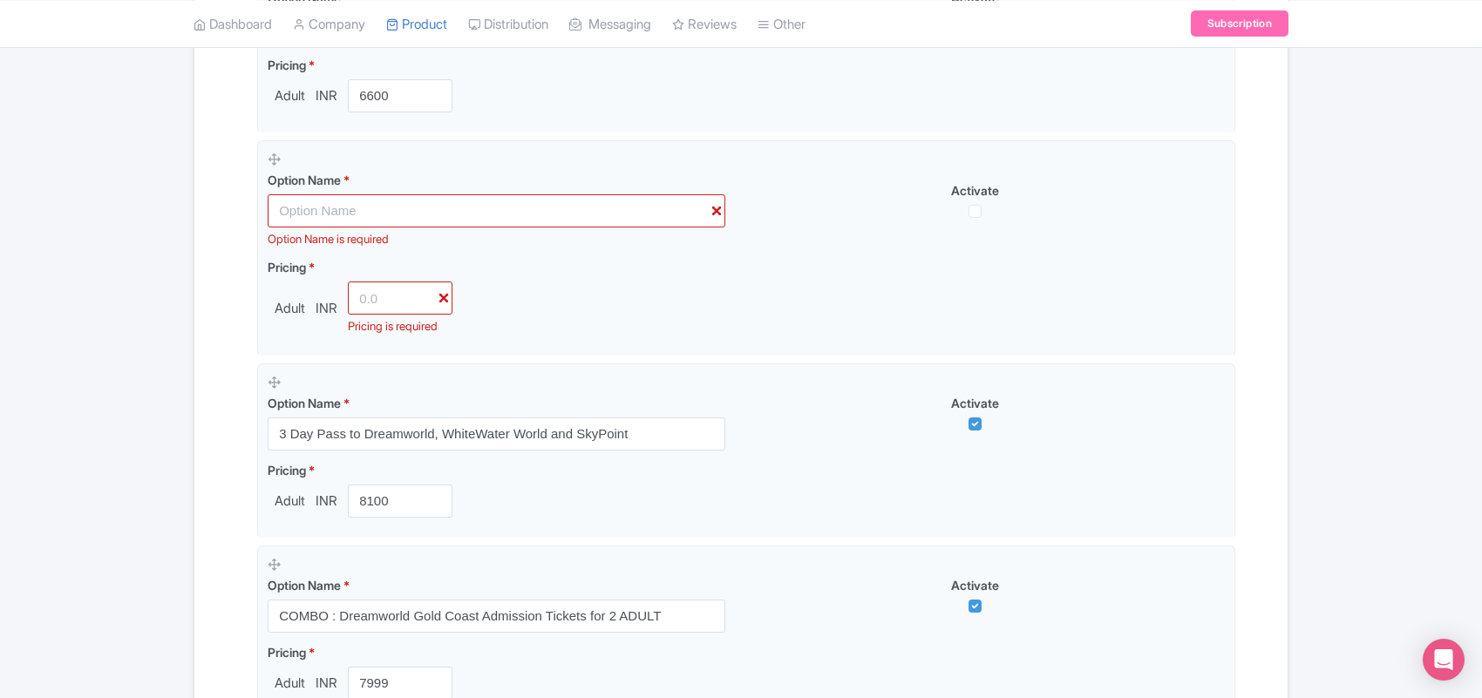
scroll to position [1129, 0]
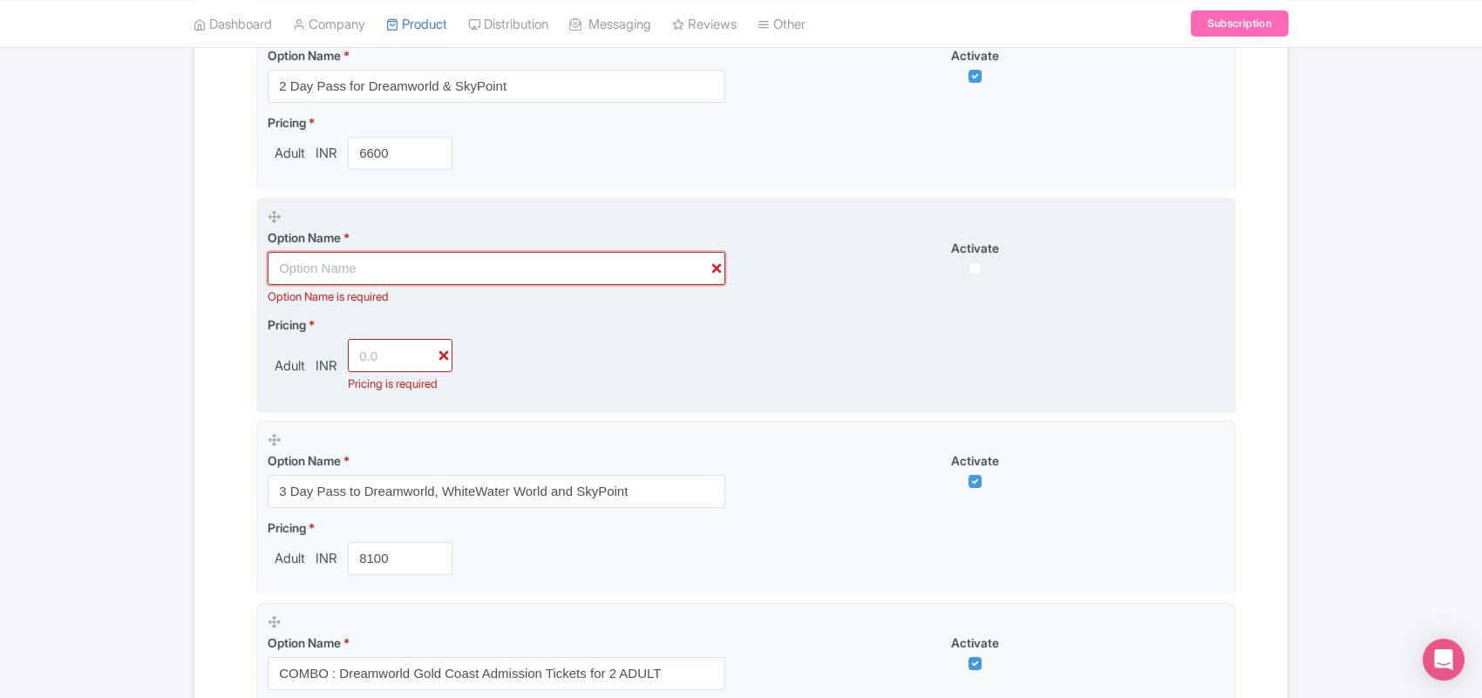
click at [495, 268] on input "text" at bounding box center [497, 268] width 458 height 33
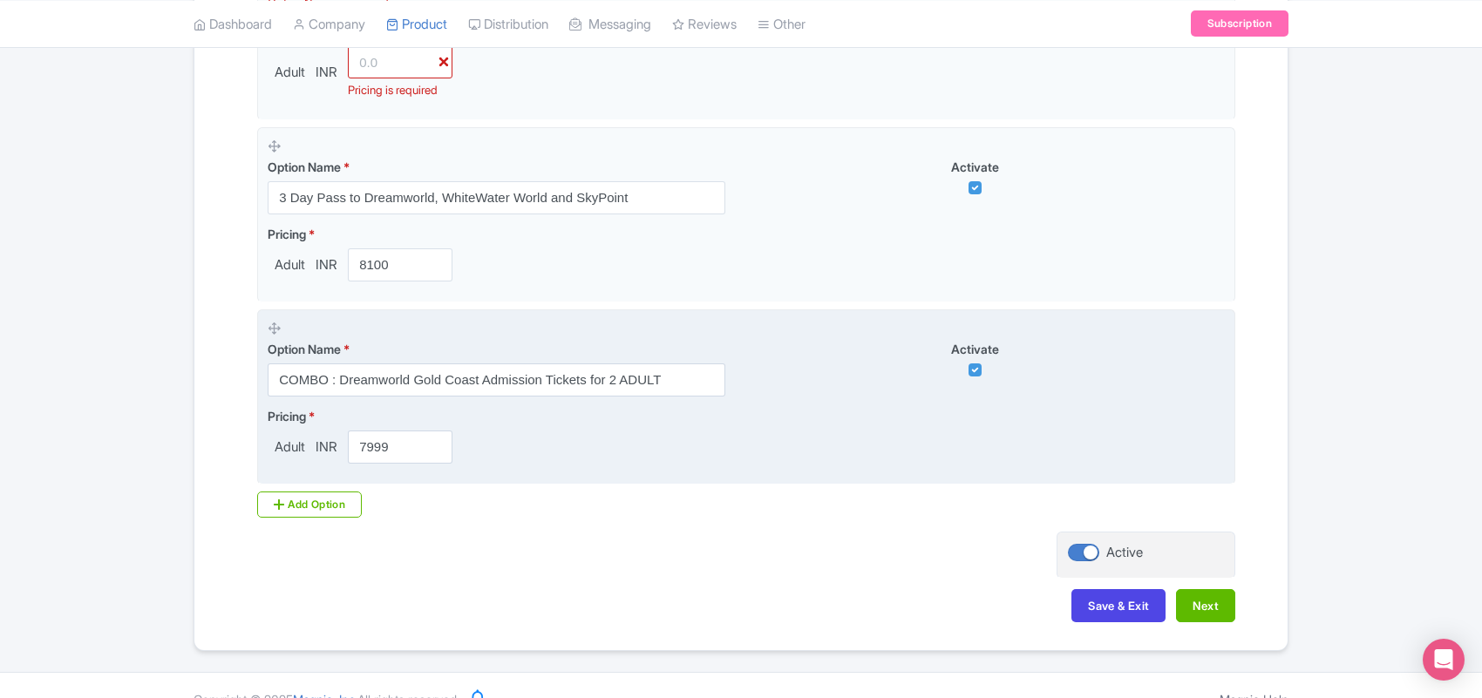
scroll to position [1456, 0]
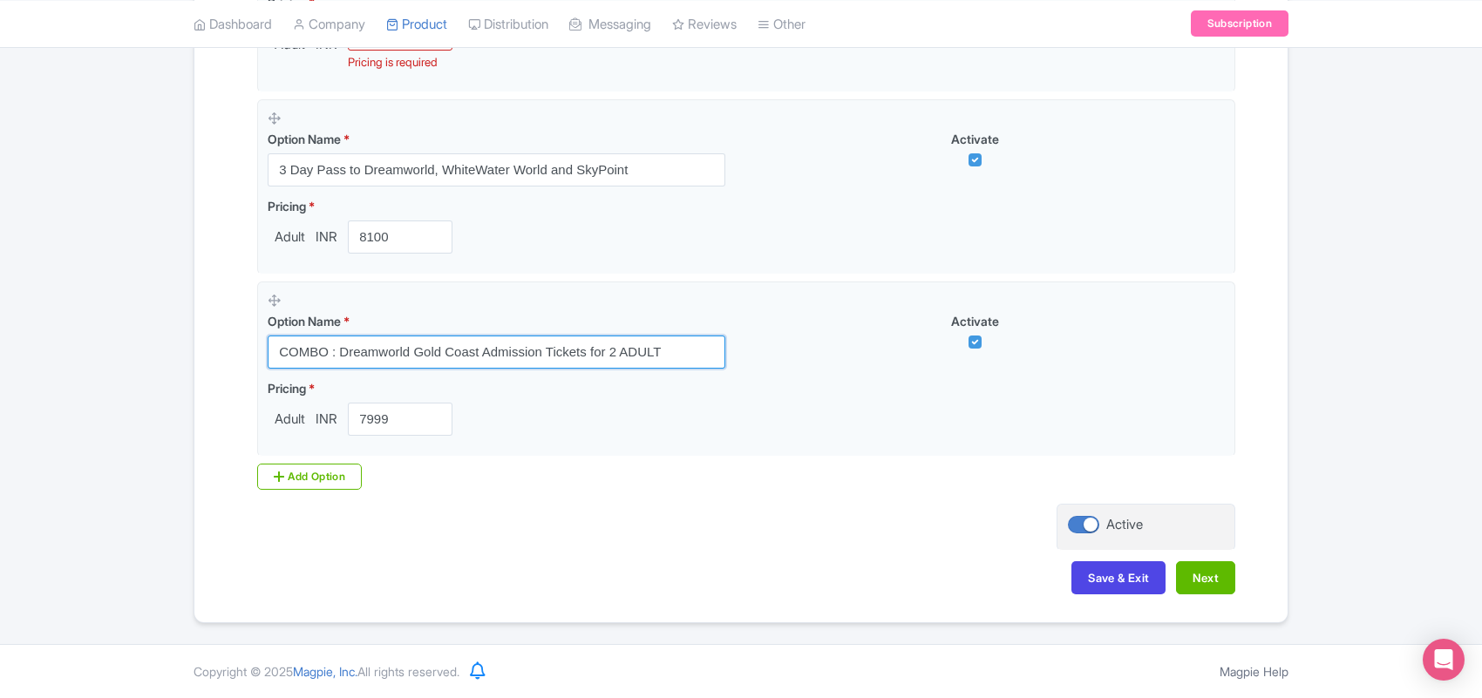
drag, startPoint x: 669, startPoint y: 344, endPoint x: 218, endPoint y: 363, distance: 451.9
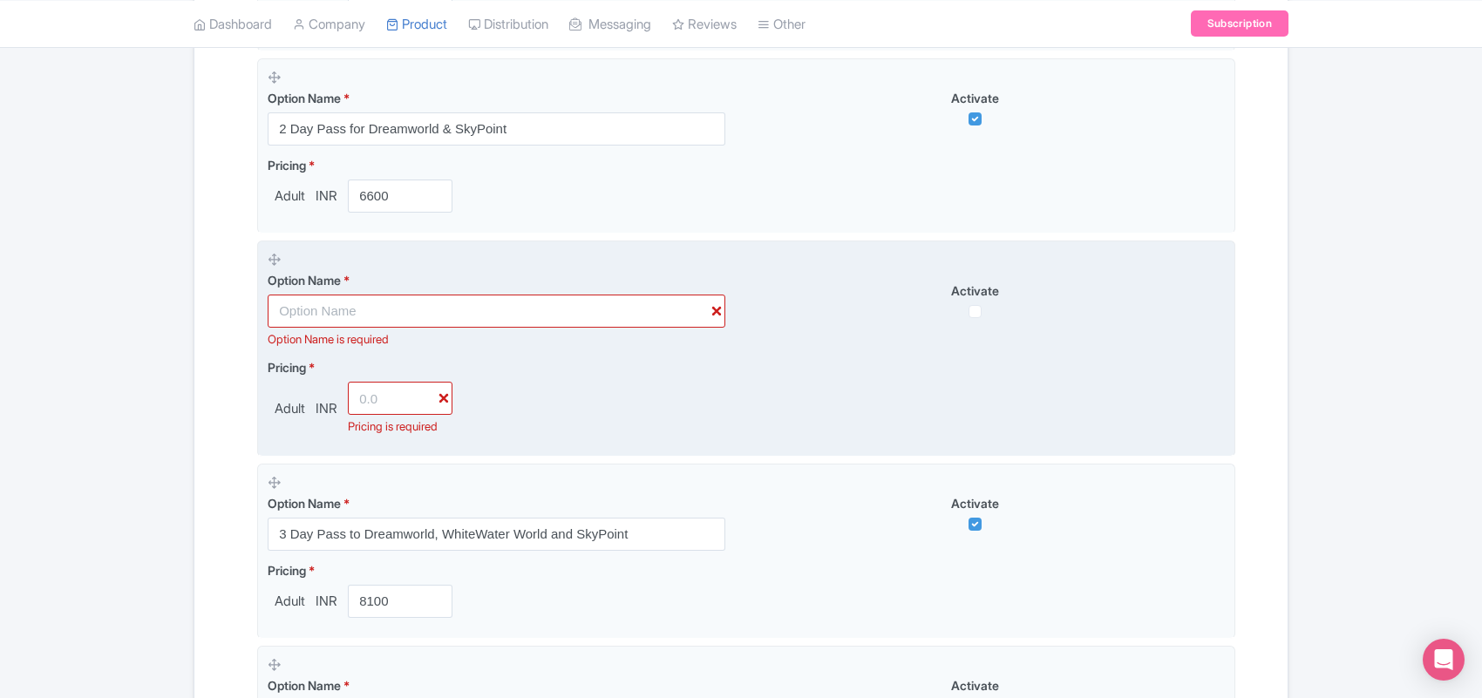
scroll to position [1020, 0]
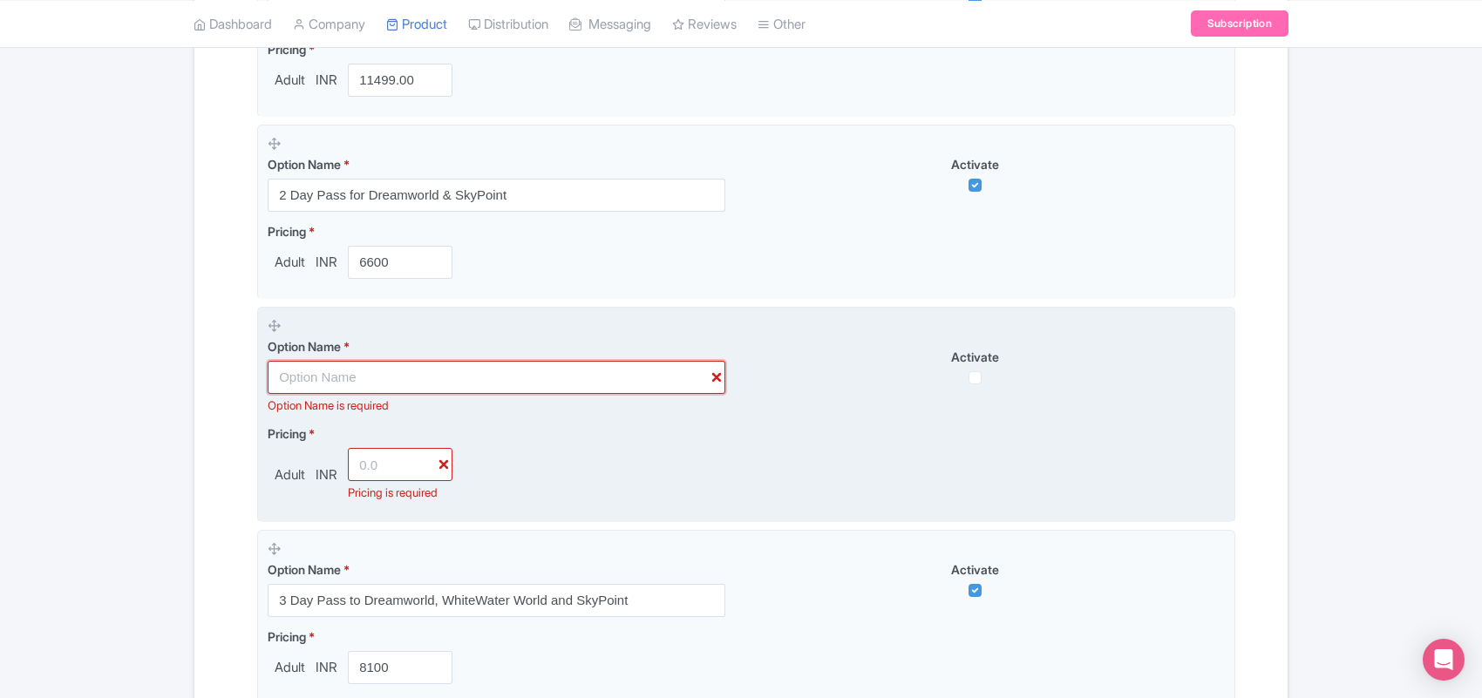
click at [471, 380] on input "text" at bounding box center [497, 377] width 458 height 33
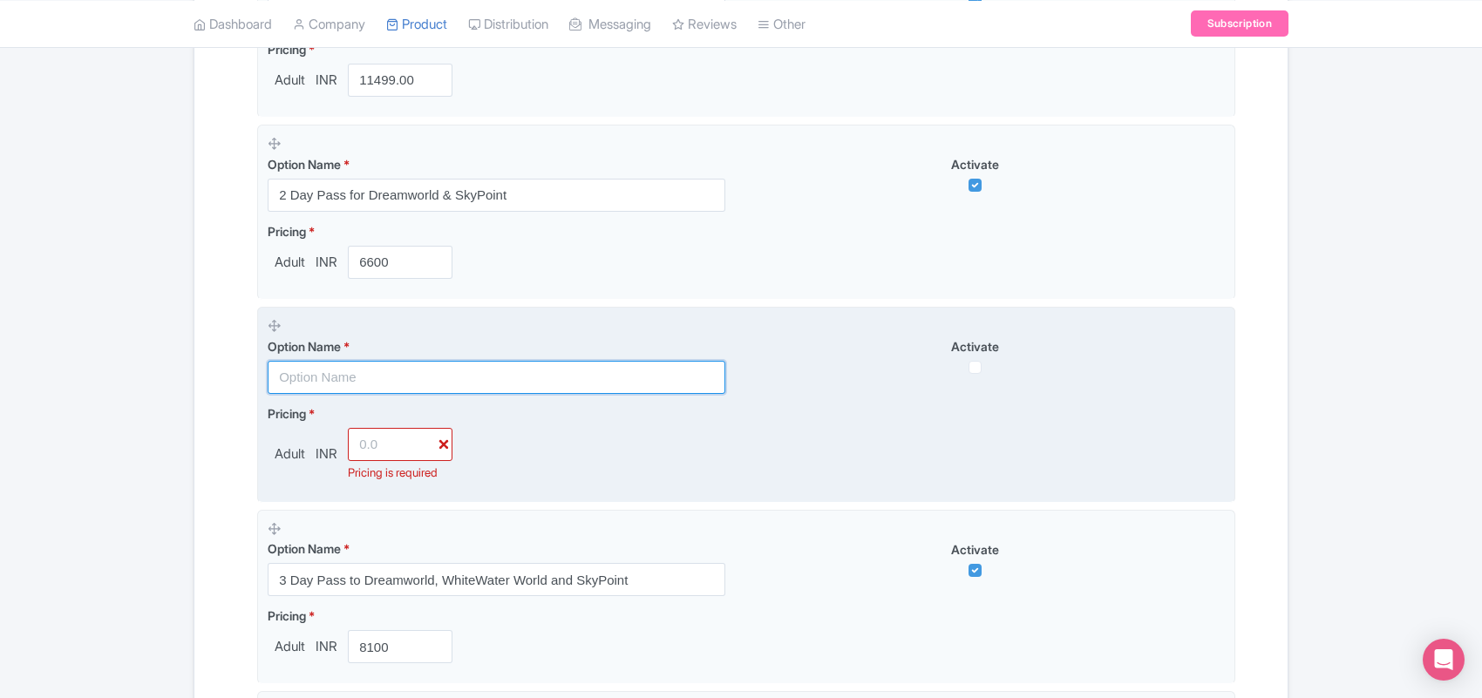
paste input "COMBO : Dreamworld Gold Coast Admission Tickets for 2 ADULT"
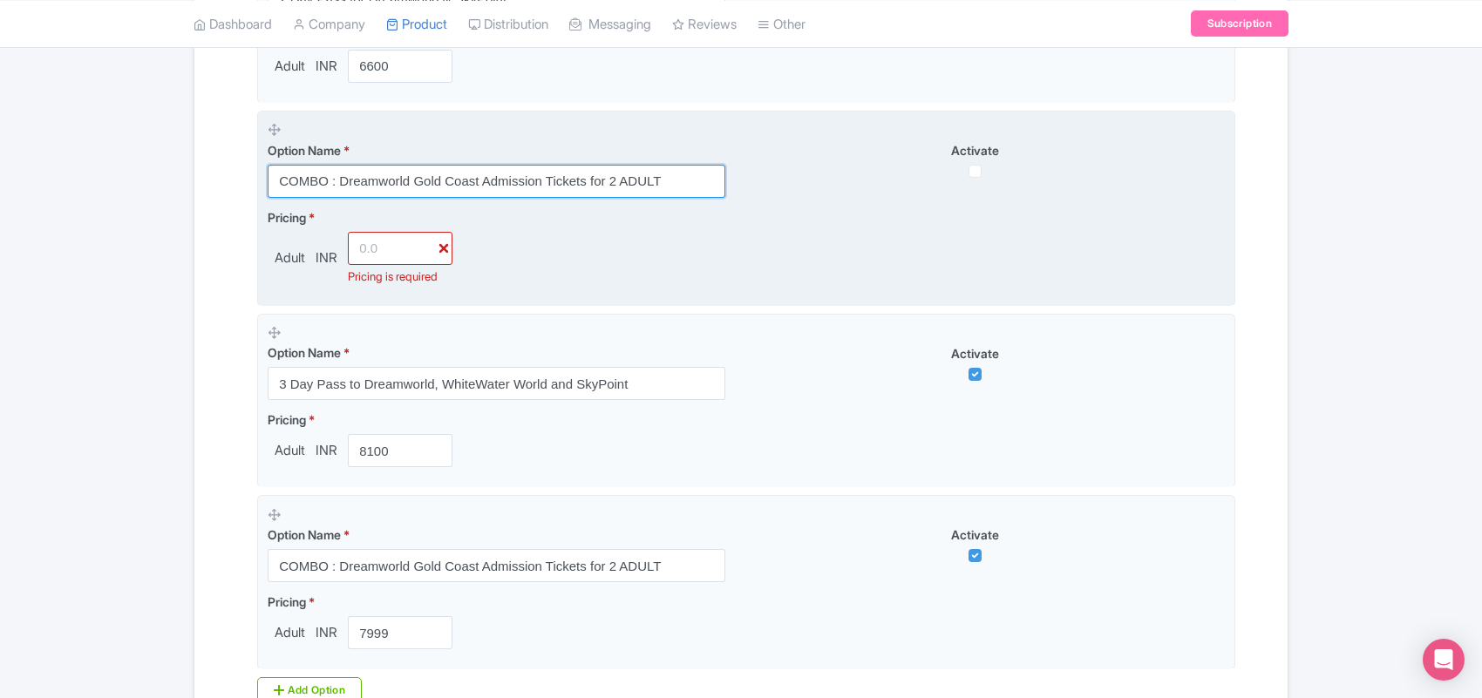
scroll to position [1238, 0]
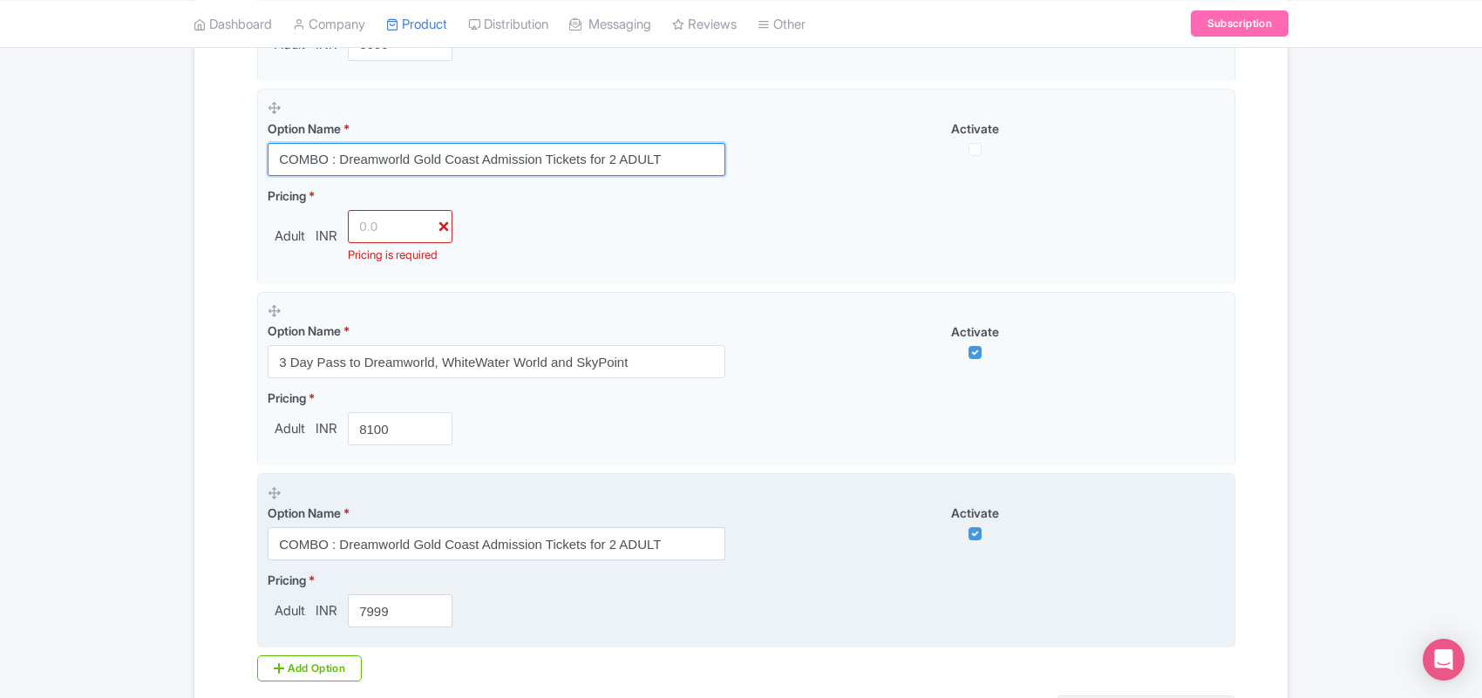
type input "COMBO : Dreamworld Gold Coast Admission Tickets for 2 ADULT"
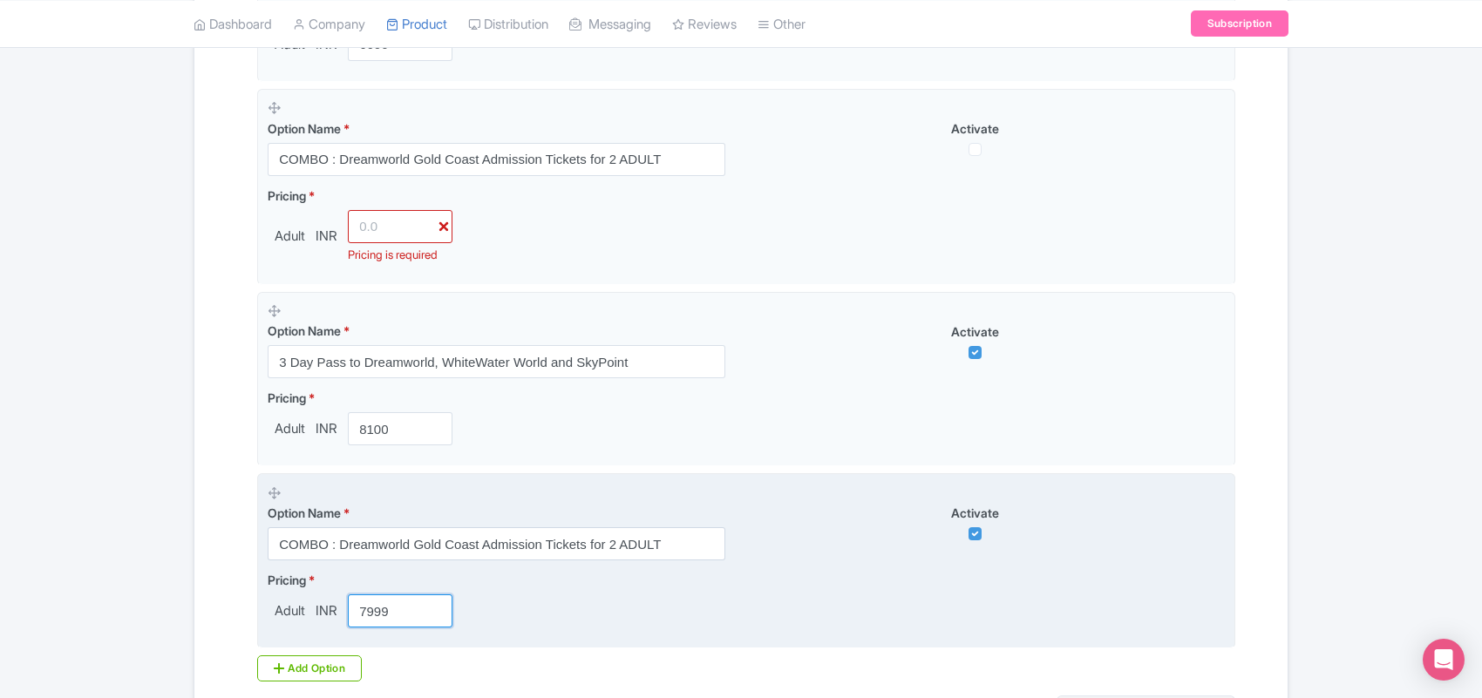
drag, startPoint x: 406, startPoint y: 614, endPoint x: 307, endPoint y: 606, distance: 99.7
click at [308, 607] on div "Adult INR 7999" at bounding box center [364, 610] width 192 height 33
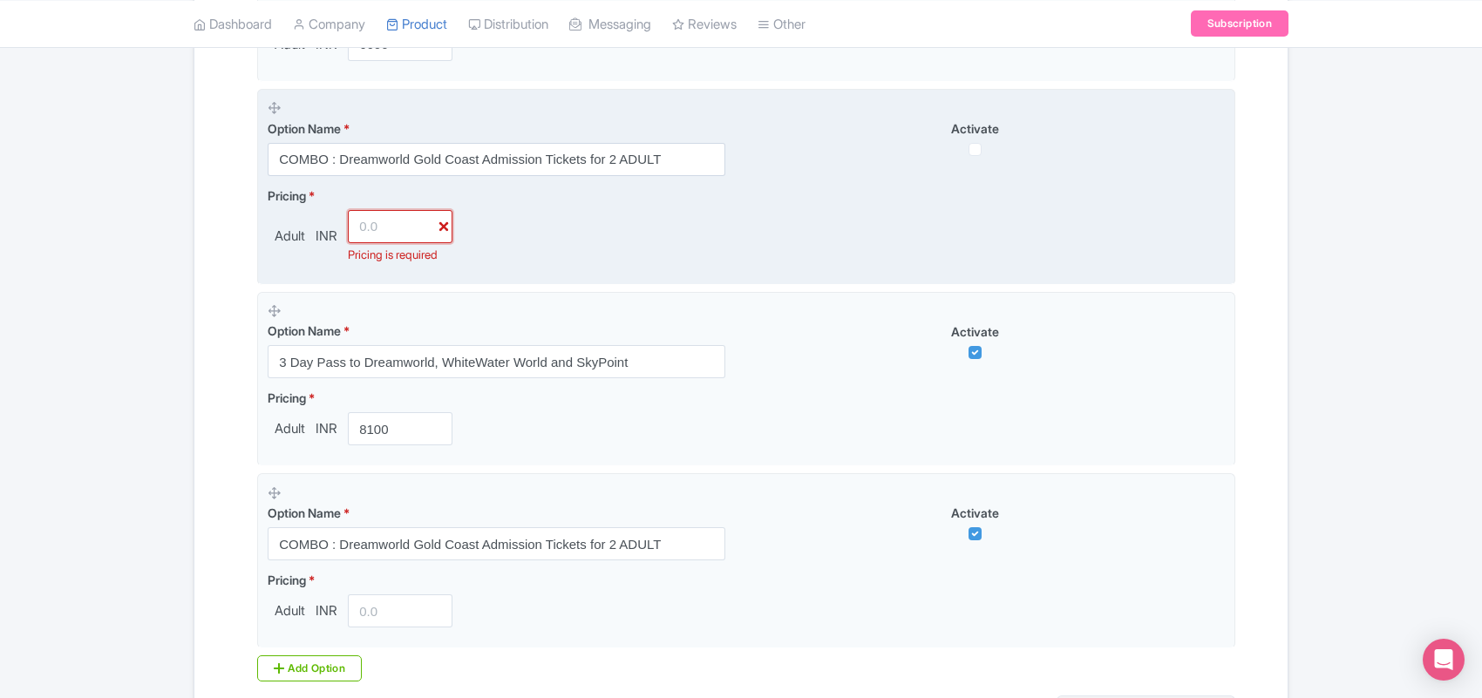
click at [395, 228] on input "number" at bounding box center [400, 226] width 105 height 33
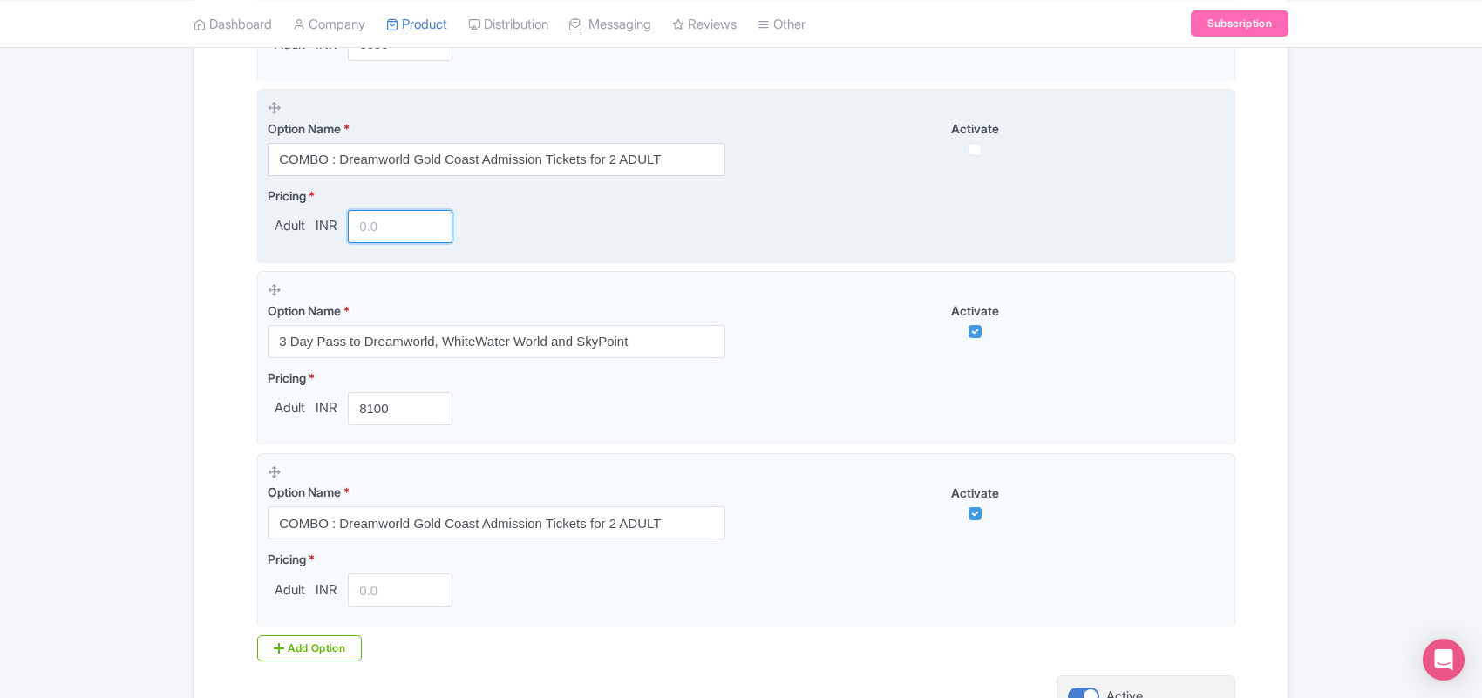
paste input "7999"
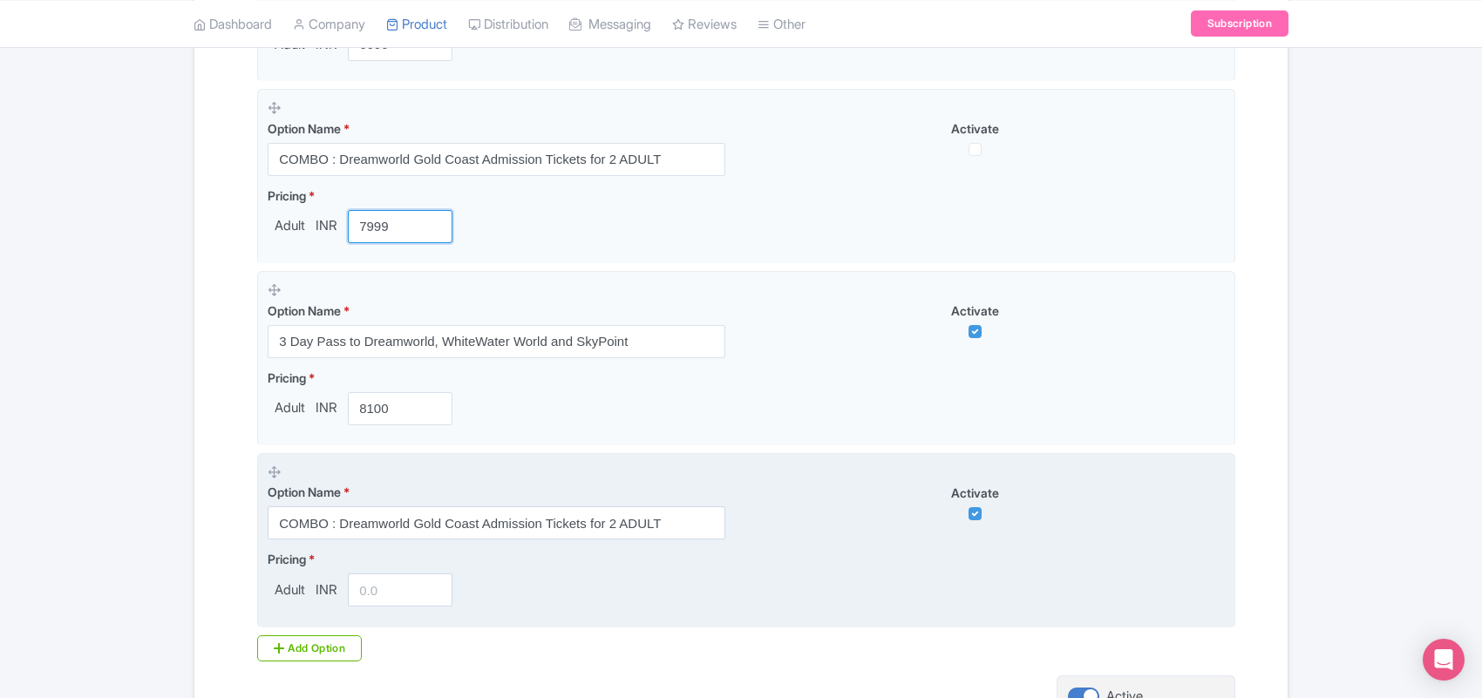
type input "7999"
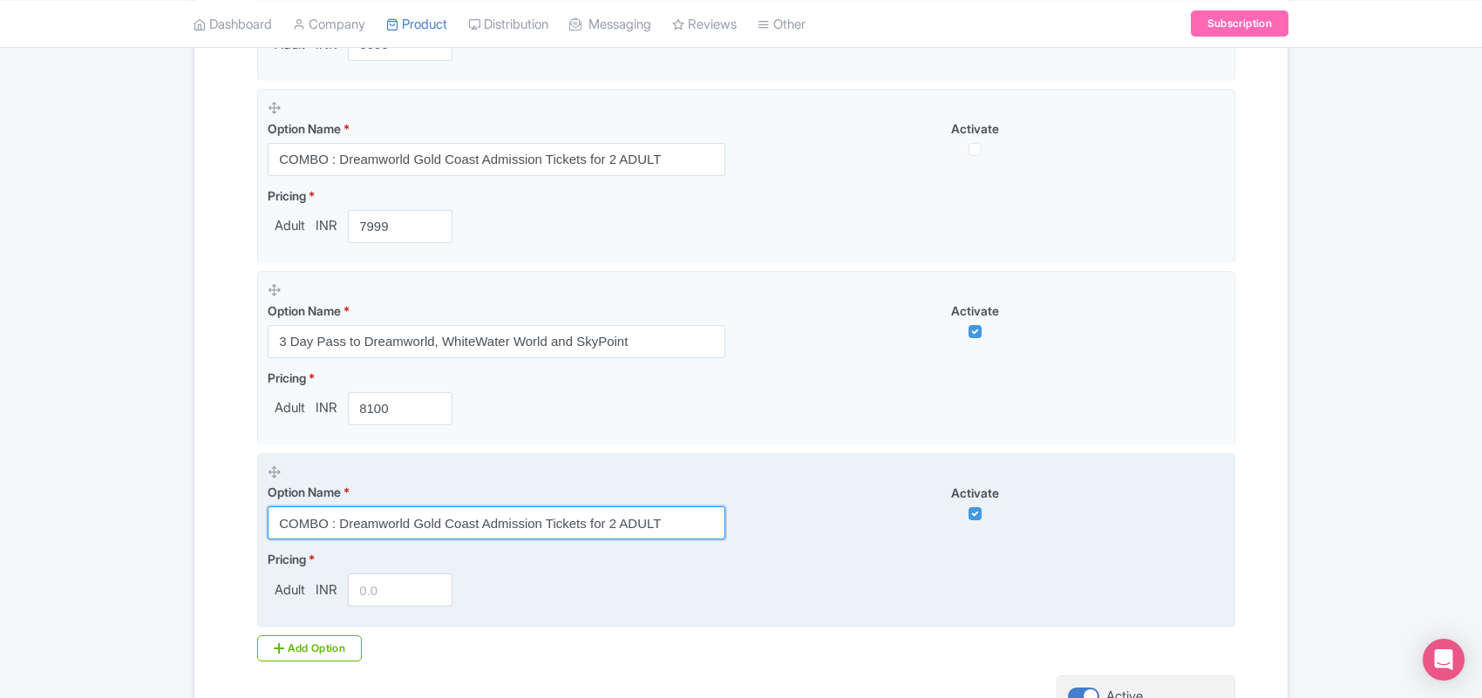
click at [468, 529] on input "COMBO : Dreamworld Gold Coast Admission Tickets for 2 ADULT" at bounding box center [497, 522] width 458 height 33
click at [468, 528] on input "COMBO : Dreamworld Gold Coast Admission Tickets for 2 ADULT" at bounding box center [497, 522] width 458 height 33
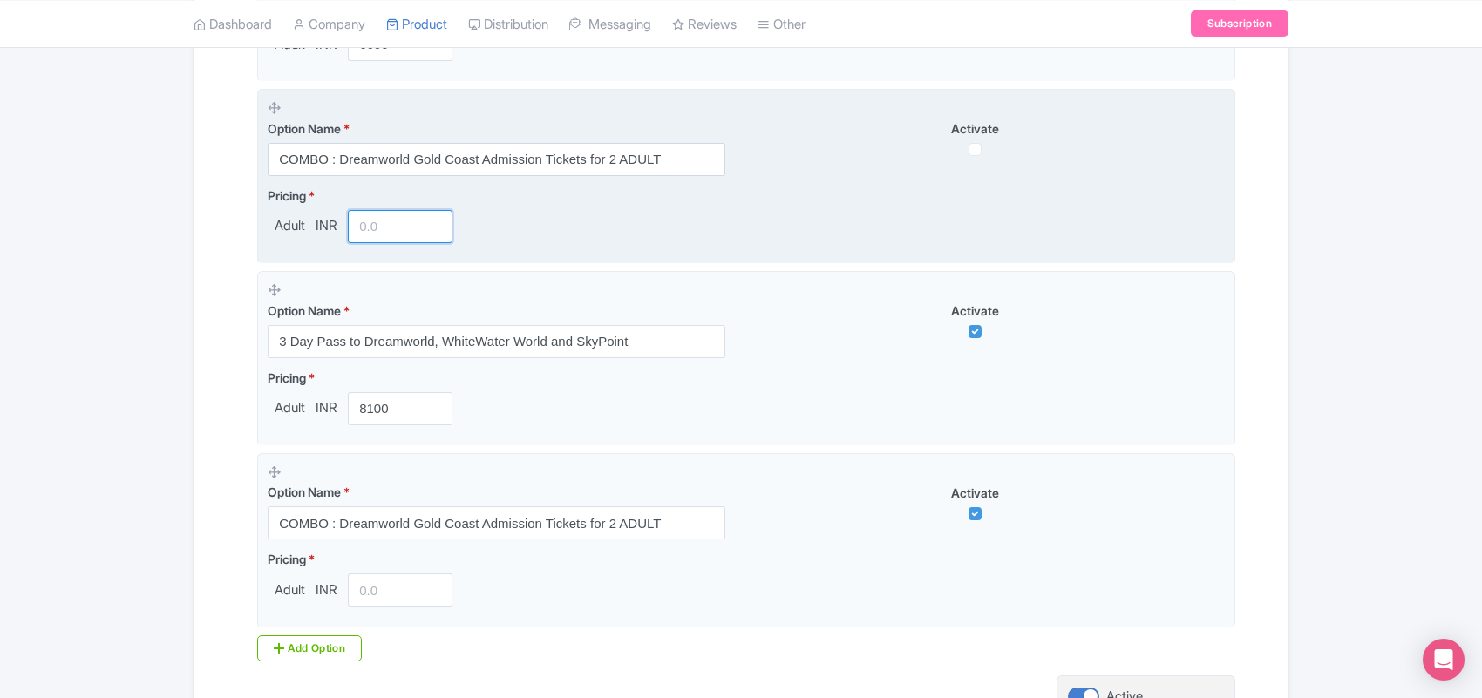
paste input "7999"
type input "7999"
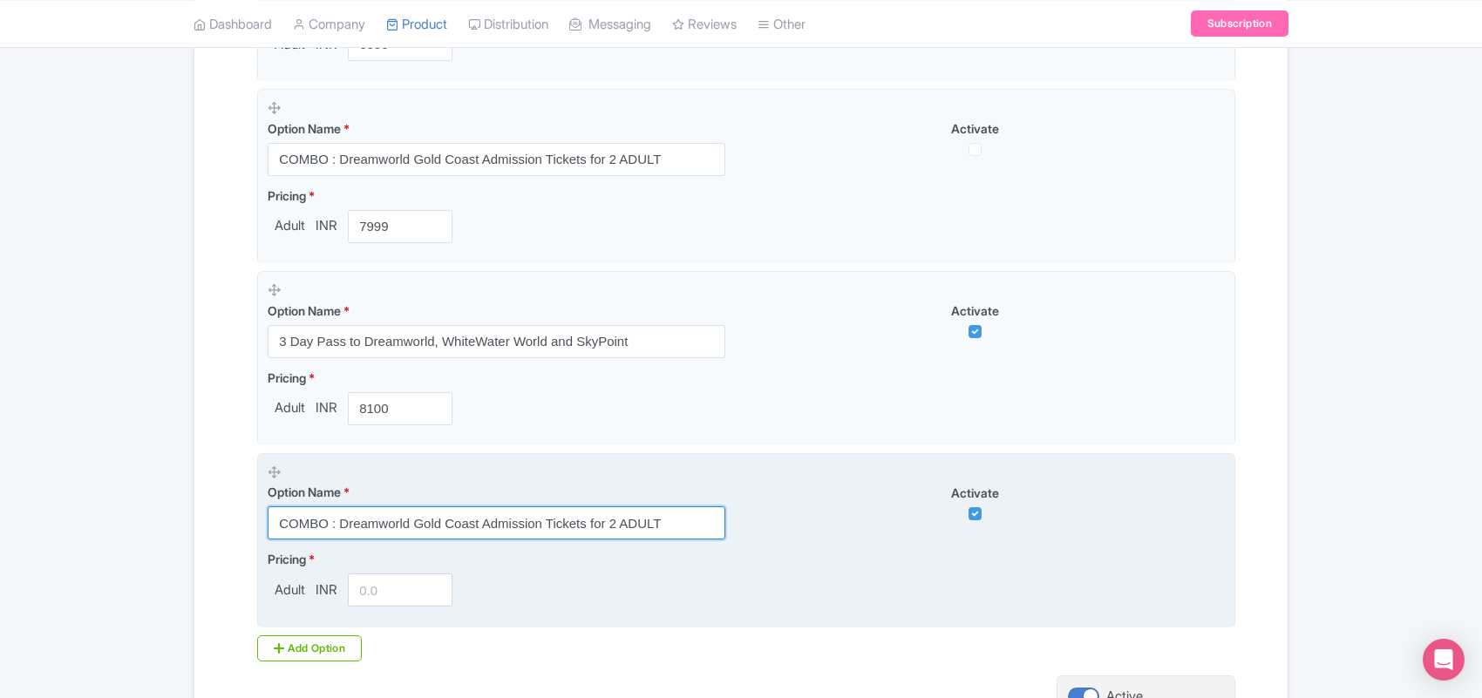
click at [432, 533] on input "COMBO : Dreamworld Gold Coast Admission Tickets for 2 ADULT" at bounding box center [497, 522] width 458 height 33
click at [433, 533] on input "COMBO : Dreamworld Gold Coast Admission Tickets for 2 ADULT" at bounding box center [497, 522] width 458 height 33
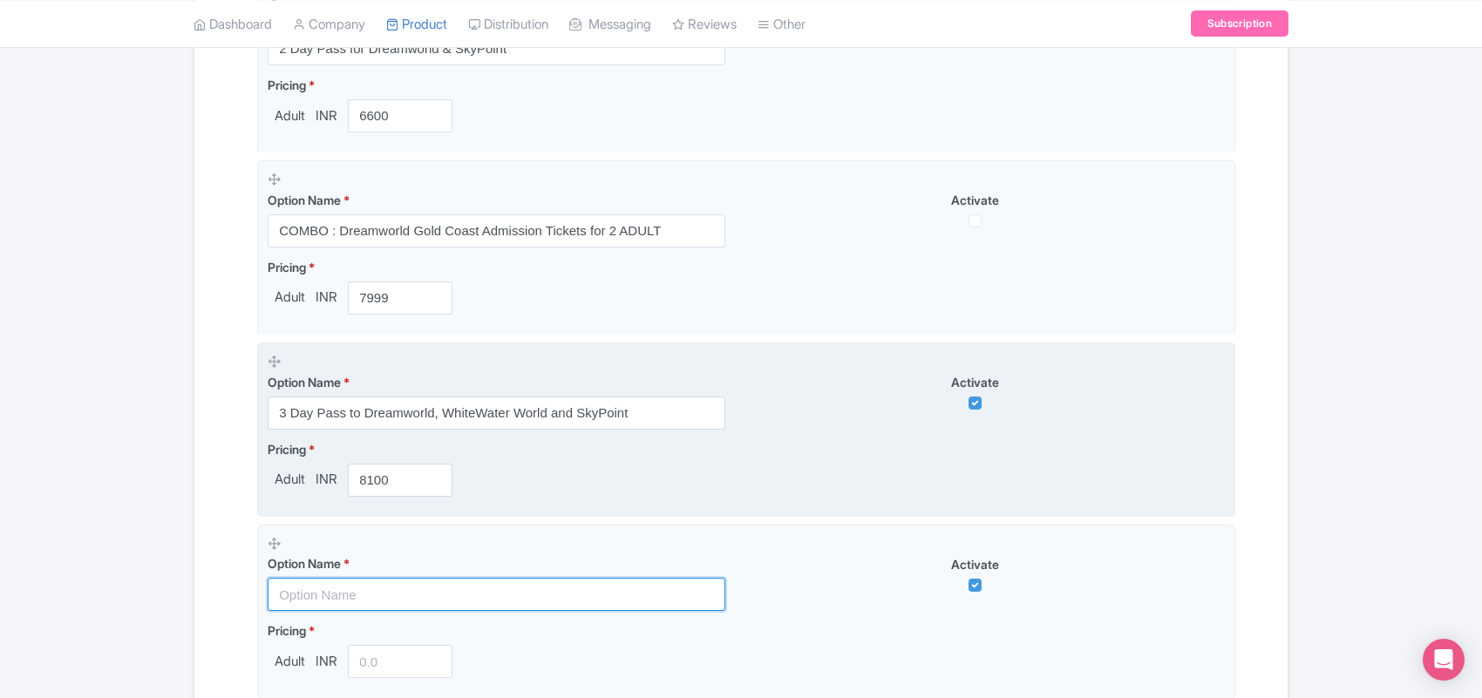
scroll to position [1129, 0]
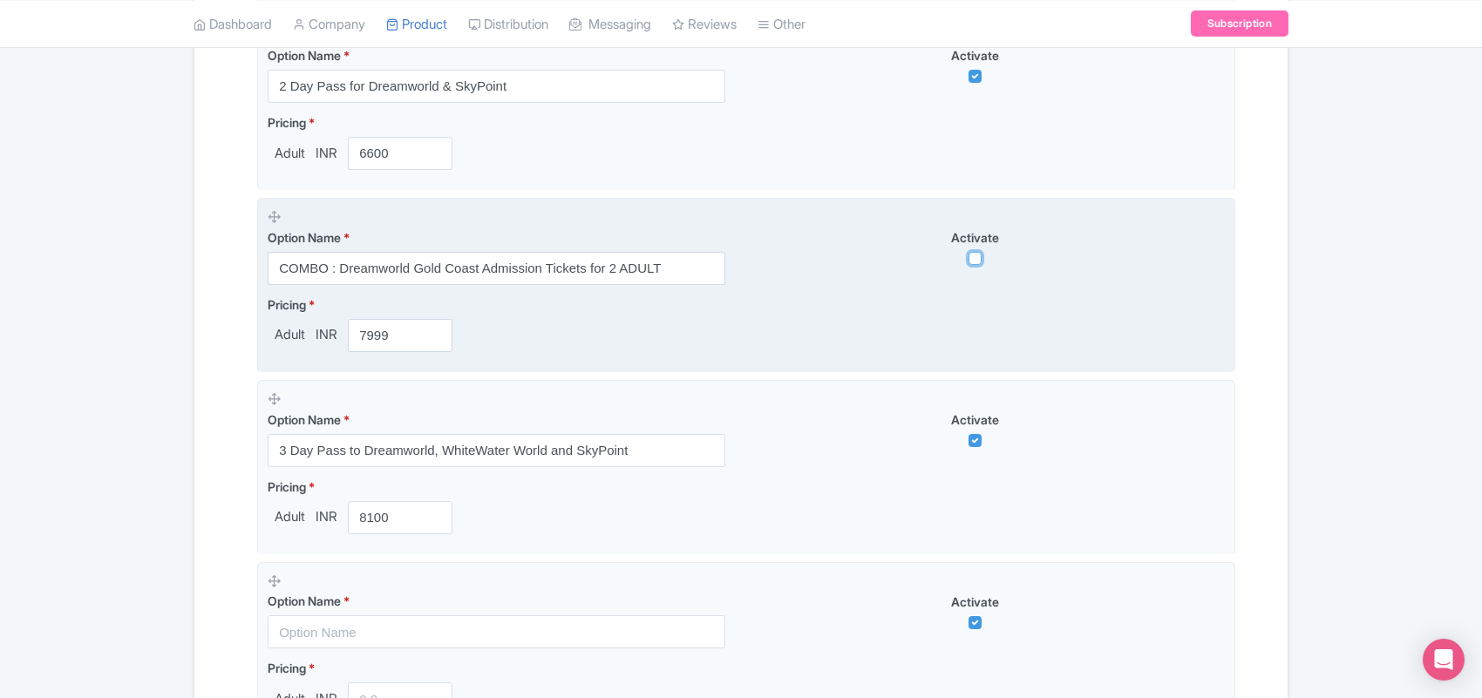
click at [974, 263] on input "checkbox" at bounding box center [974, 258] width 13 height 13
checkbox input "true"
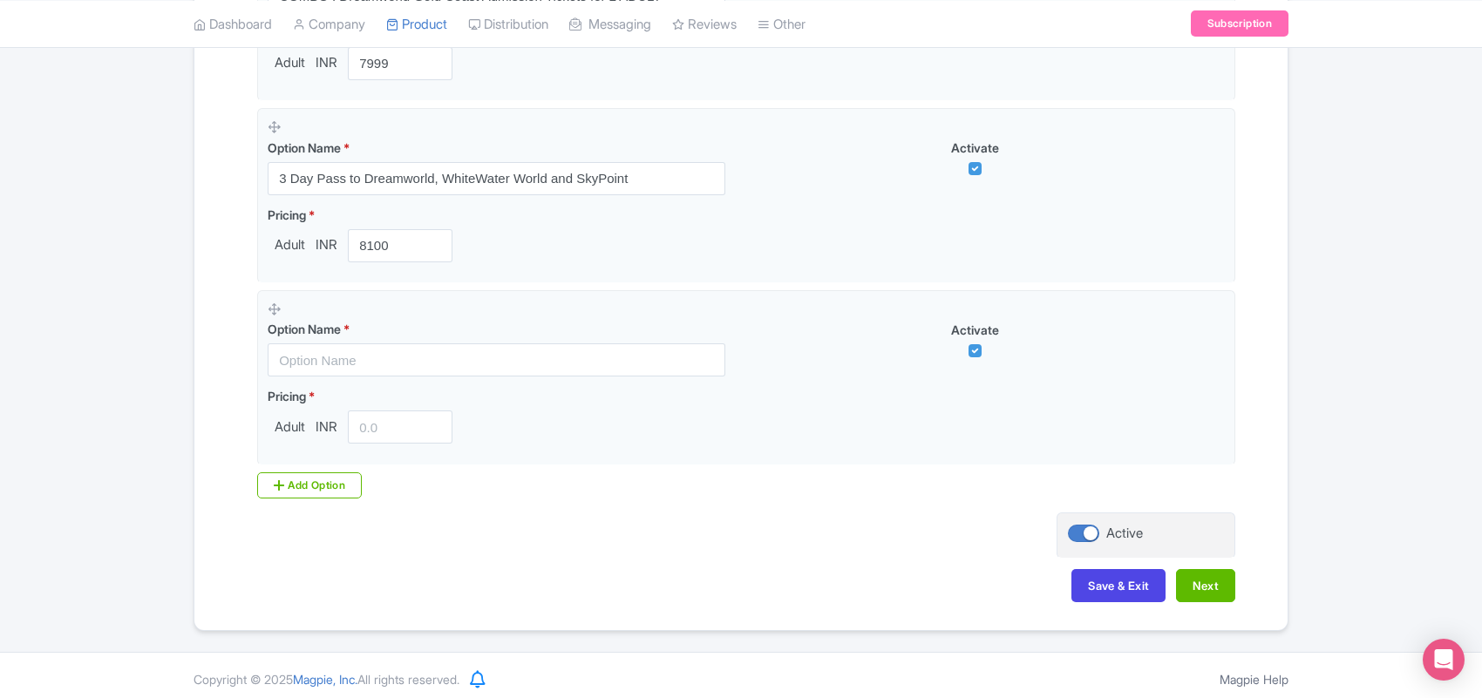
scroll to position [1414, 0]
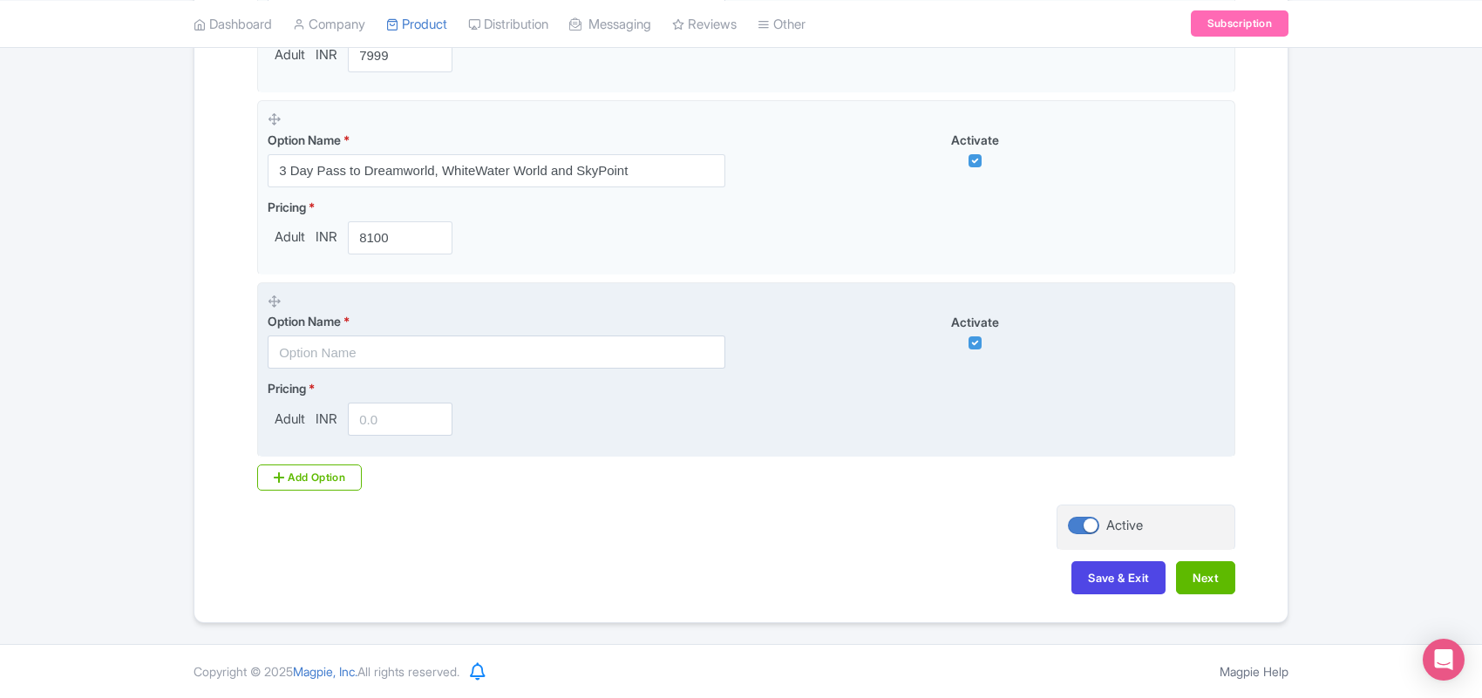
drag, startPoint x: 272, startPoint y: 302, endPoint x: 808, endPoint y: 392, distance: 543.7
click at [808, 392] on div "Pricing * Adult INR" at bounding box center [746, 407] width 957 height 57
drag, startPoint x: 1205, startPoint y: 346, endPoint x: 1174, endPoint y: 338, distance: 31.5
click at [1204, 346] on div "Activate" at bounding box center [985, 331] width 479 height 37
click at [1165, 341] on div "Activate" at bounding box center [985, 331] width 479 height 37
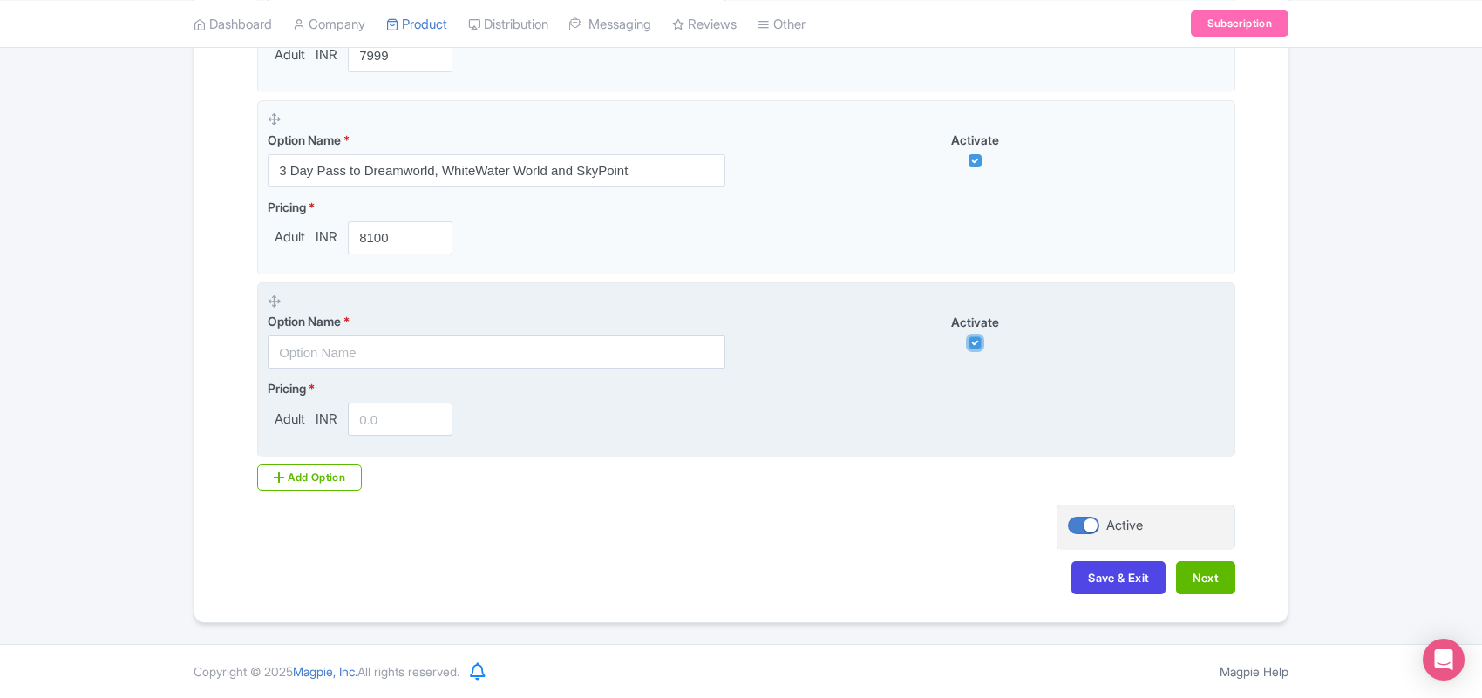
click at [968, 340] on input "checkbox" at bounding box center [974, 342] width 13 height 13
checkbox input "false"
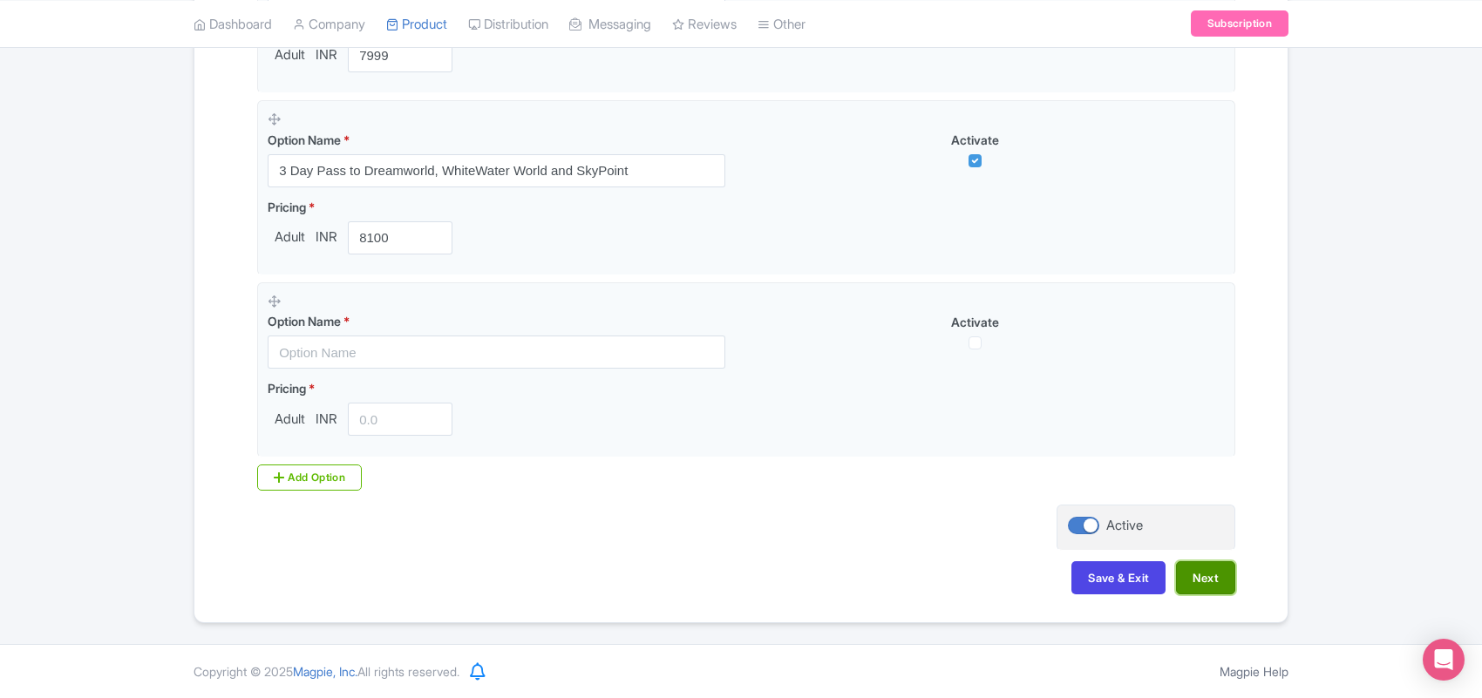
click at [1198, 576] on button "Next" at bounding box center [1205, 577] width 59 height 33
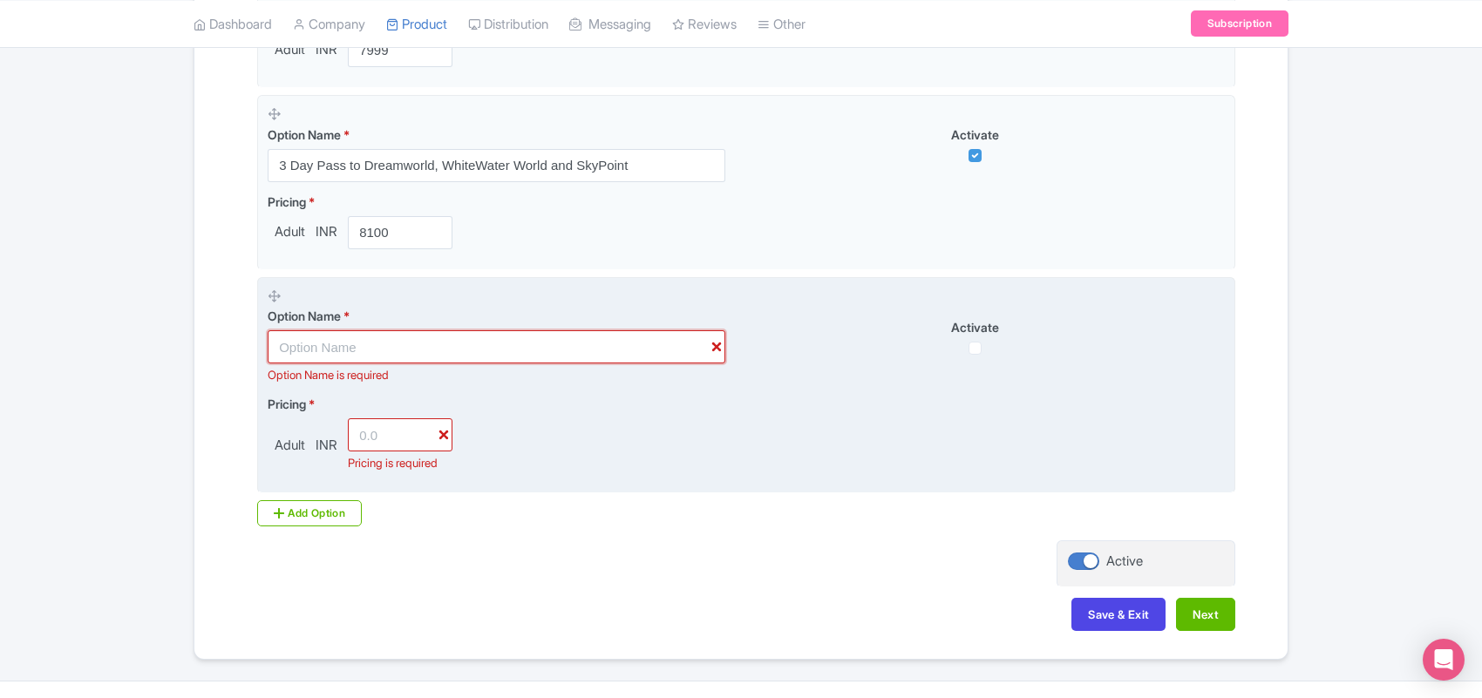
click at [337, 356] on input "text" at bounding box center [497, 346] width 458 height 33
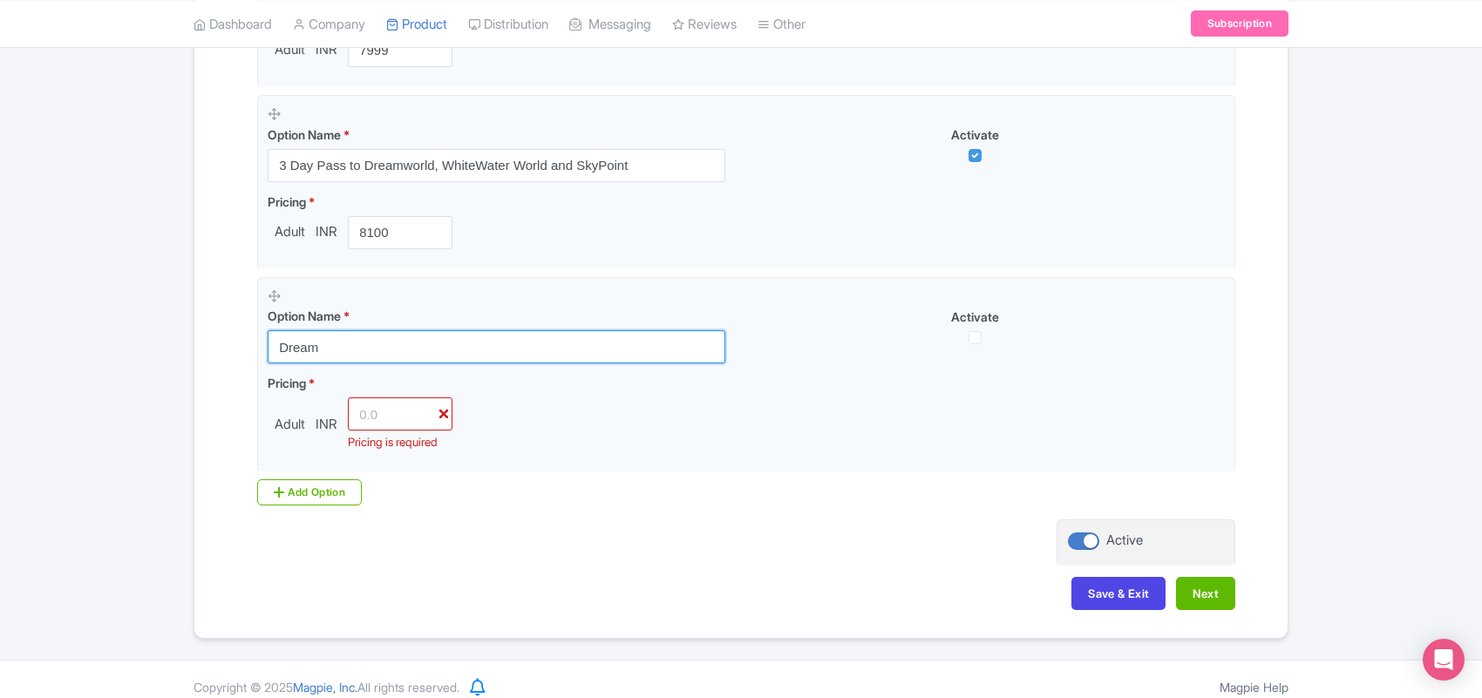
drag, startPoint x: 315, startPoint y: 349, endPoint x: 188, endPoint y: 353, distance: 126.5
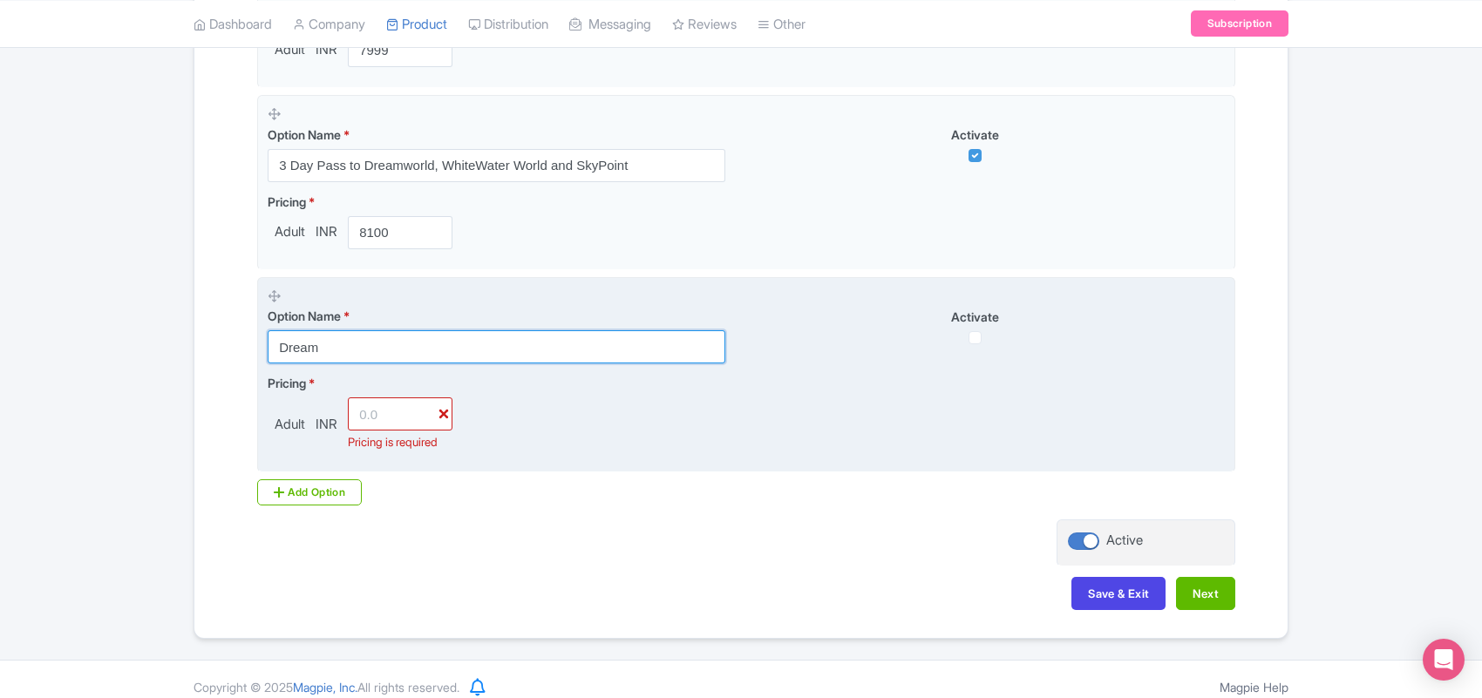
type input "Dream"
click at [380, 417] on input "number" at bounding box center [400, 413] width 105 height 33
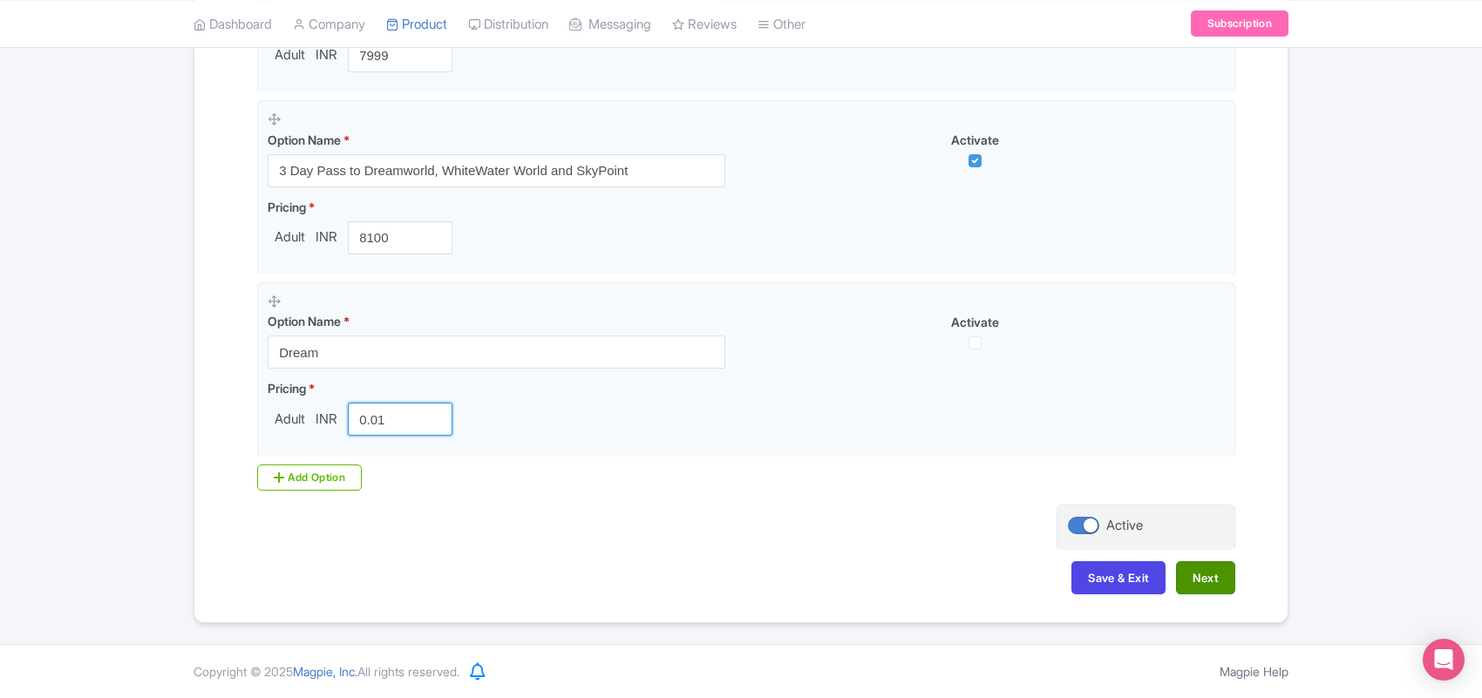
type input "0.01"
click at [1219, 584] on button "Next" at bounding box center [1205, 577] width 59 height 33
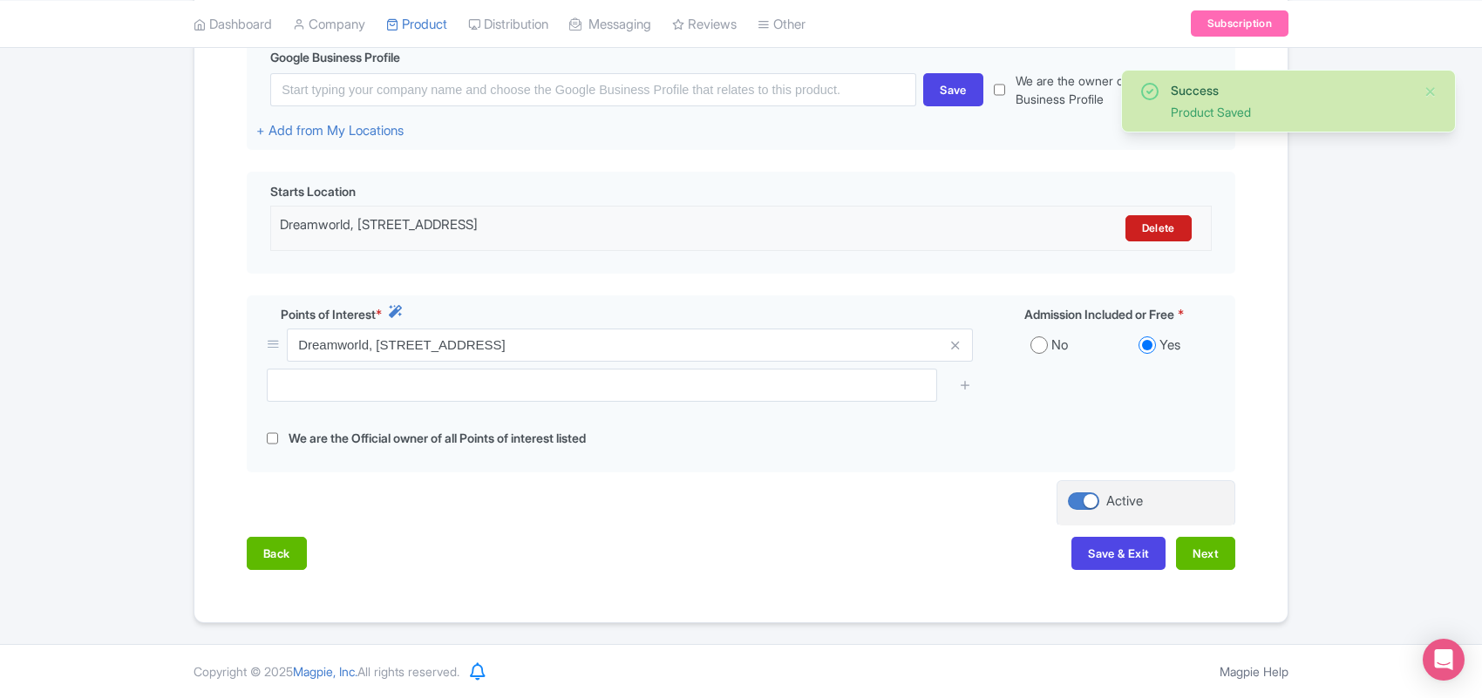
scroll to position [443, 0]
click at [1127, 560] on button "Save & Exit" at bounding box center [1118, 553] width 94 height 33
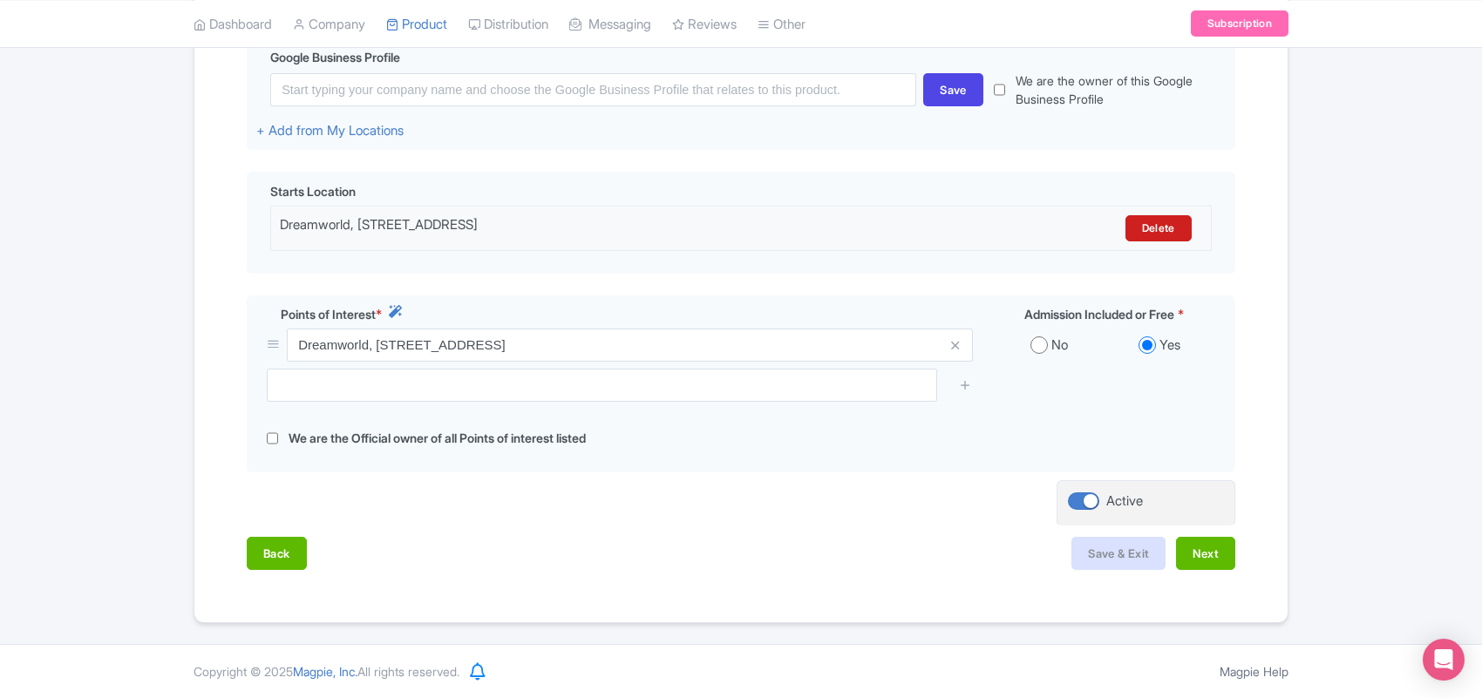
scroll to position [244, 0]
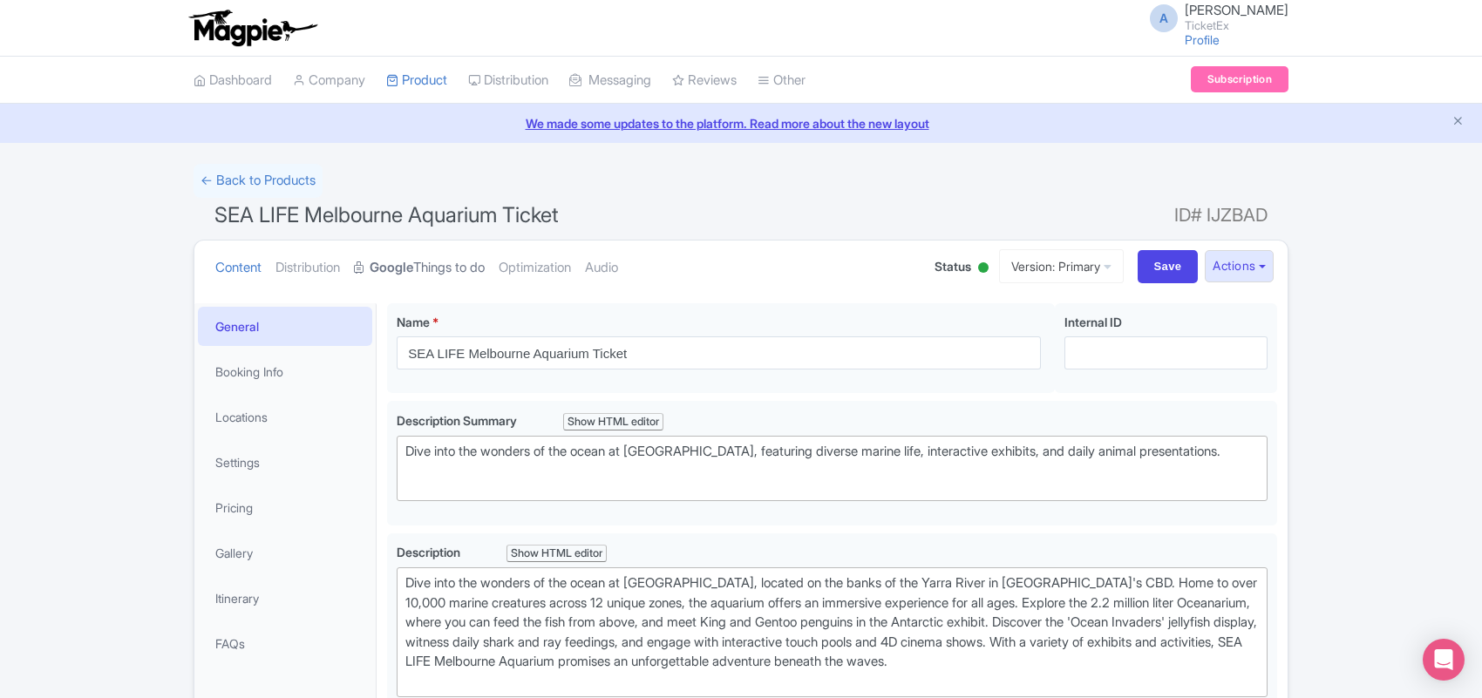
click at [466, 268] on link "Google Things to do" at bounding box center [419, 268] width 131 height 55
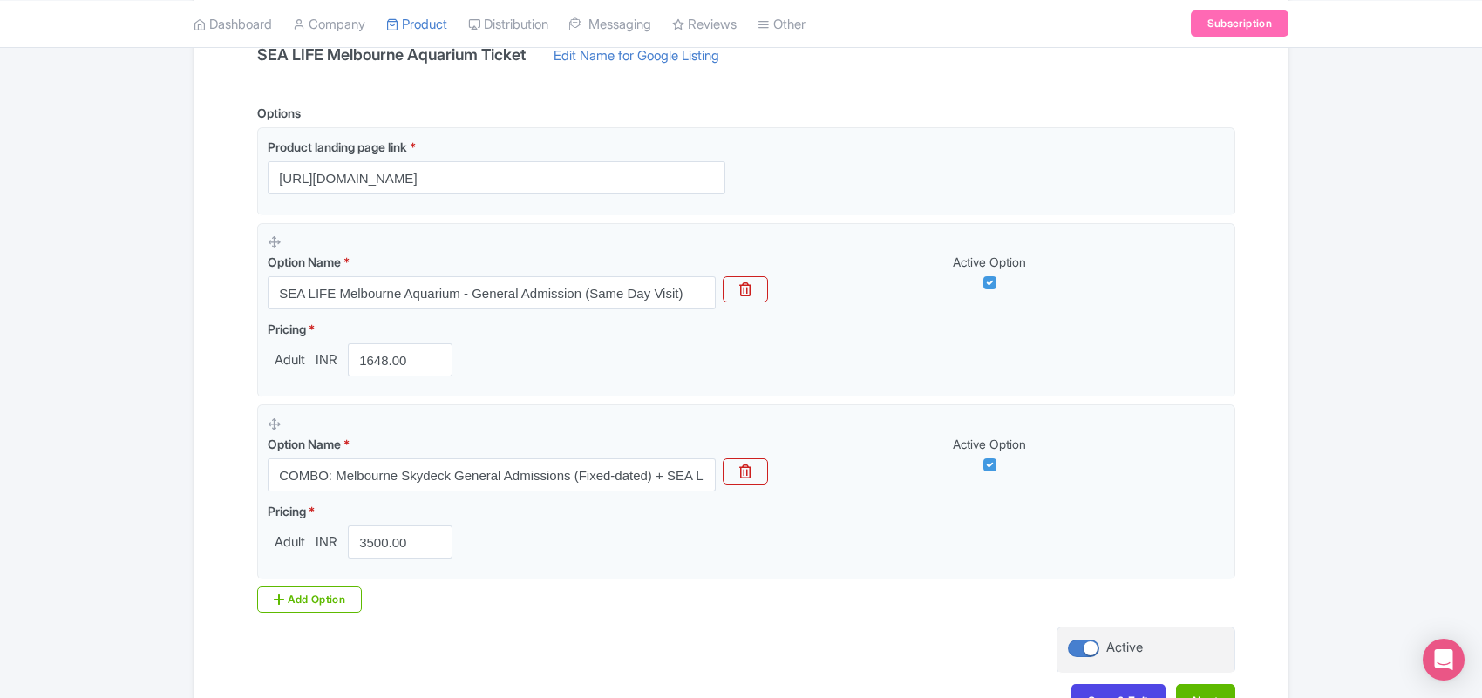
scroll to position [436, 0]
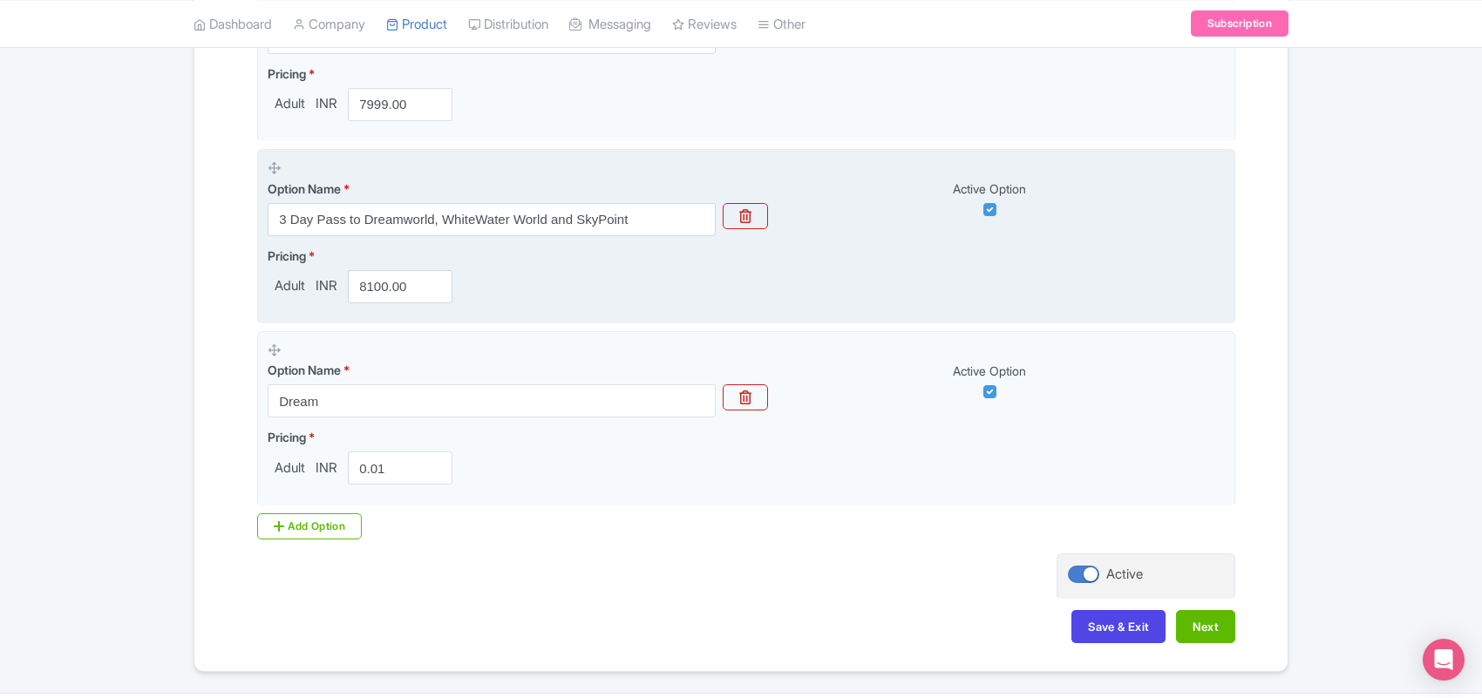
scroll to position [1439, 0]
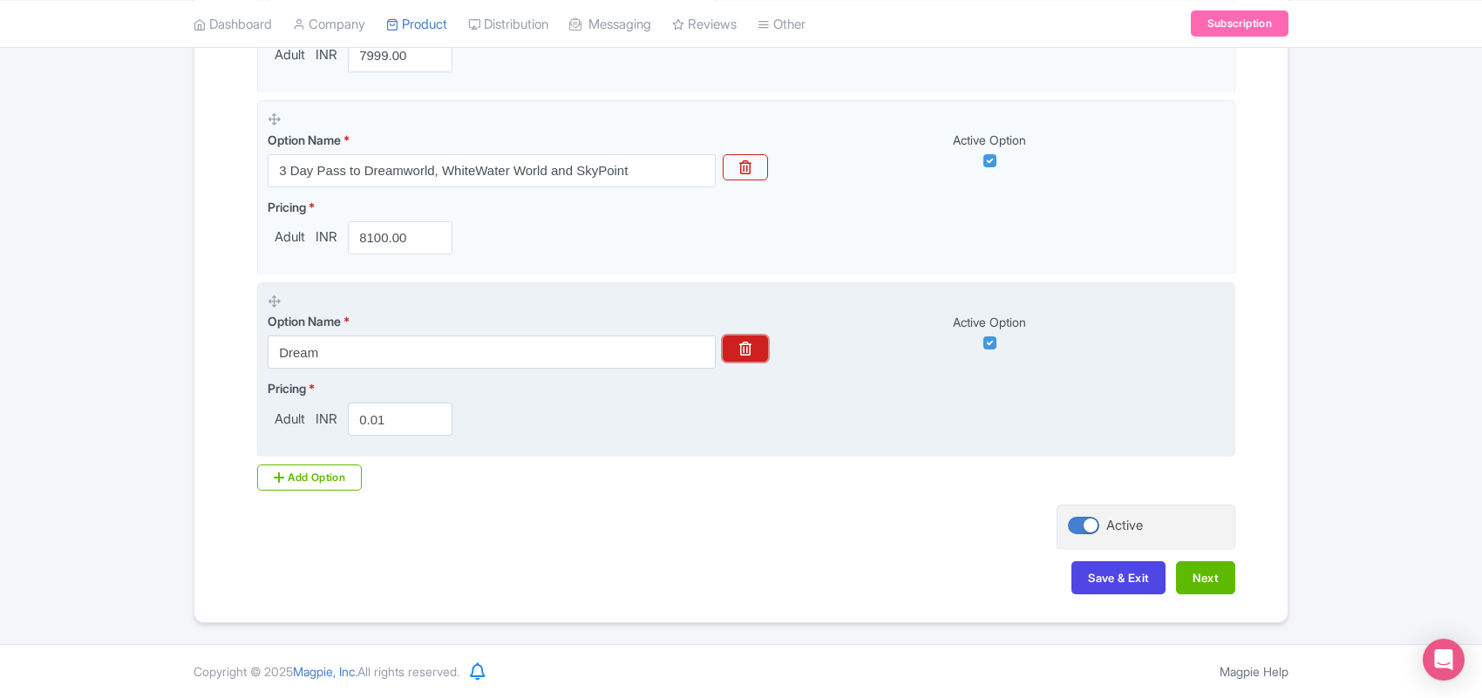
click at [754, 345] on button "button" at bounding box center [745, 349] width 45 height 26
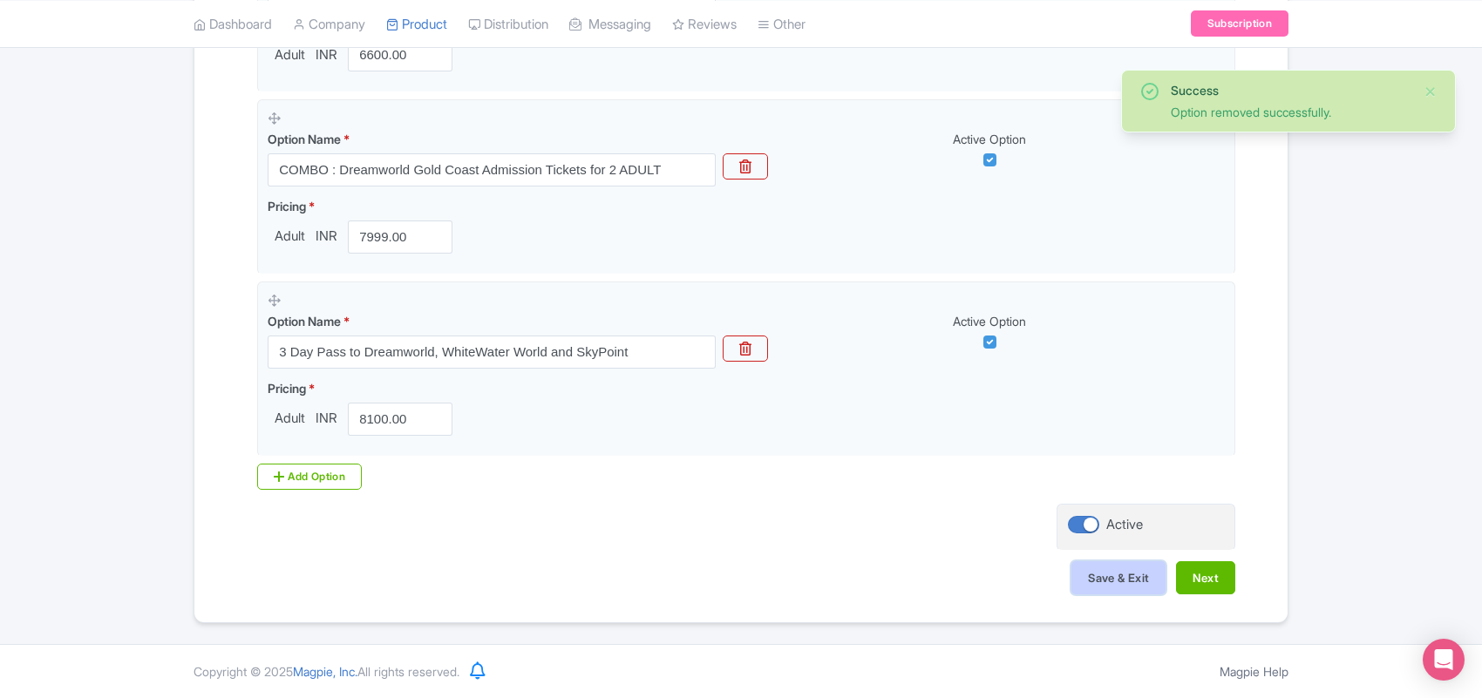
click at [1113, 569] on button "Save & Exit" at bounding box center [1118, 577] width 94 height 33
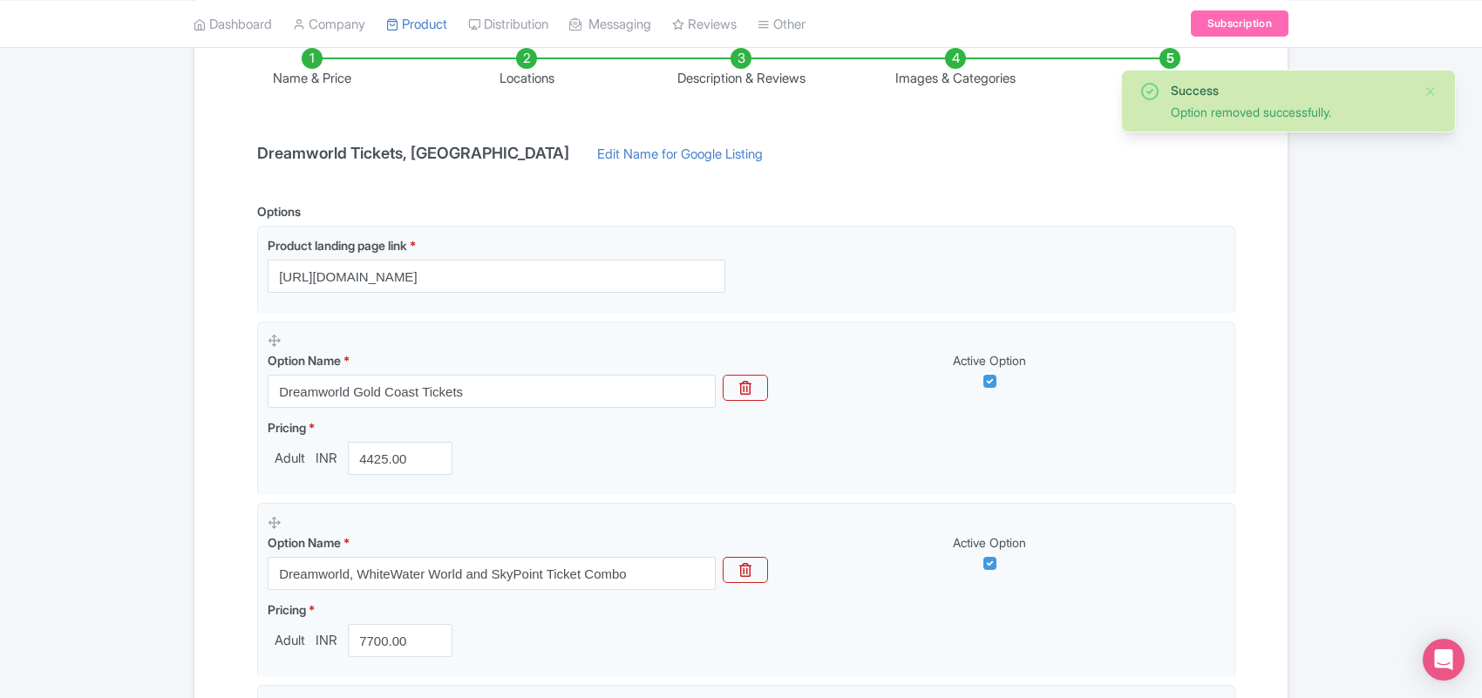
scroll to position [275, 0]
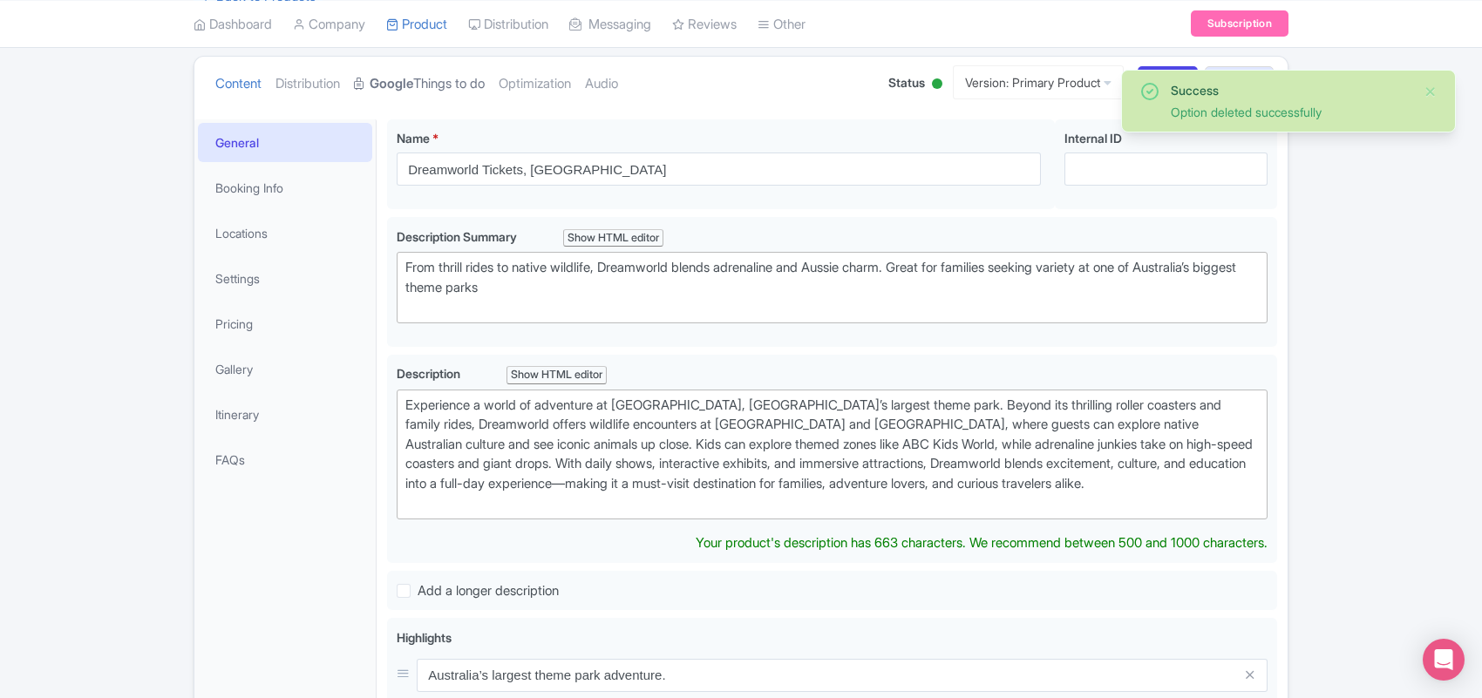
scroll to position [218, 0]
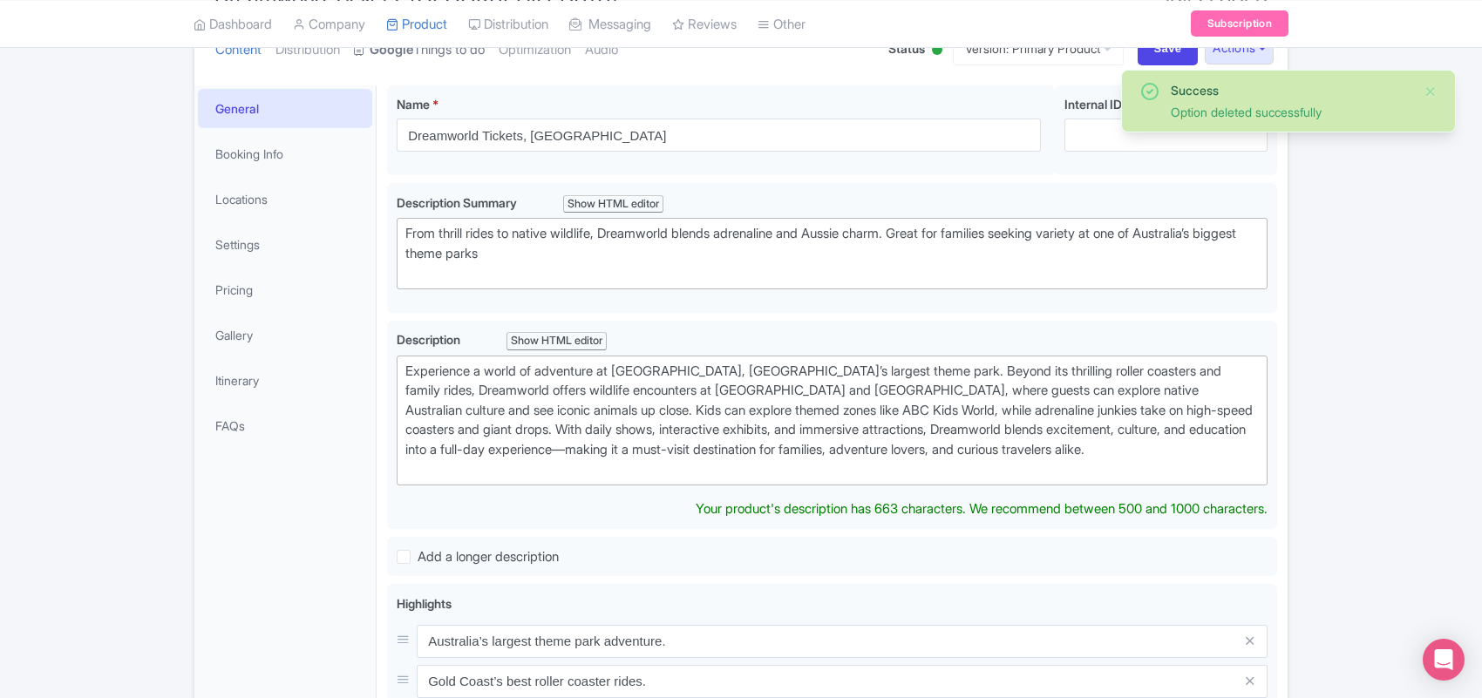
type trix-editor "<div>&nbsp;Experience a world of adventure at [GEOGRAPHIC_DATA], [GEOGRAPHIC_DA…"
